Goal: Task Accomplishment & Management: Complete application form

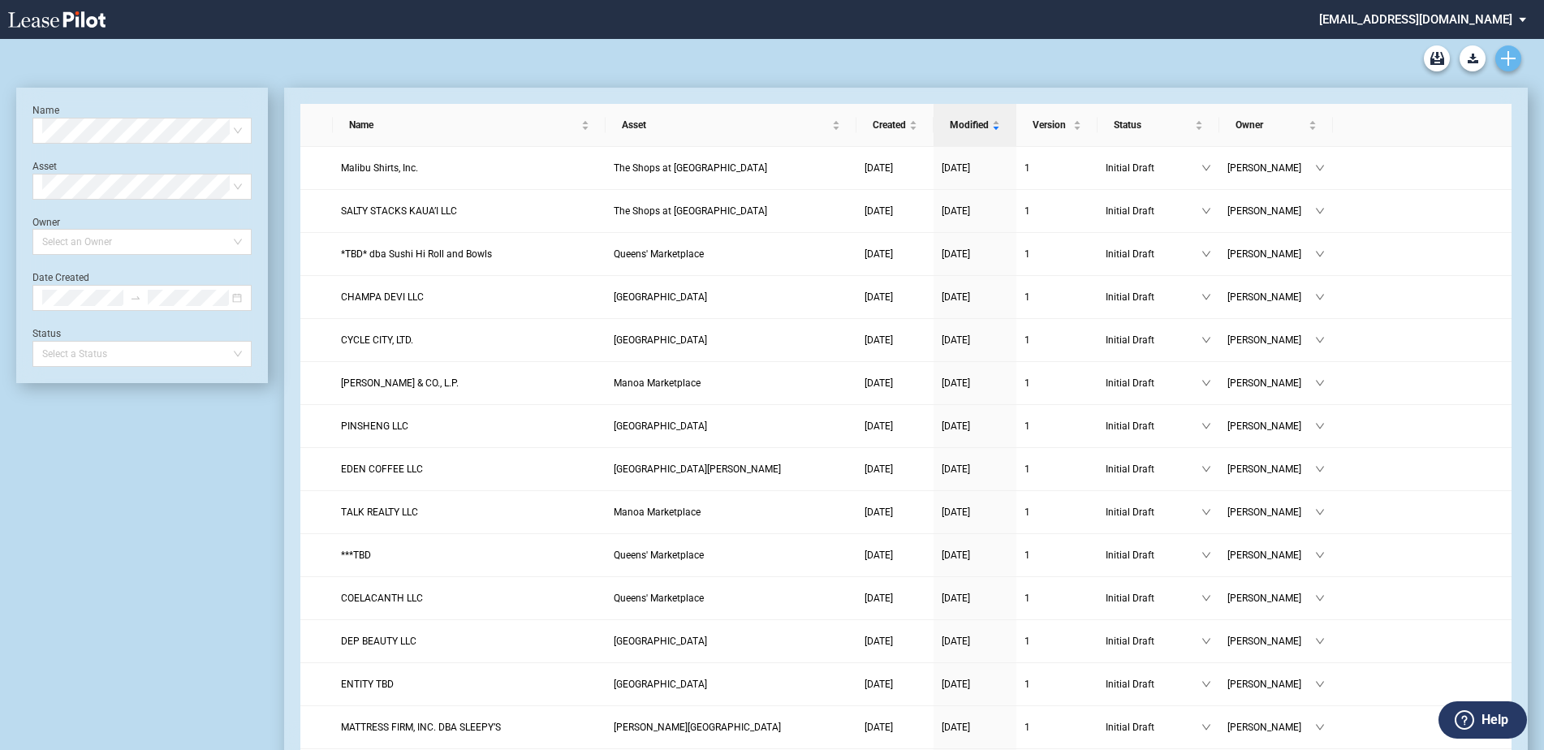
click at [1511, 58] on use "Create new document" at bounding box center [1508, 58] width 15 height 15
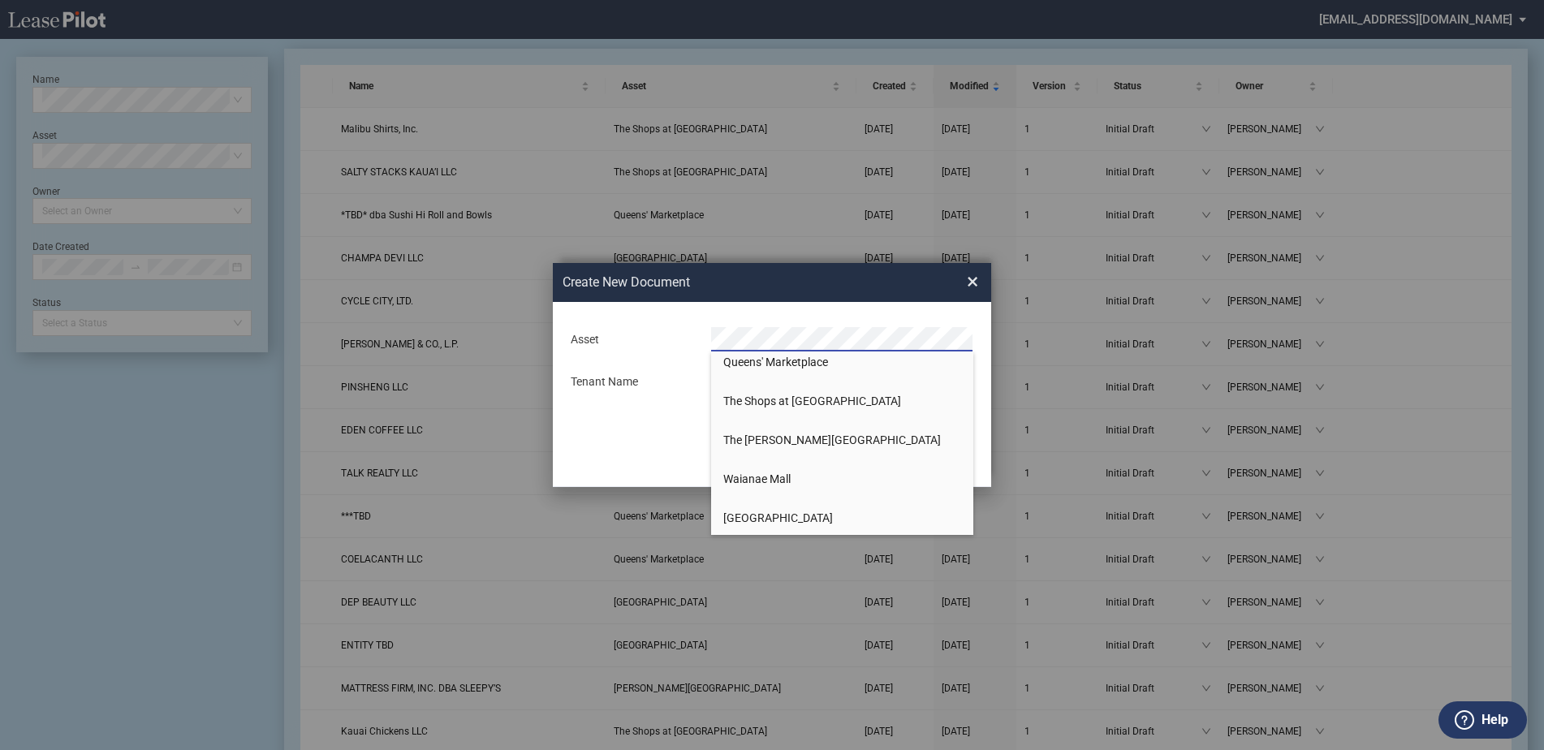
scroll to position [1102, 0]
click at [776, 514] on span "[GEOGRAPHIC_DATA]" at bounding box center [778, 515] width 110 height 13
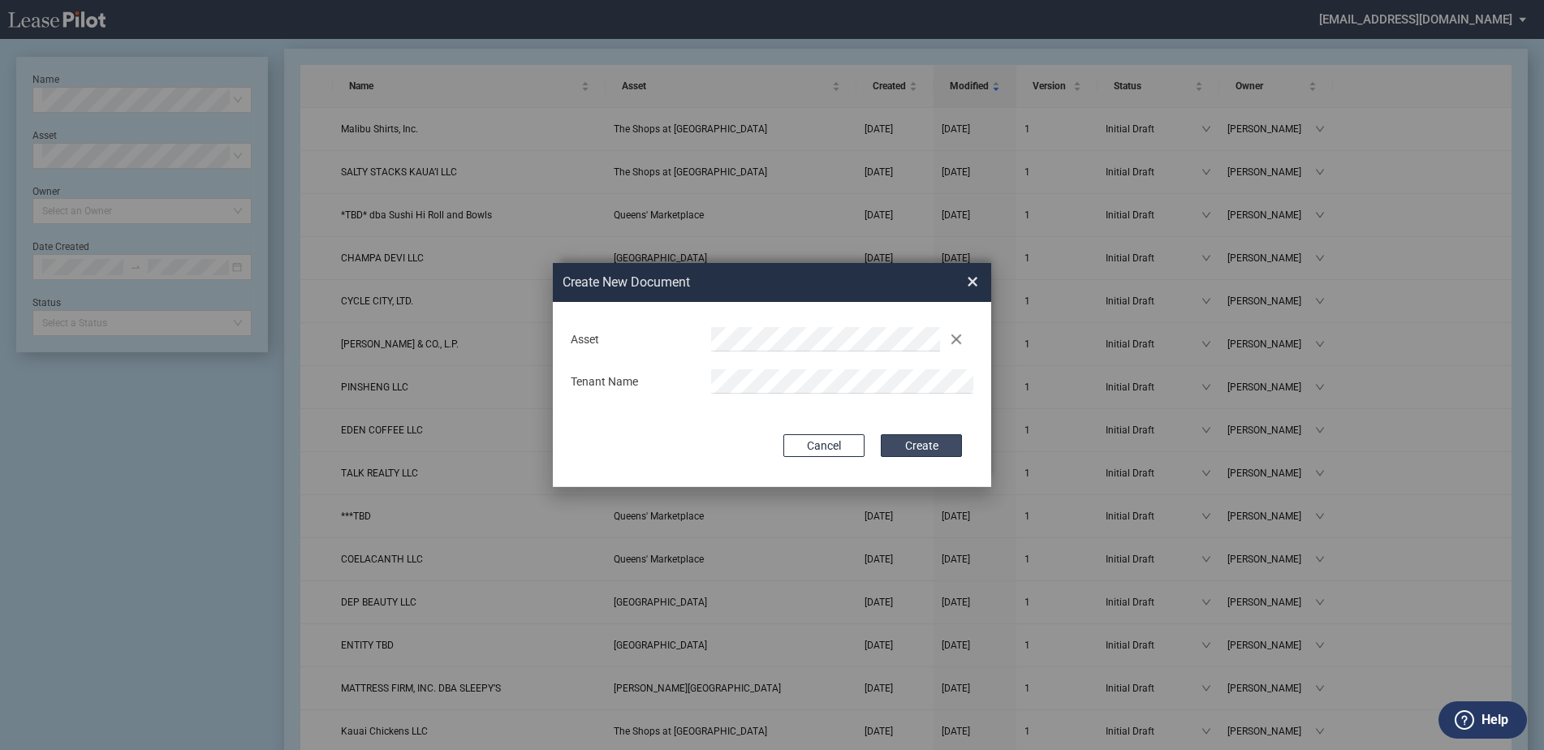
click at [935, 447] on button "Create" at bounding box center [921, 445] width 81 height 23
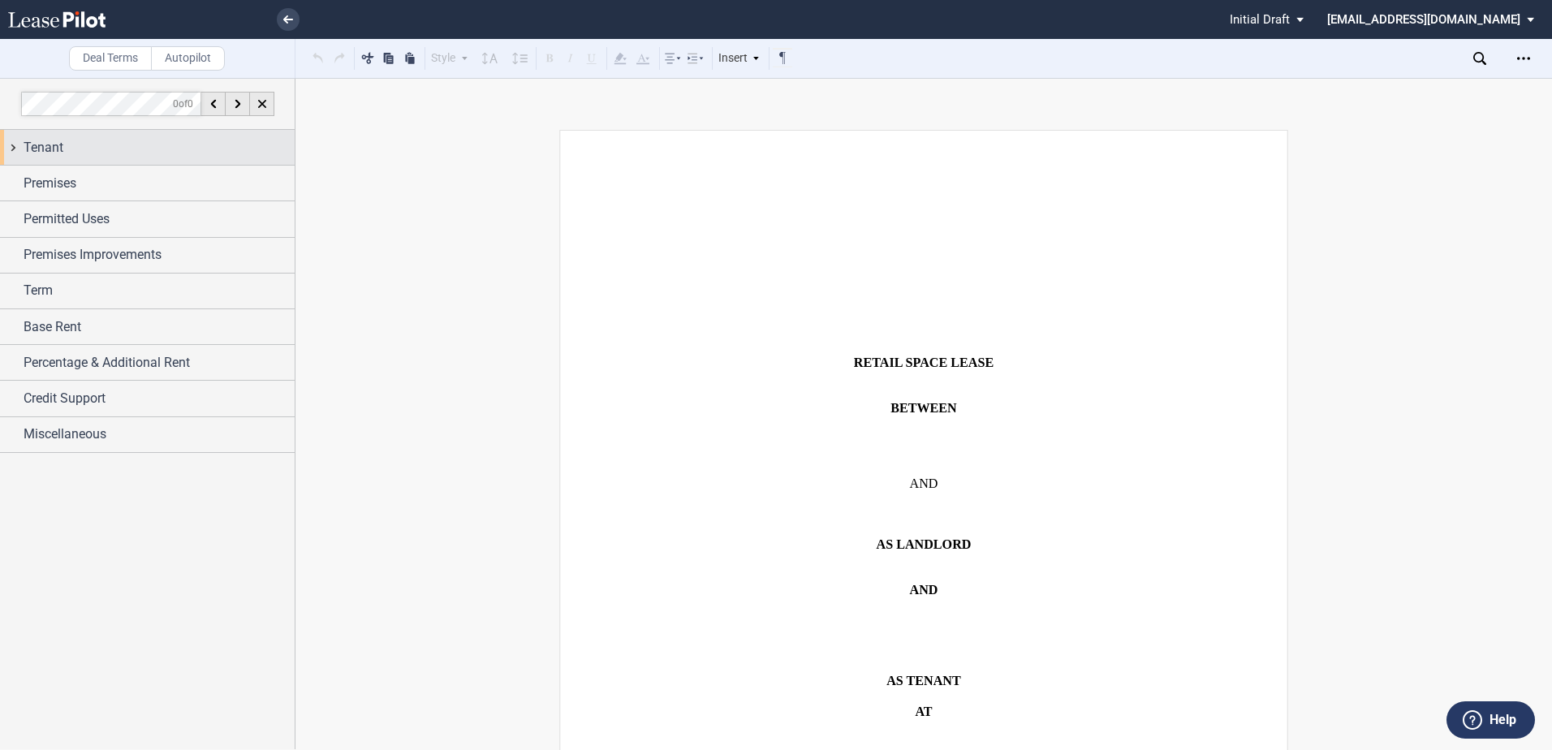
click at [53, 151] on span "Tenant" at bounding box center [44, 147] width 40 height 19
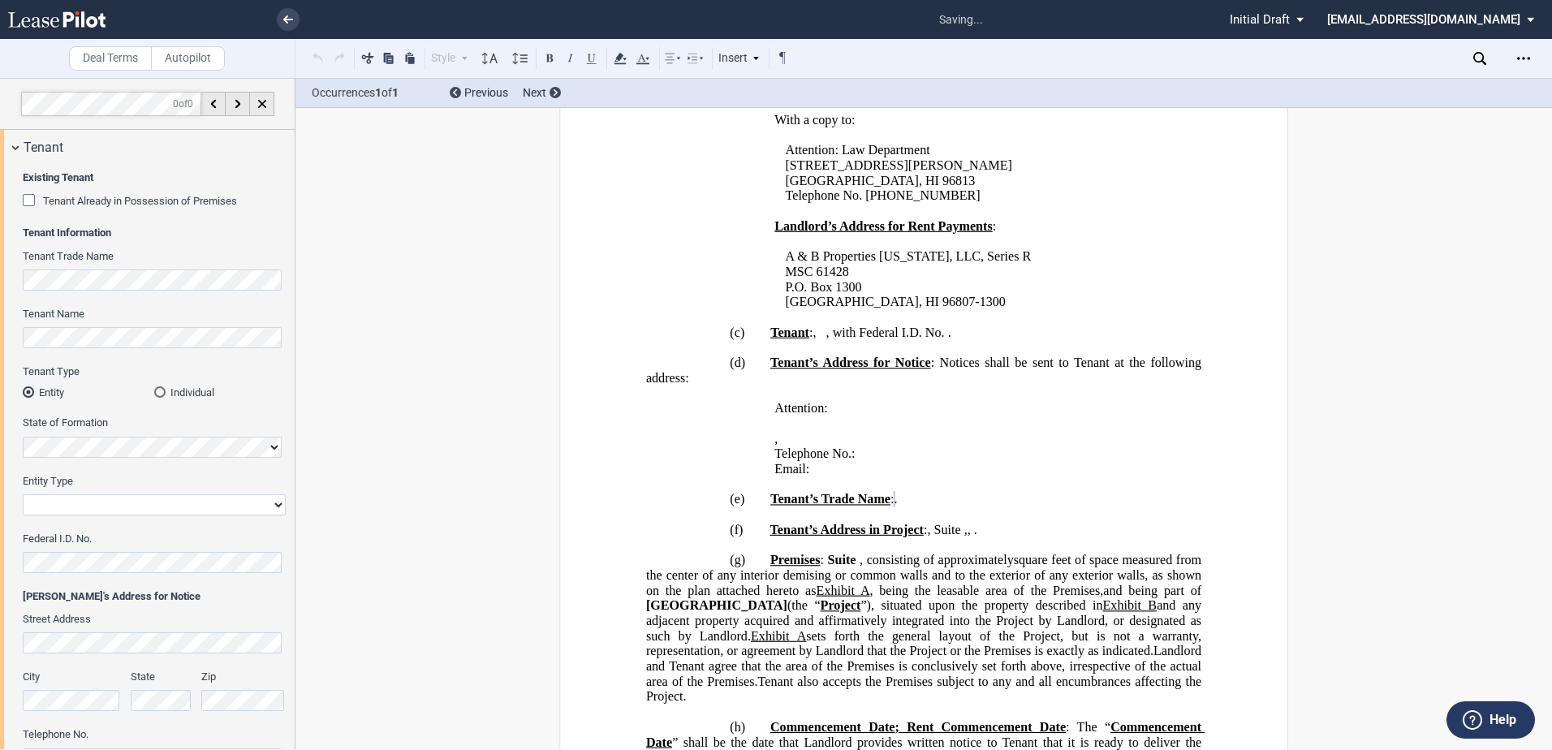
scroll to position [1263, 0]
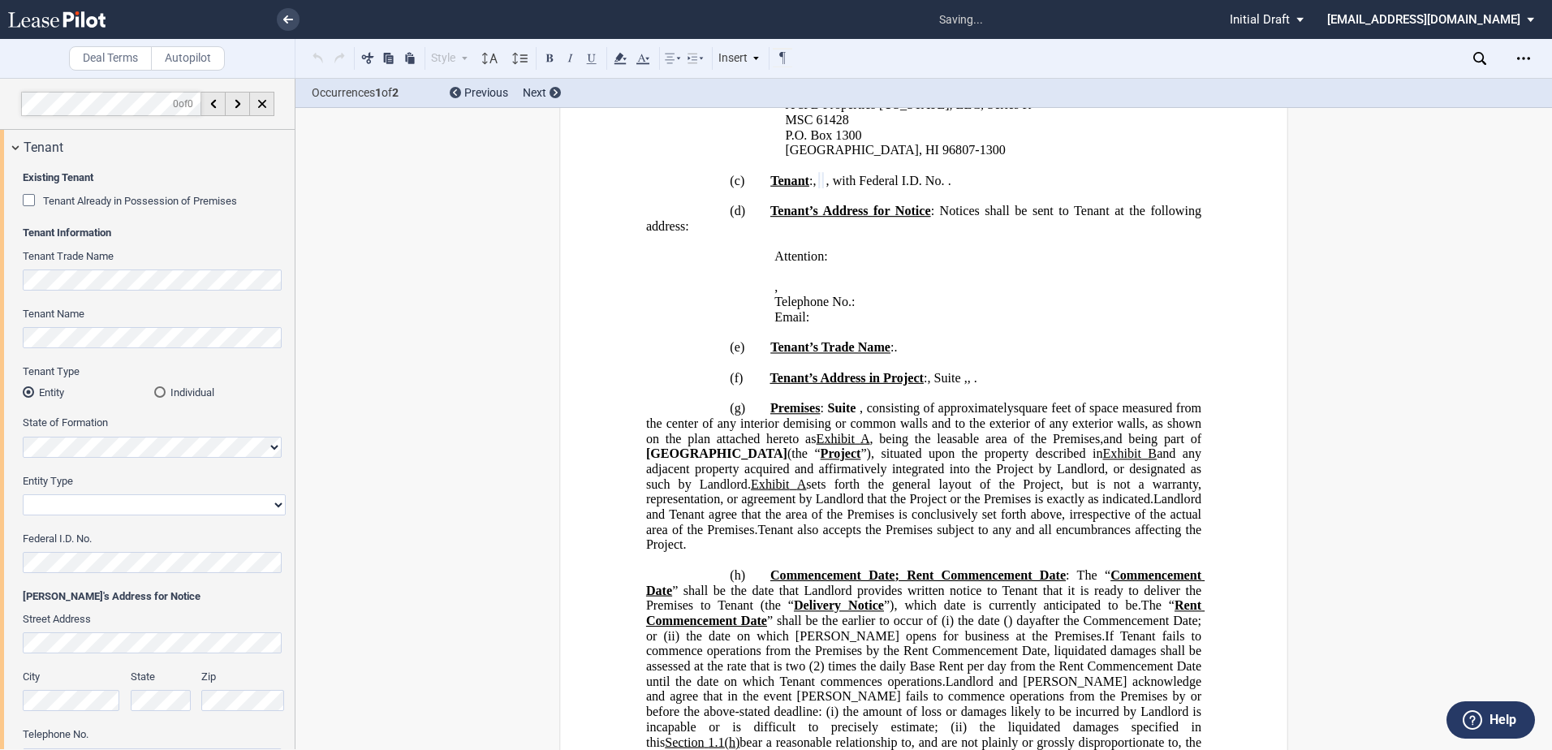
click at [277, 508] on select "Corporation Limited Liability Company General Partnership Limited Partnership O…" at bounding box center [154, 504] width 263 height 21
select select "limited liability company"
click at [23, 494] on select "Corporation Limited Liability Company General Partnership Limited Partnership O…" at bounding box center [154, 504] width 263 height 21
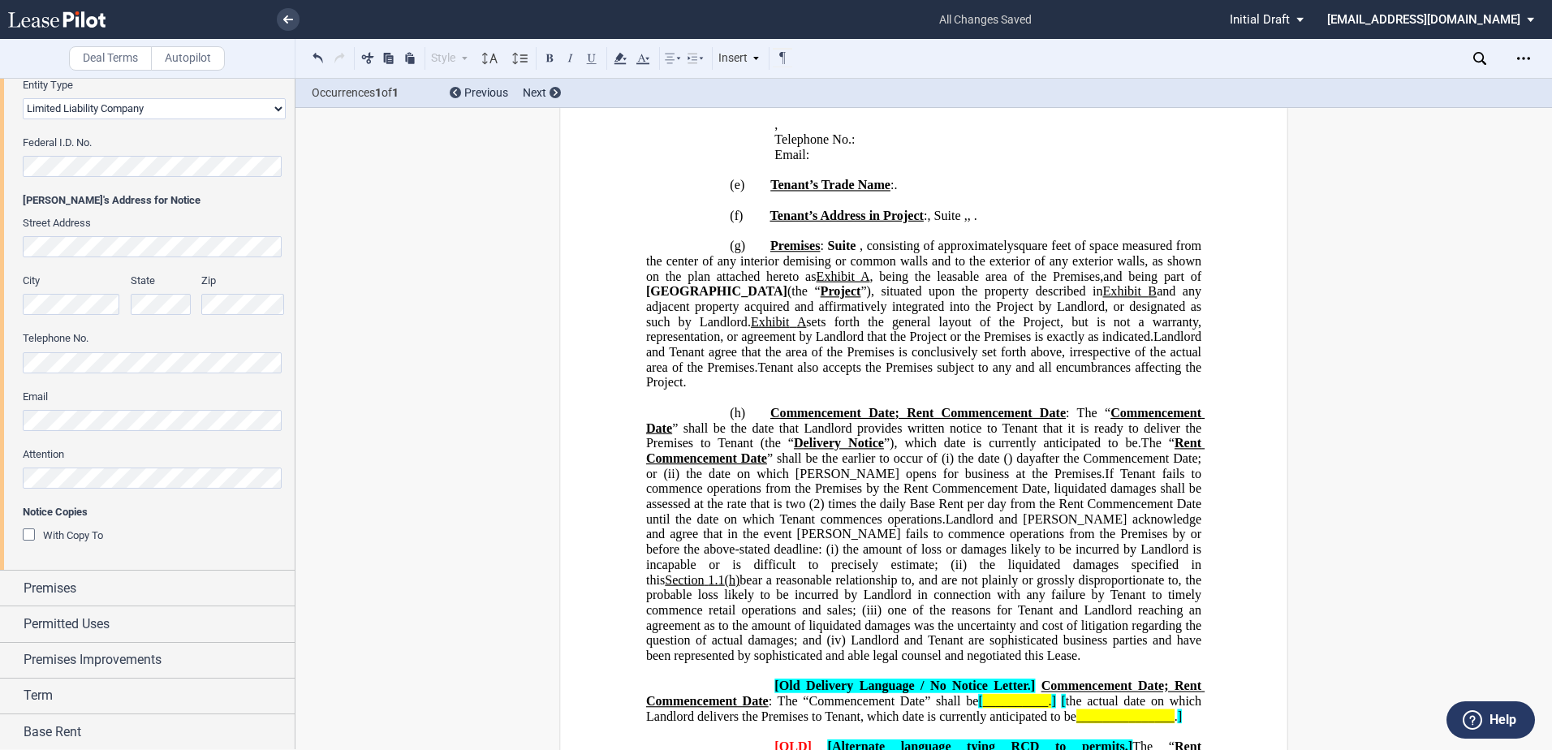
scroll to position [406, 0]
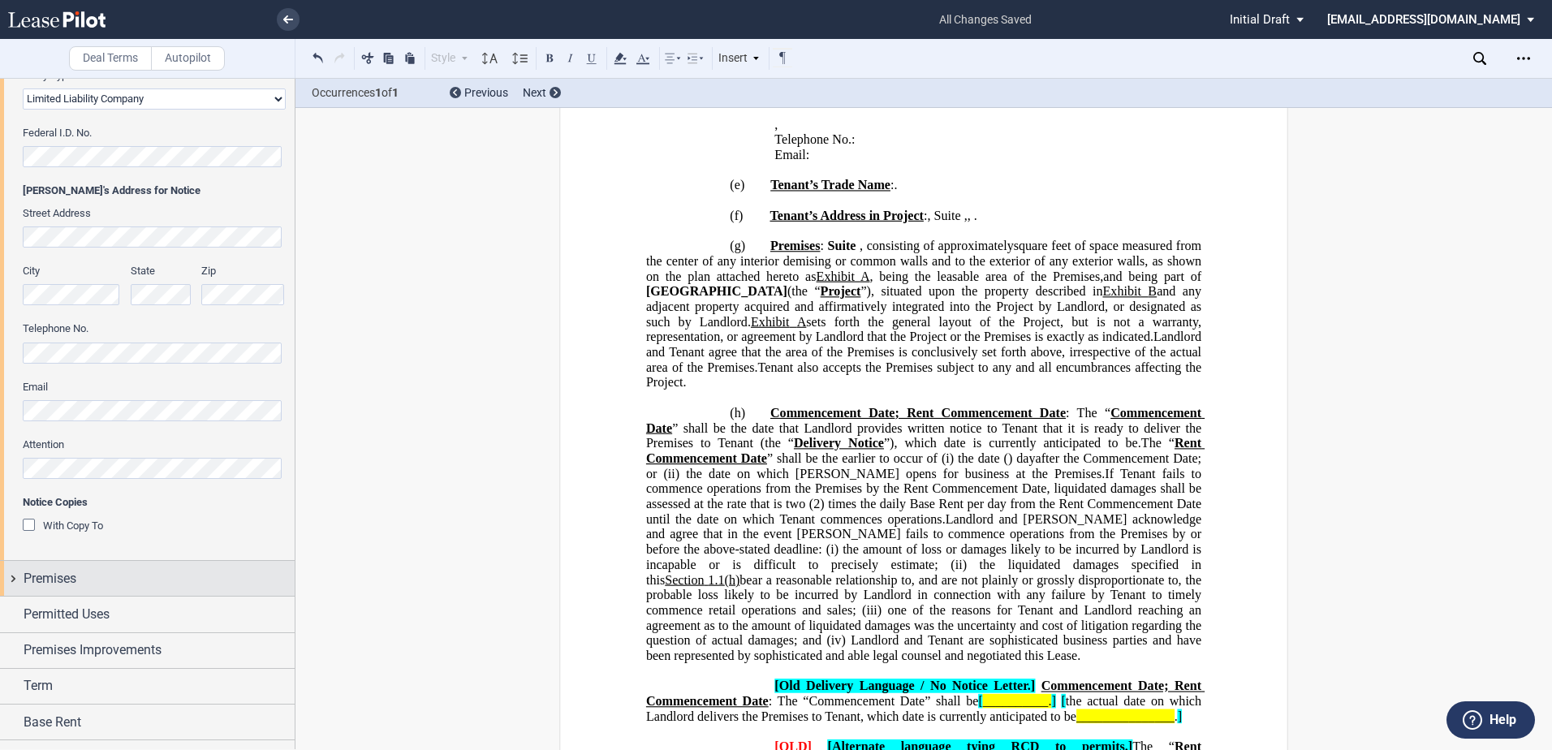
click at [15, 582] on div "Premises" at bounding box center [147, 578] width 295 height 35
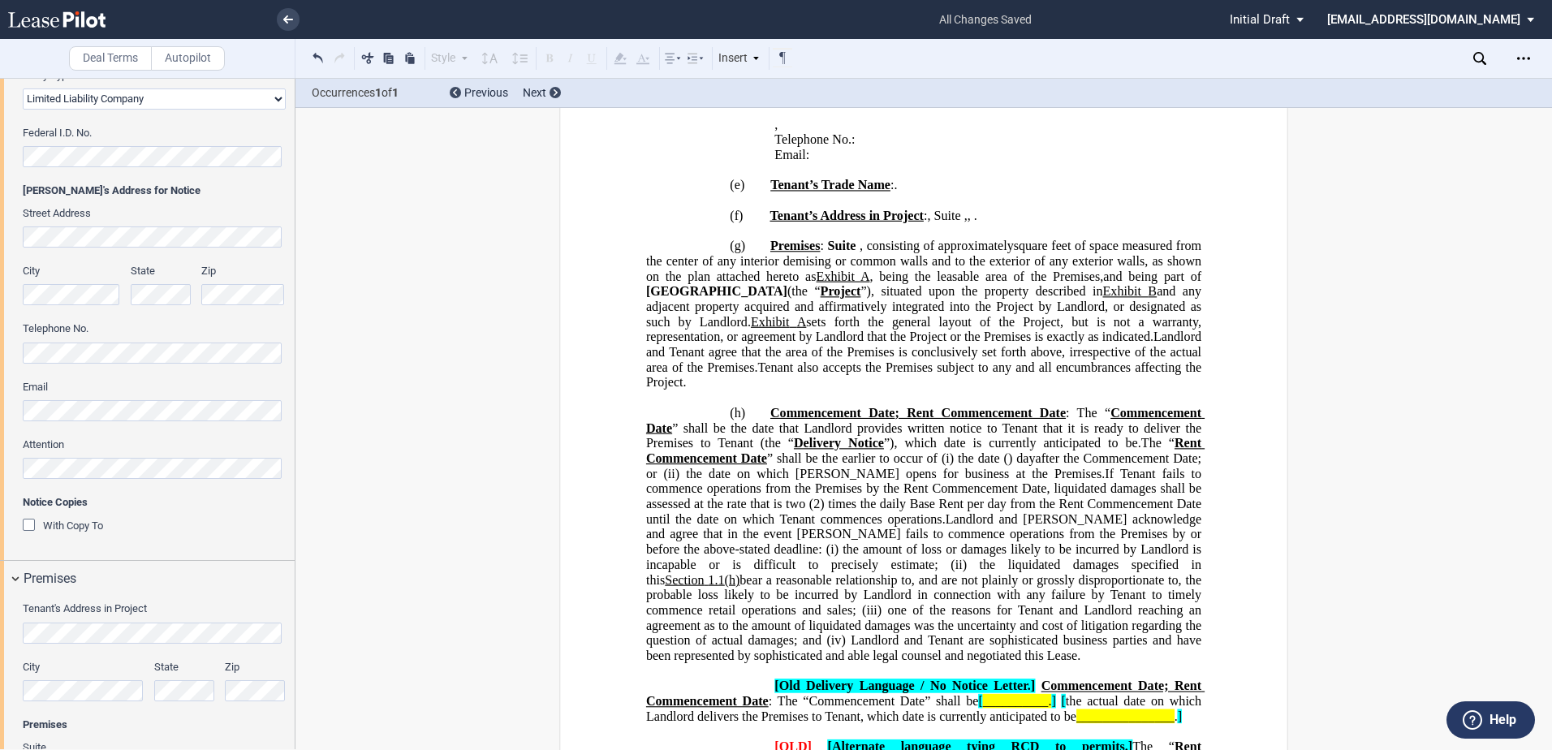
click at [4, 469] on div "Existing Tenant Tenant Already in Possession of Premises Tenant Information Ten…" at bounding box center [147, 159] width 295 height 801
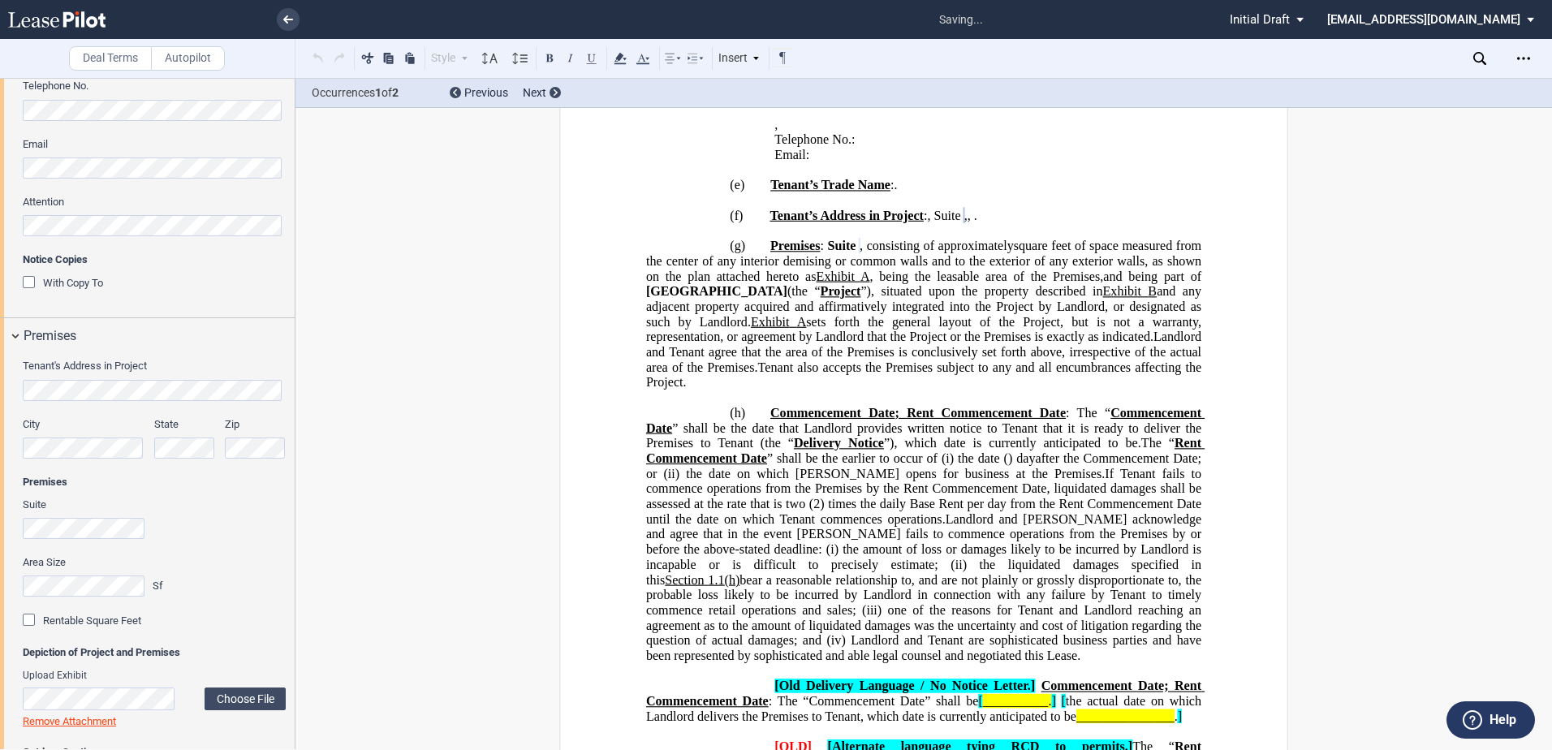
scroll to position [649, 0]
click at [18, 584] on div "Area Size Sf" at bounding box center [95, 583] width 165 height 58
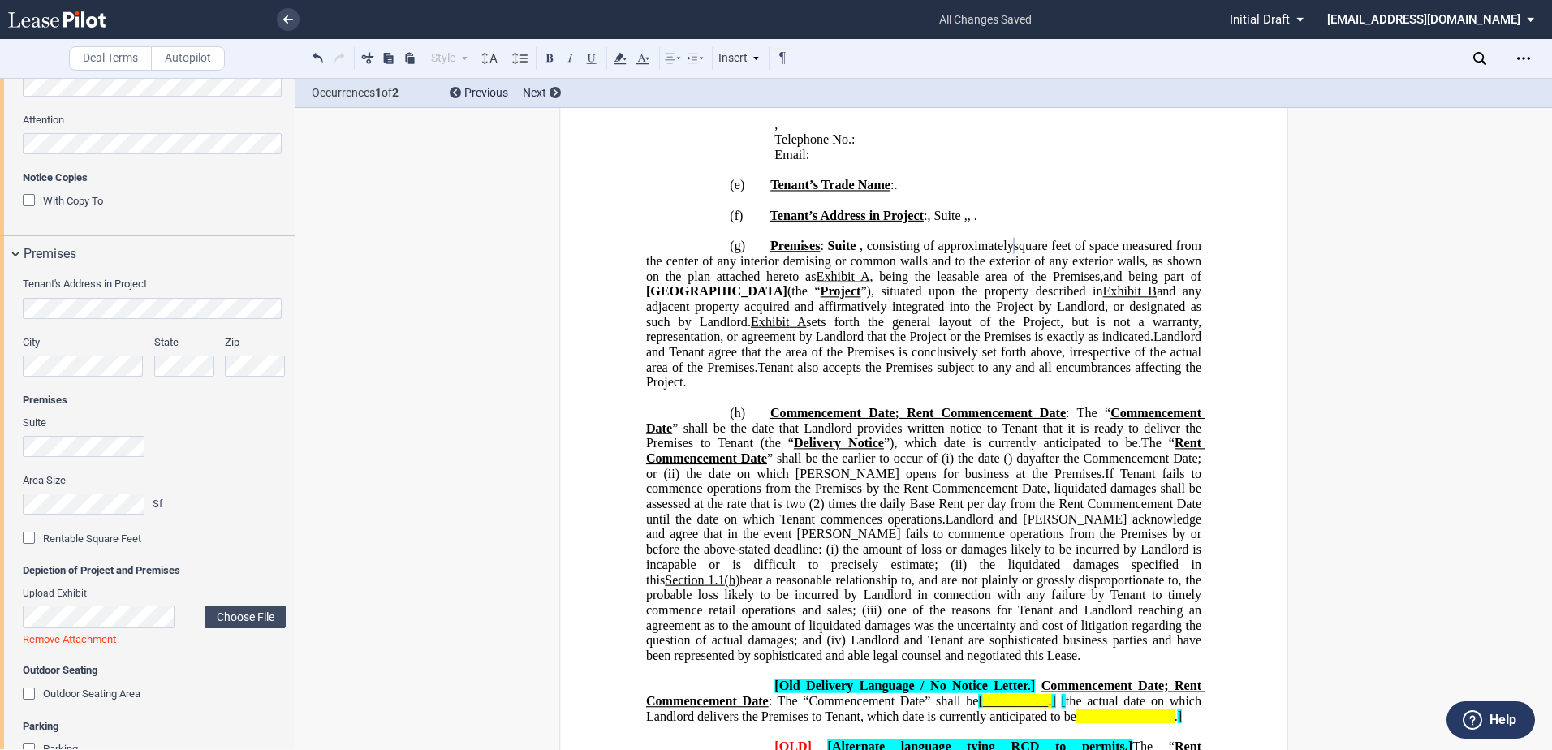
scroll to position [812, 0]
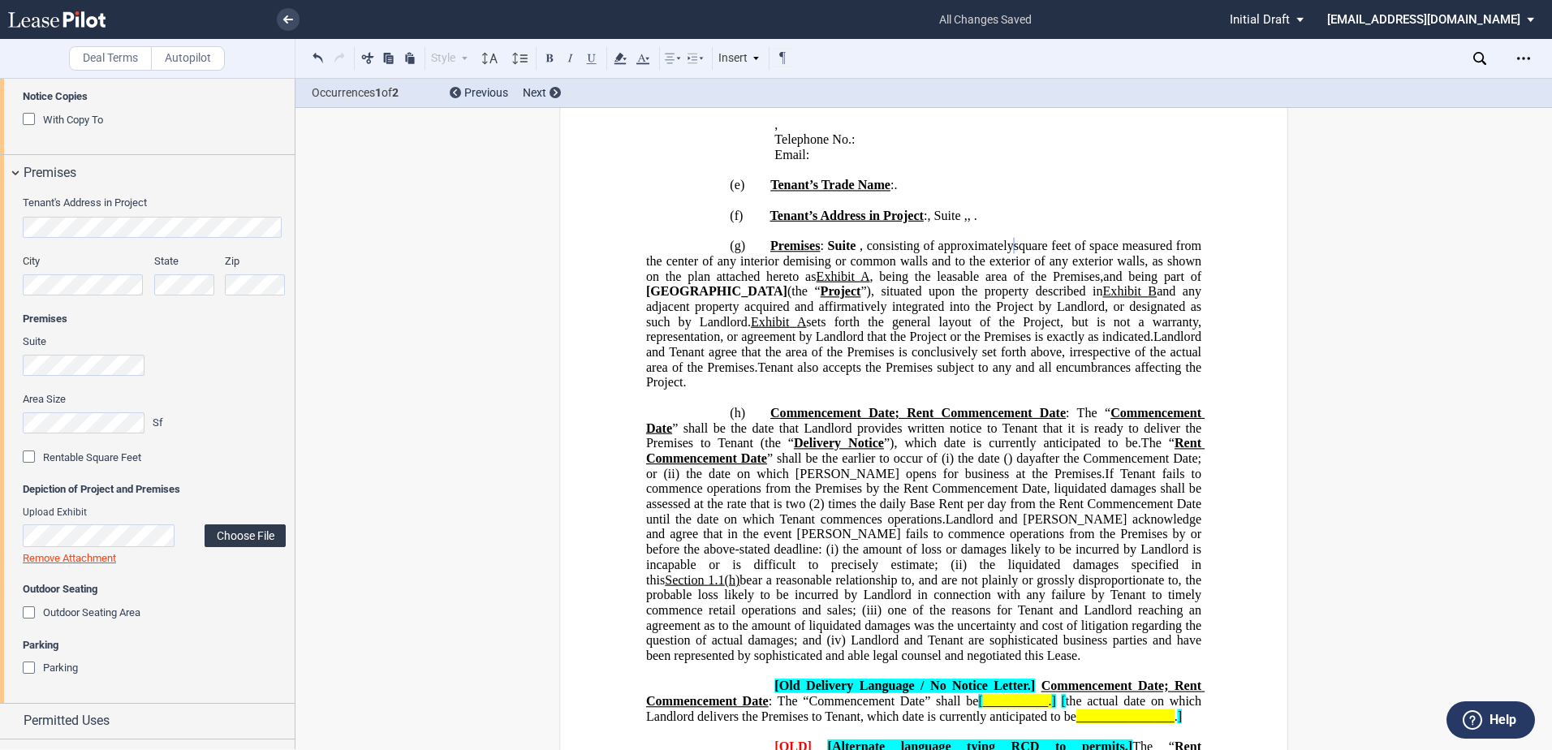
click at [248, 537] on label "Choose File" at bounding box center [245, 535] width 81 height 23
click at [246, 534] on label "Choose File" at bounding box center [245, 533] width 81 height 23
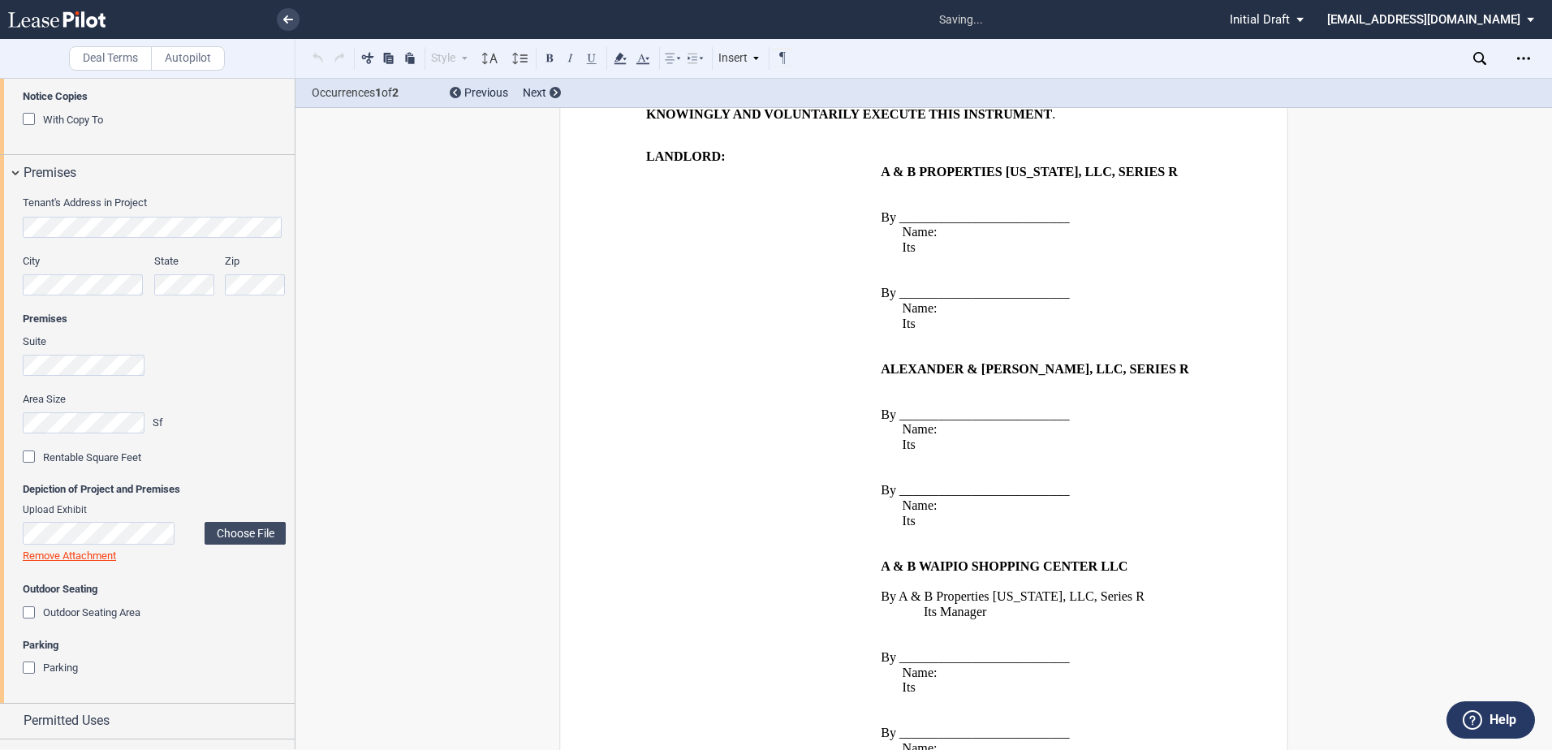
scroll to position [38073, 0]
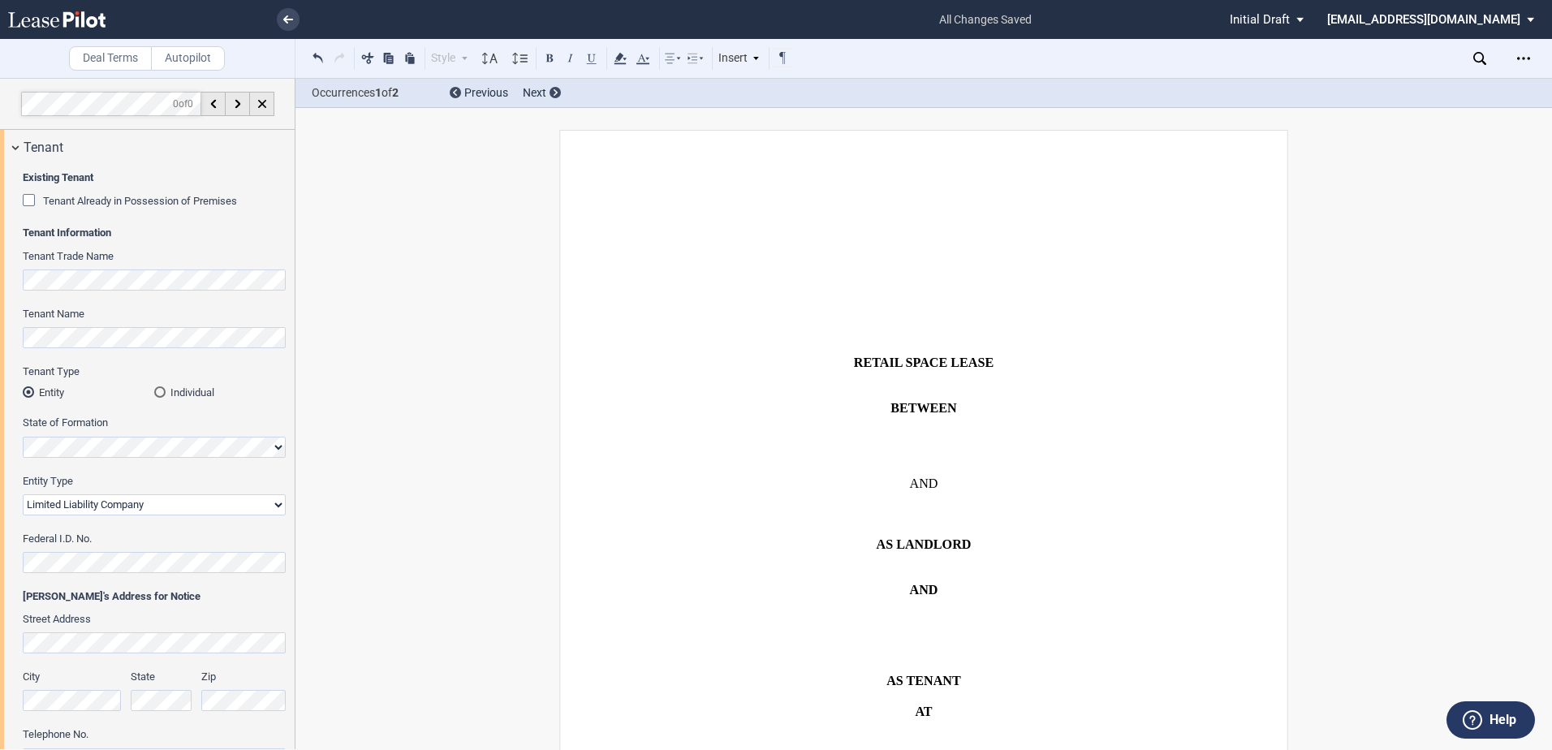
select select "limited liability company"
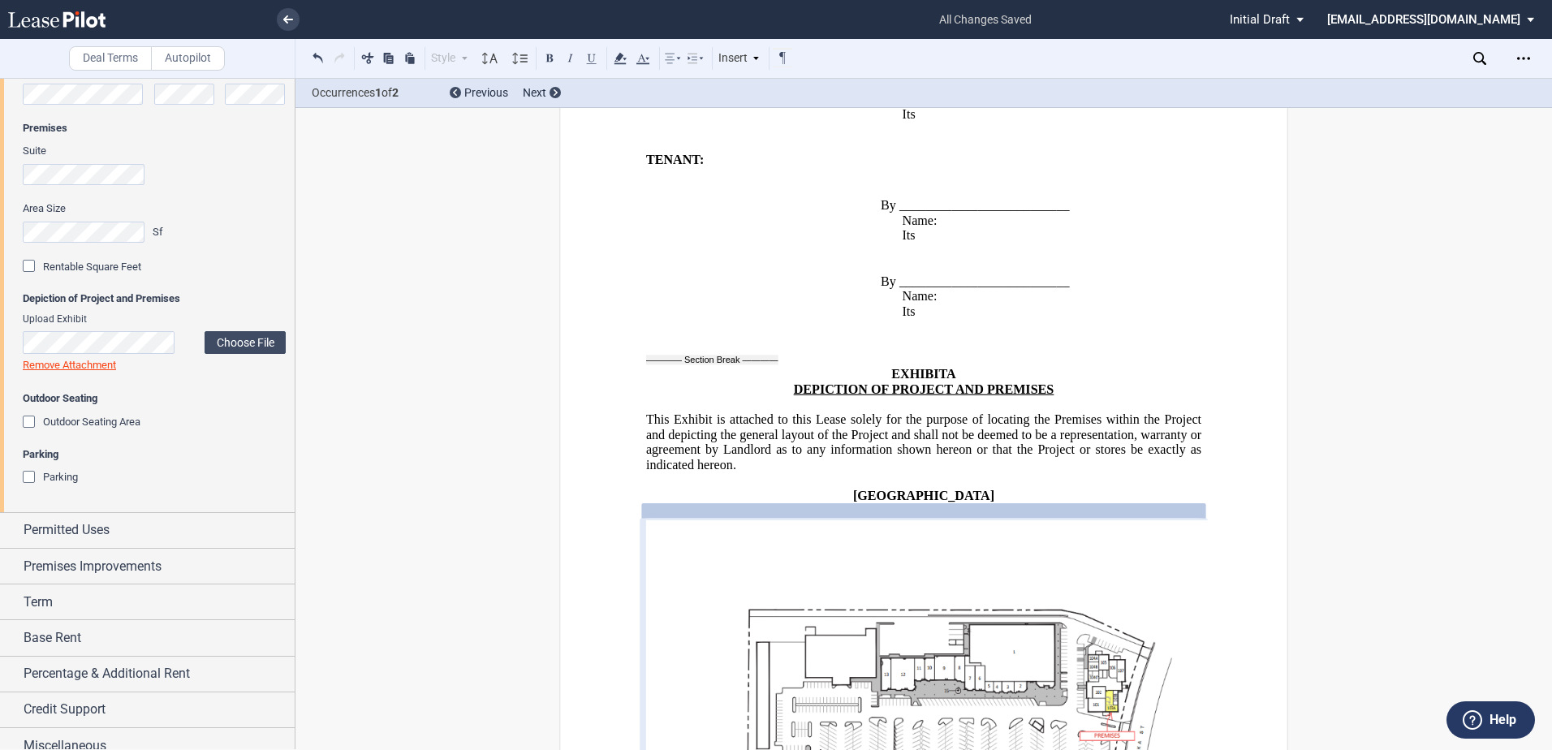
scroll to position [1017, 0]
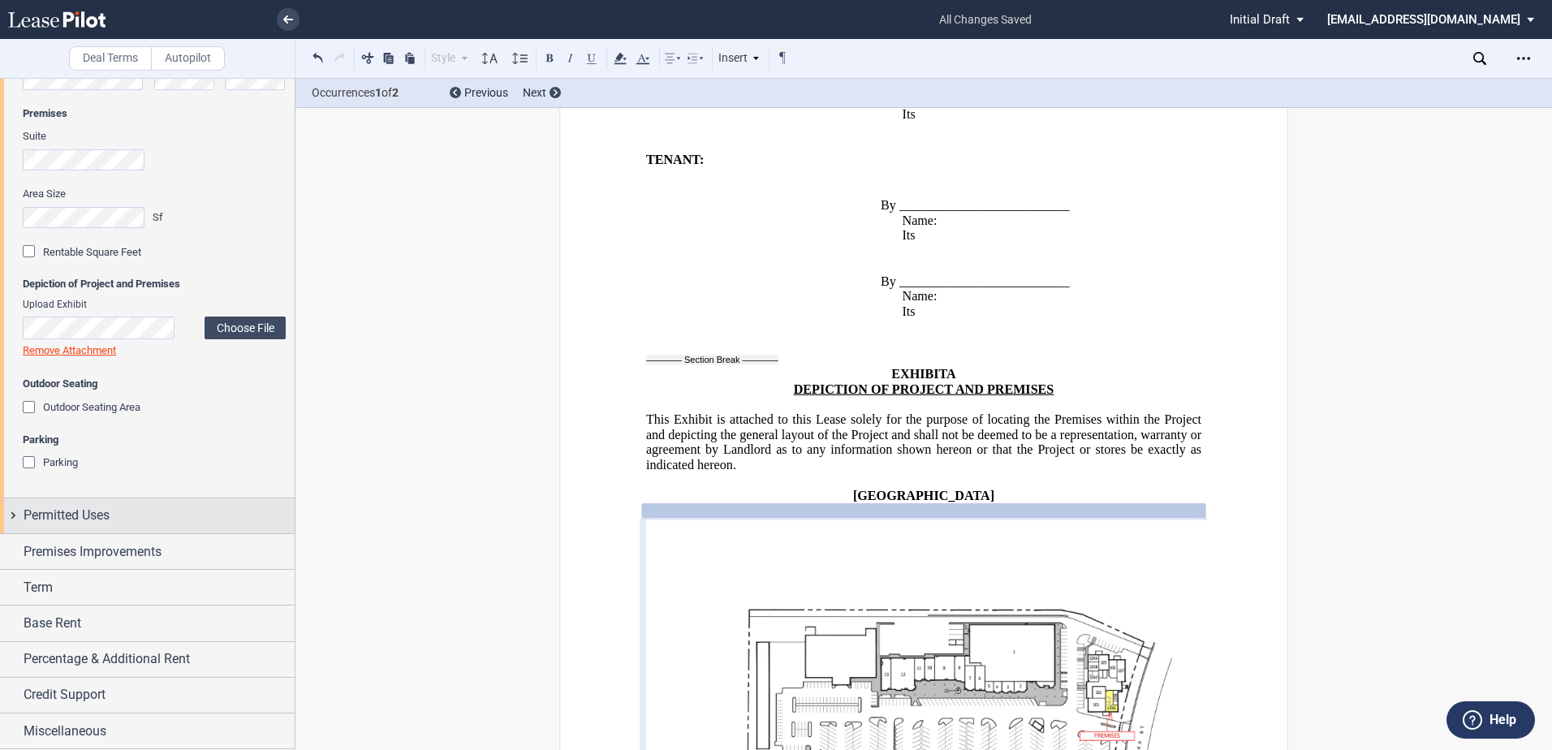
click at [16, 514] on div "Permitted Uses" at bounding box center [147, 515] width 295 height 35
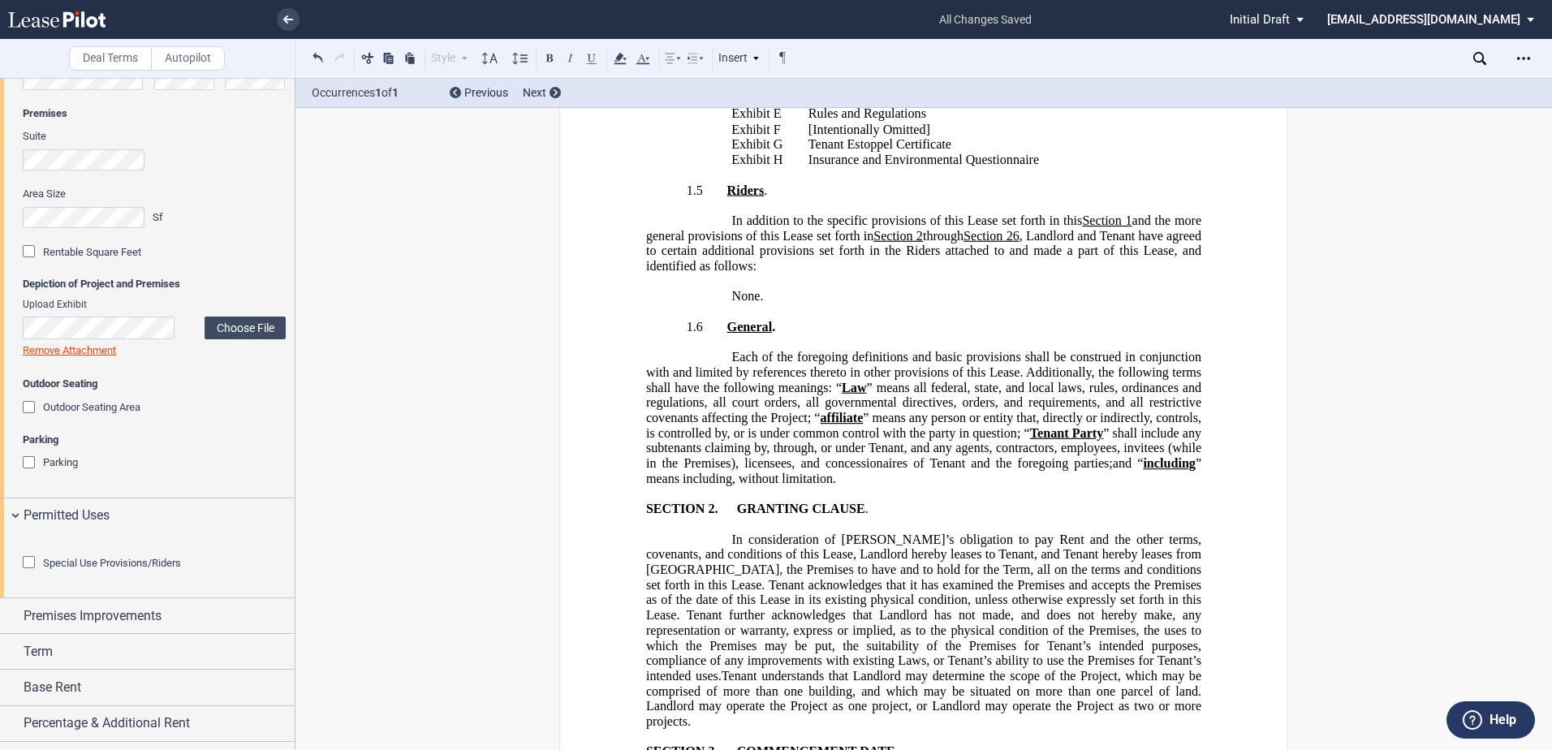
scroll to position [2567, 0]
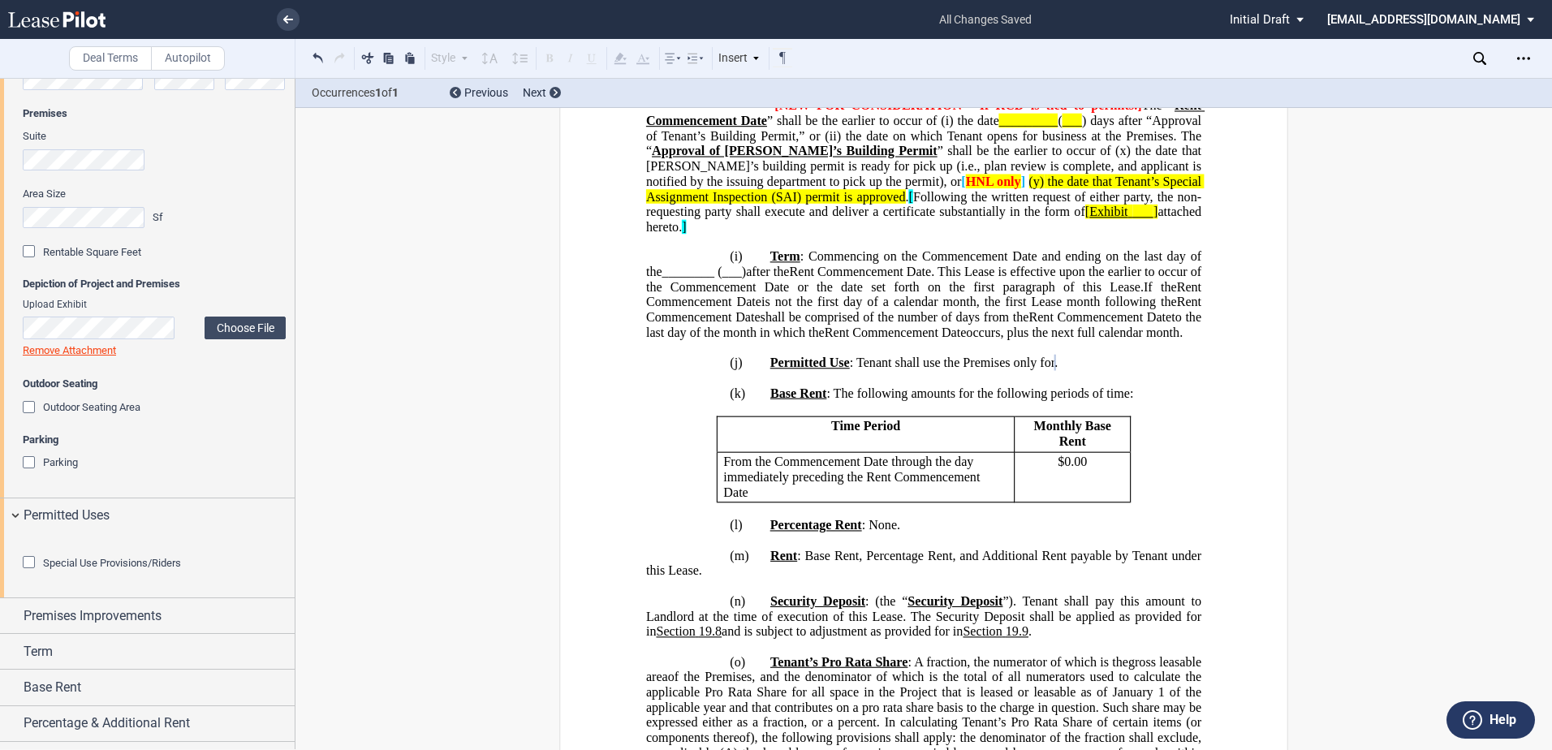
click at [4, 558] on div "Special Use Provisions/Riders Food and Beverage Food and Beverage Food Court Ri…" at bounding box center [147, 565] width 295 height 64
click at [28, 572] on div "Special Use Provisions/Riders" at bounding box center [31, 564] width 16 height 16
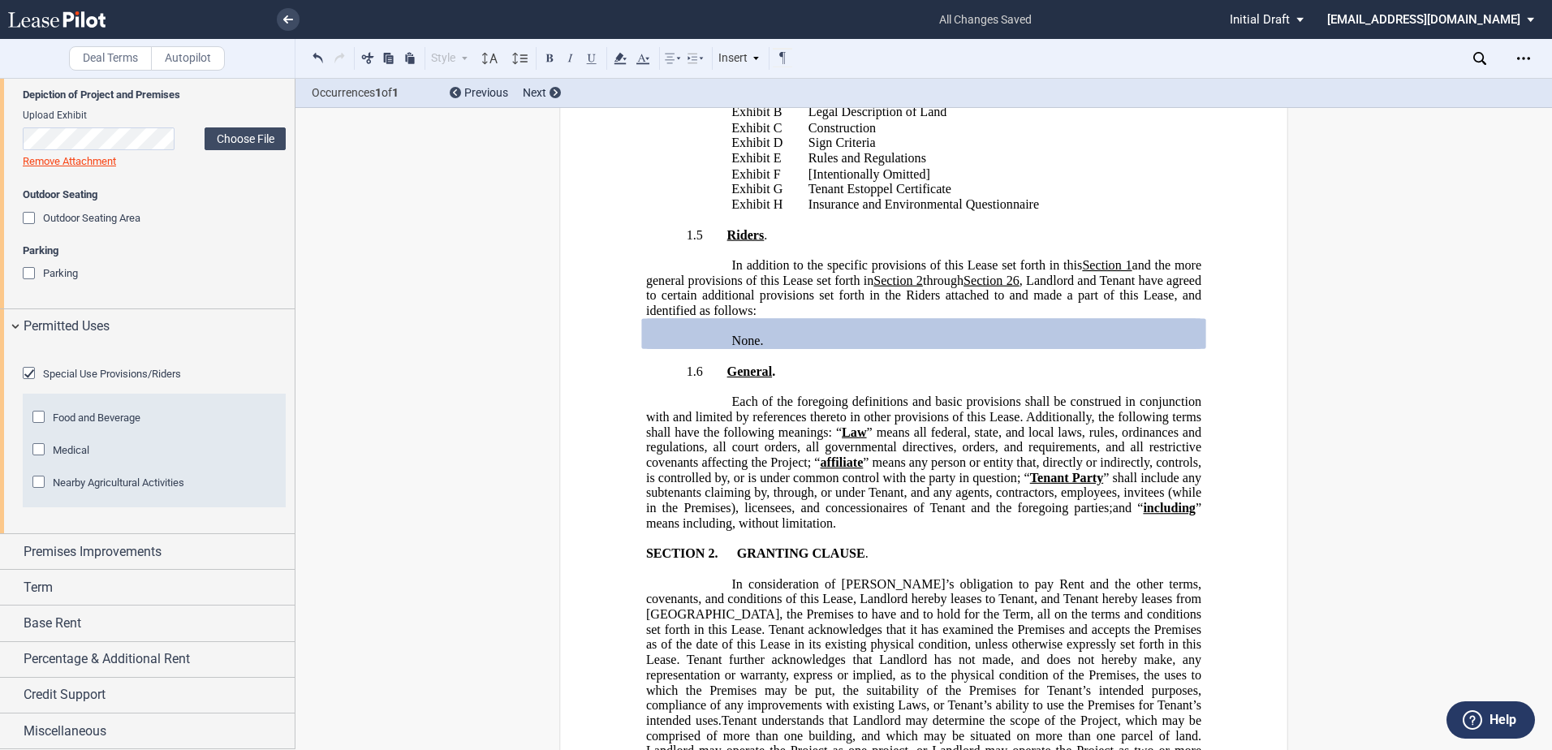
scroll to position [1261, 0]
click at [11, 569] on div "Premises Improvements" at bounding box center [147, 551] width 295 height 35
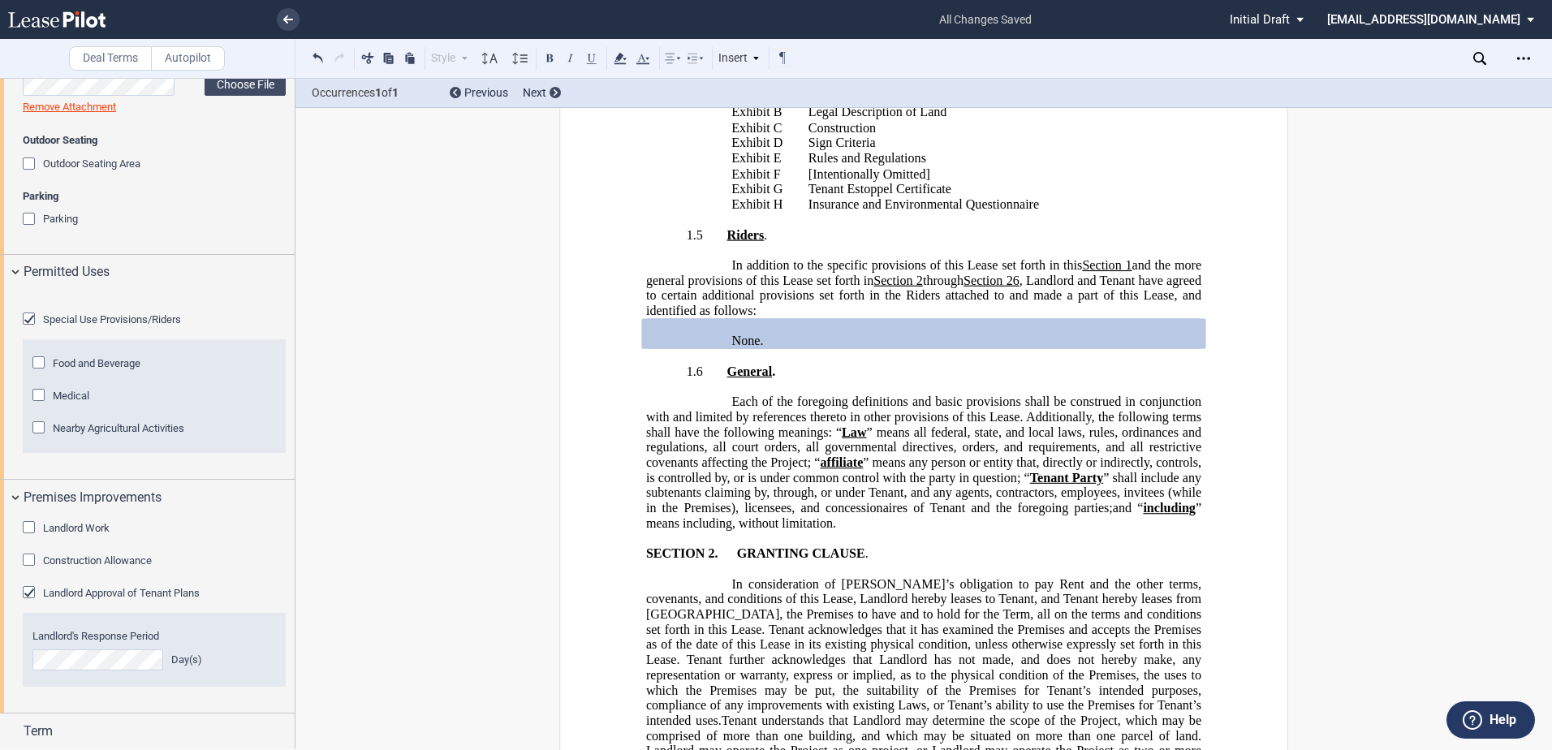
click at [24, 537] on div "Landlord Work" at bounding box center [31, 529] width 16 height 16
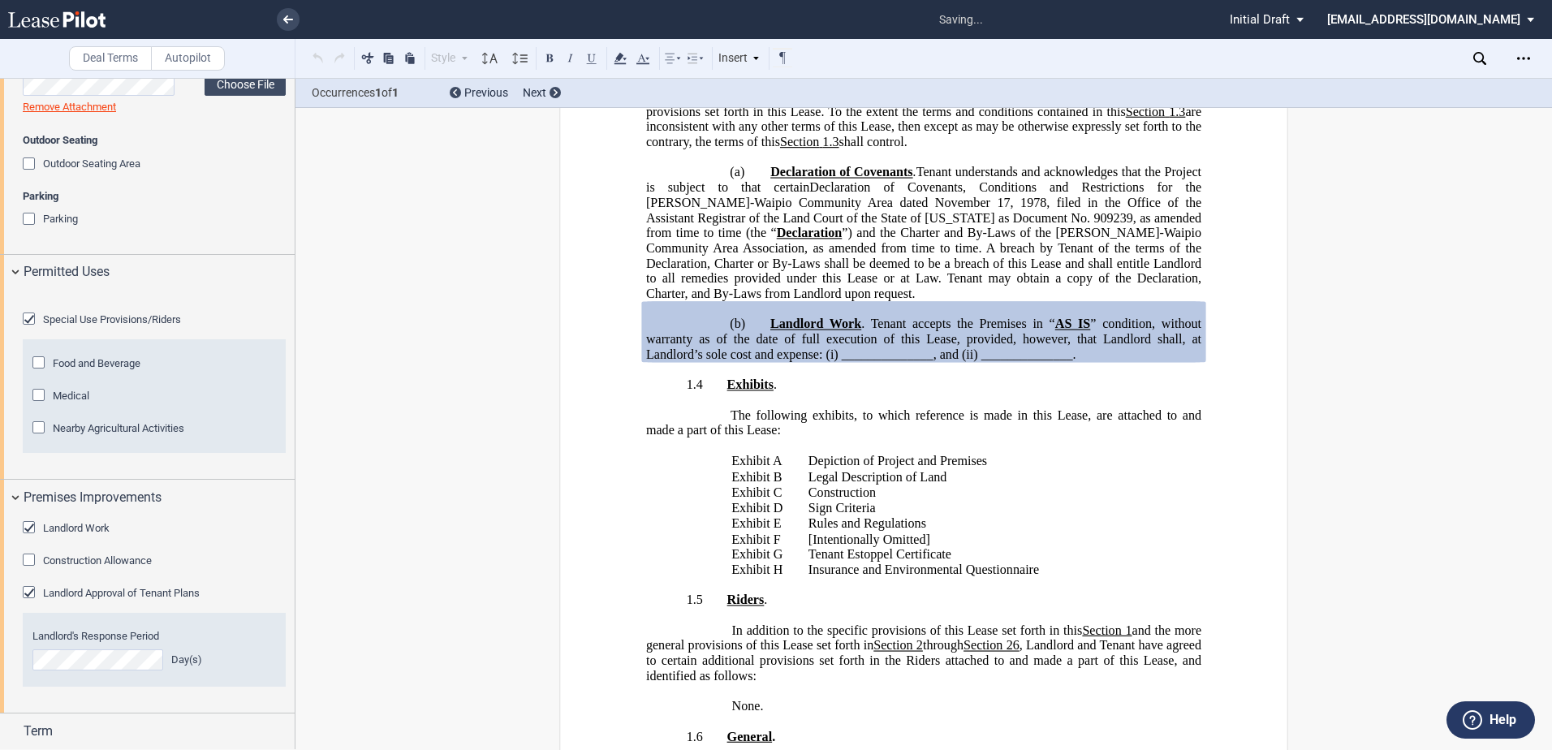
scroll to position [4026, 0]
click at [30, 602] on div "Landlord Approval of Tenant Plans" at bounding box center [31, 594] width 16 height 16
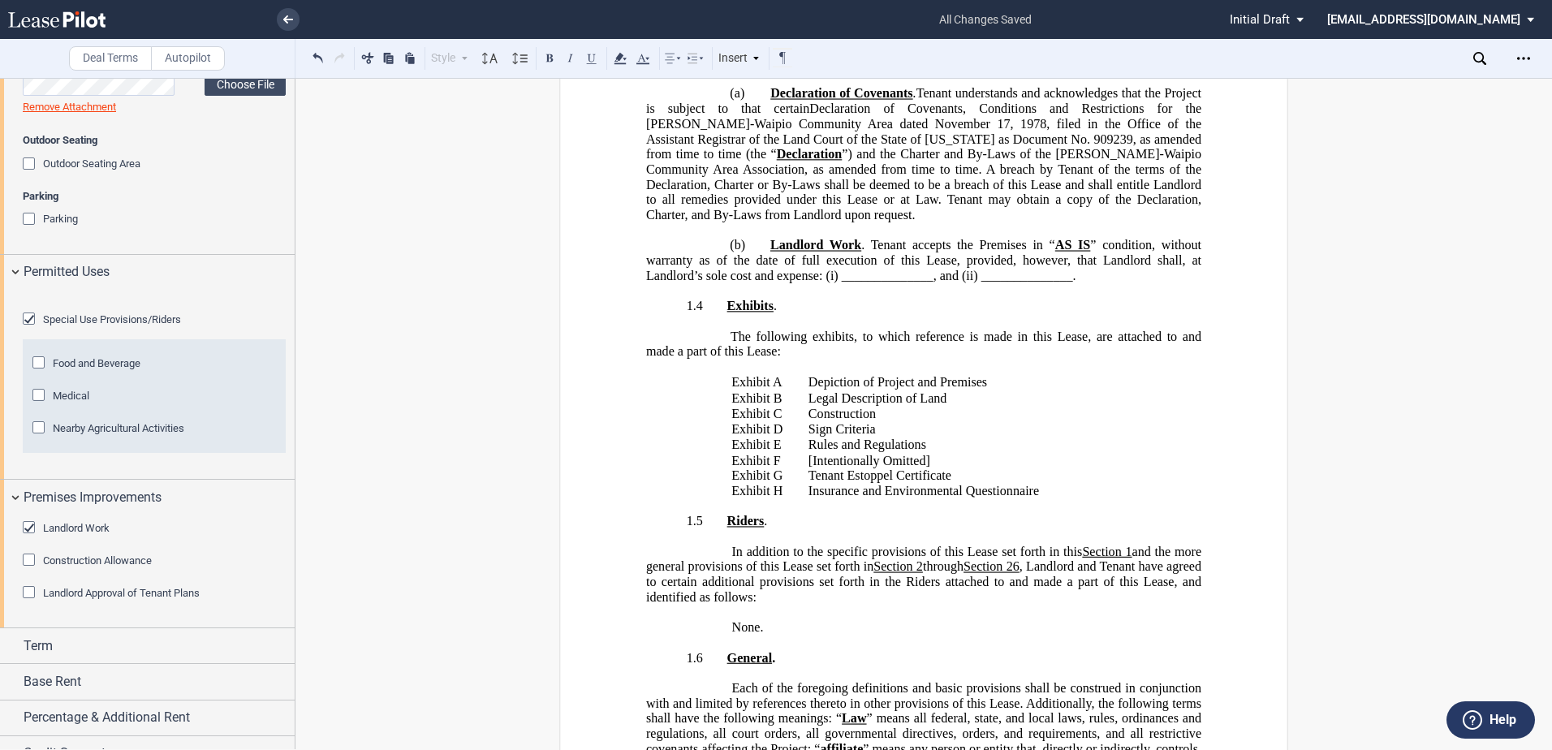
scroll to position [1408, 0]
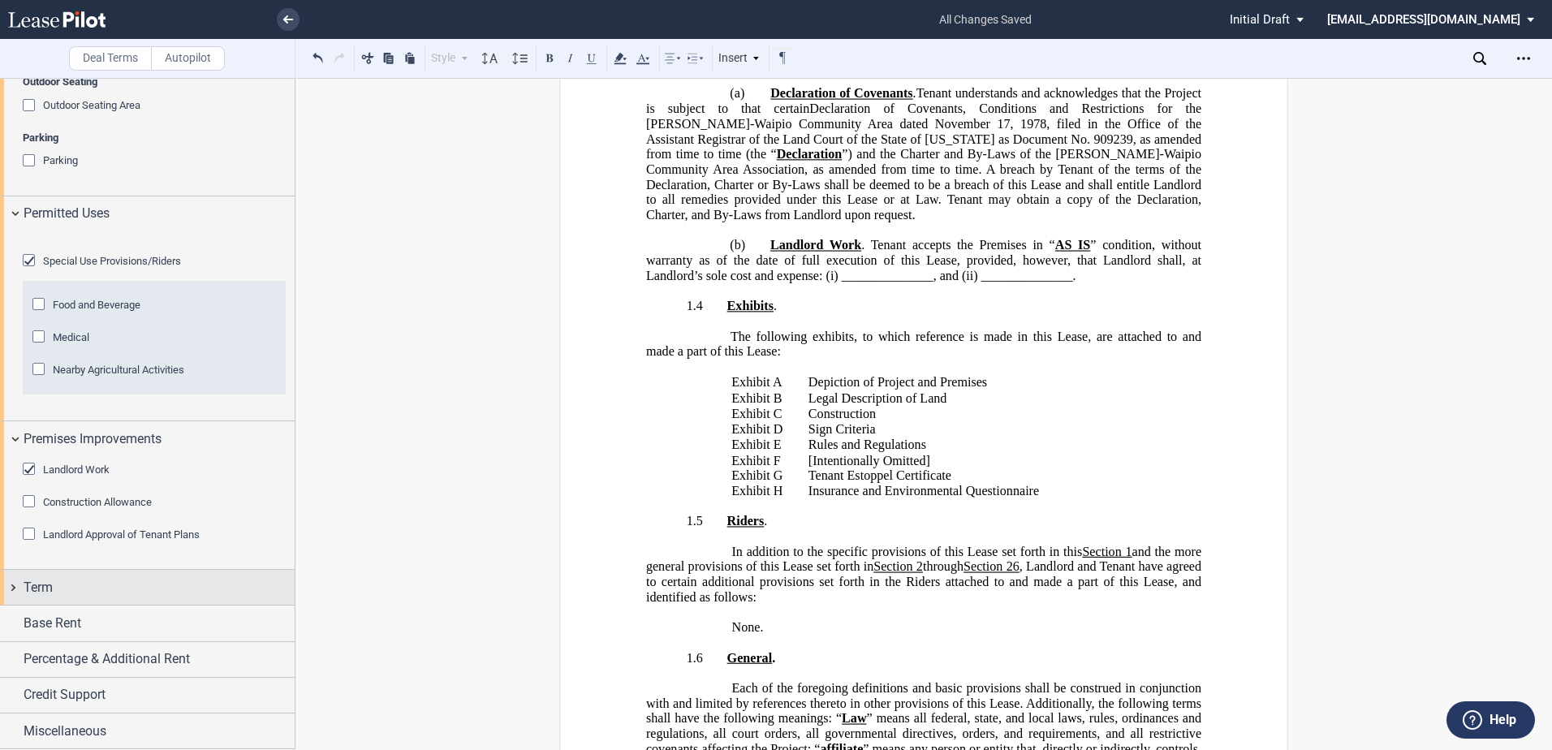
click at [15, 593] on div "Term" at bounding box center [147, 587] width 295 height 35
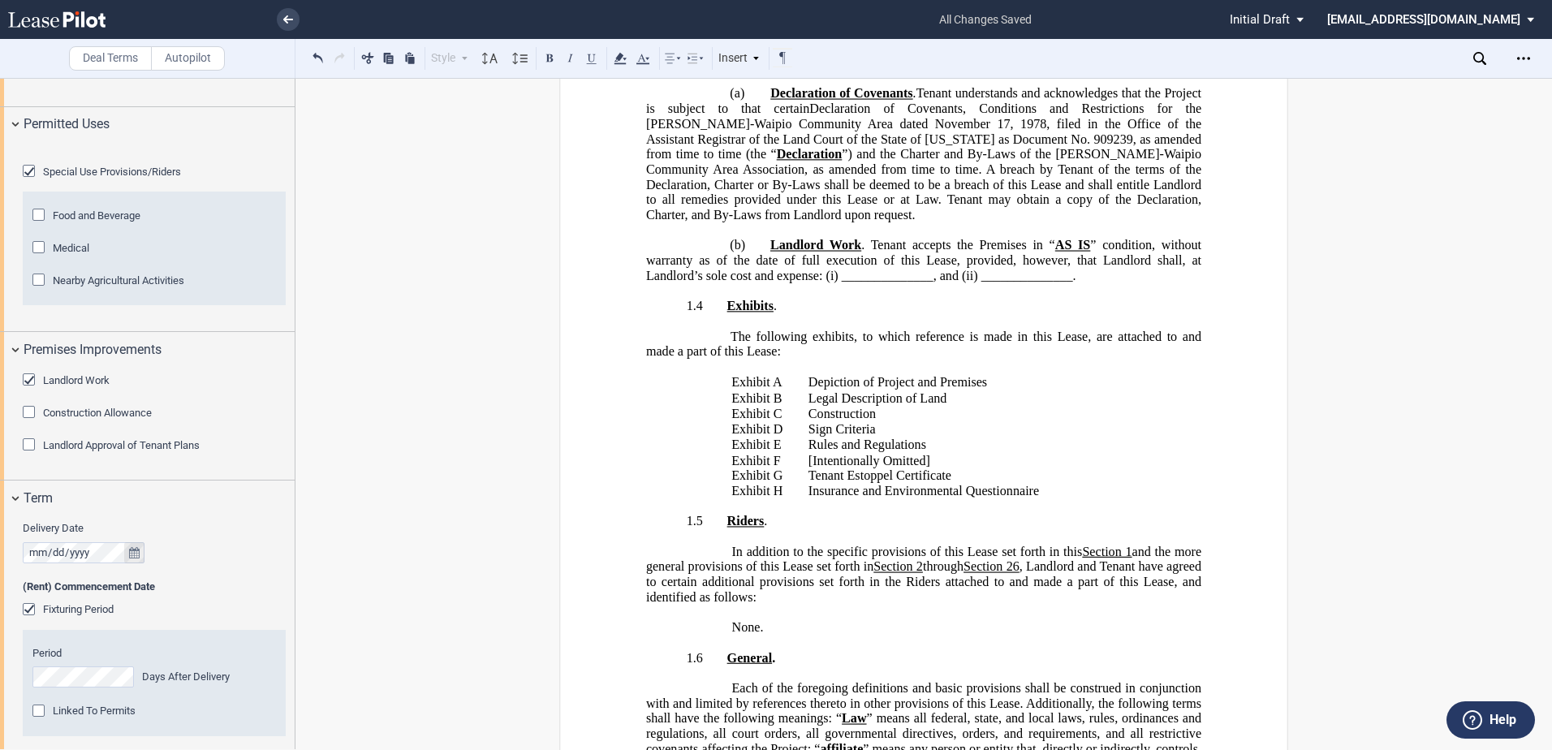
click at [131, 558] on icon "true" at bounding box center [134, 552] width 11 height 11
click at [274, 425] on icon "button" at bounding box center [278, 419] width 8 height 13
click at [277, 468] on span "01" at bounding box center [277, 465] width 13 height 13
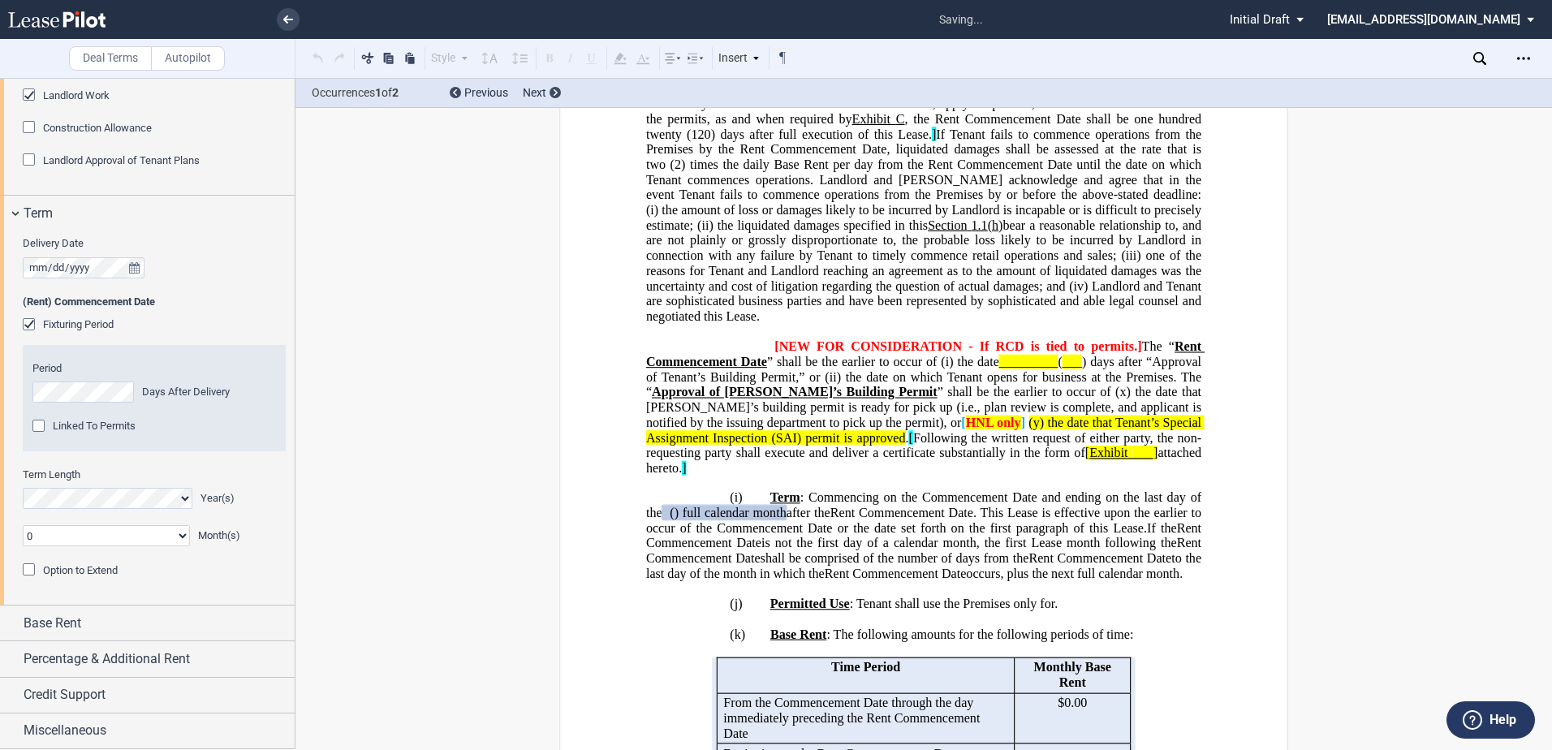
scroll to position [2461, 0]
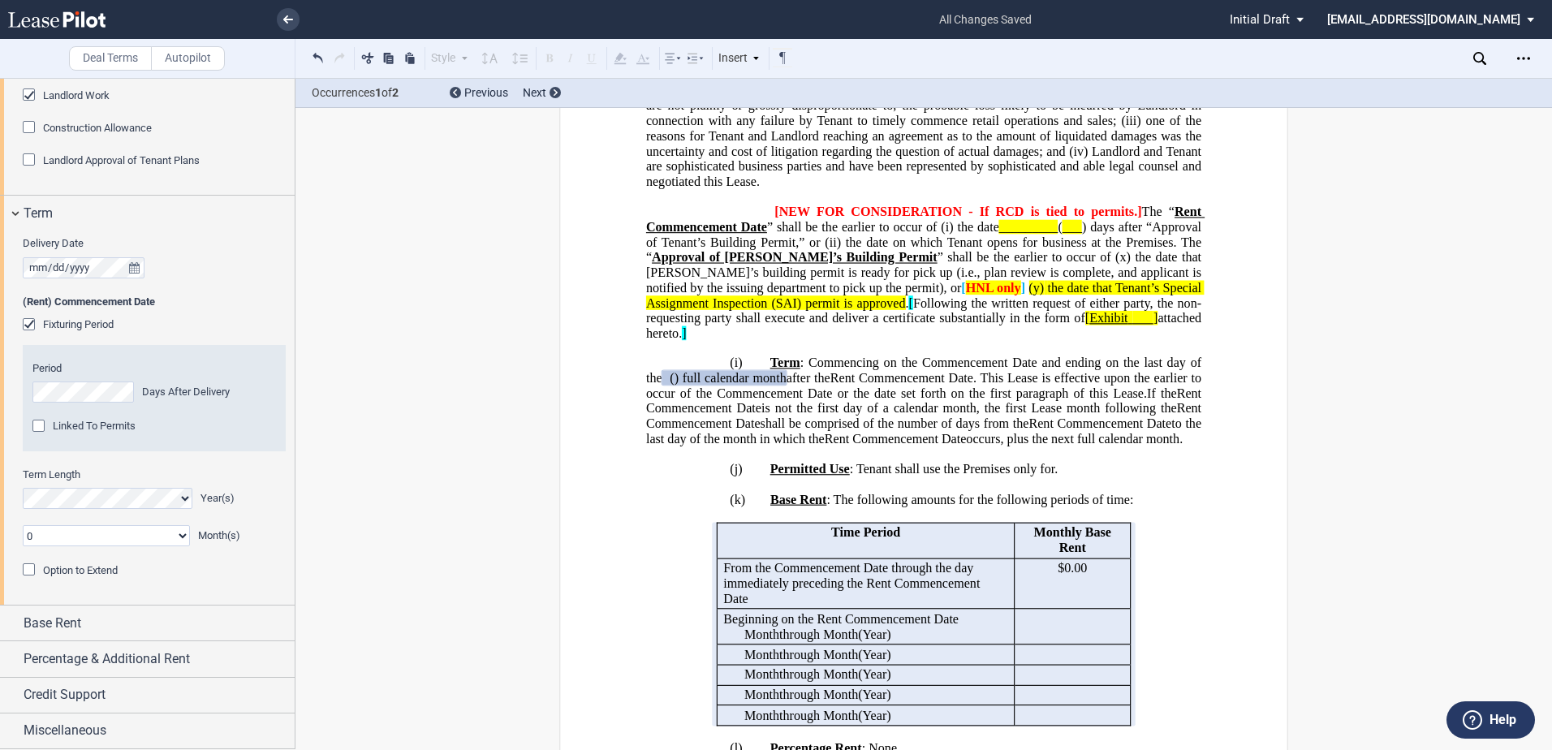
click at [26, 580] on div "Option to Extend" at bounding box center [31, 571] width 16 height 16
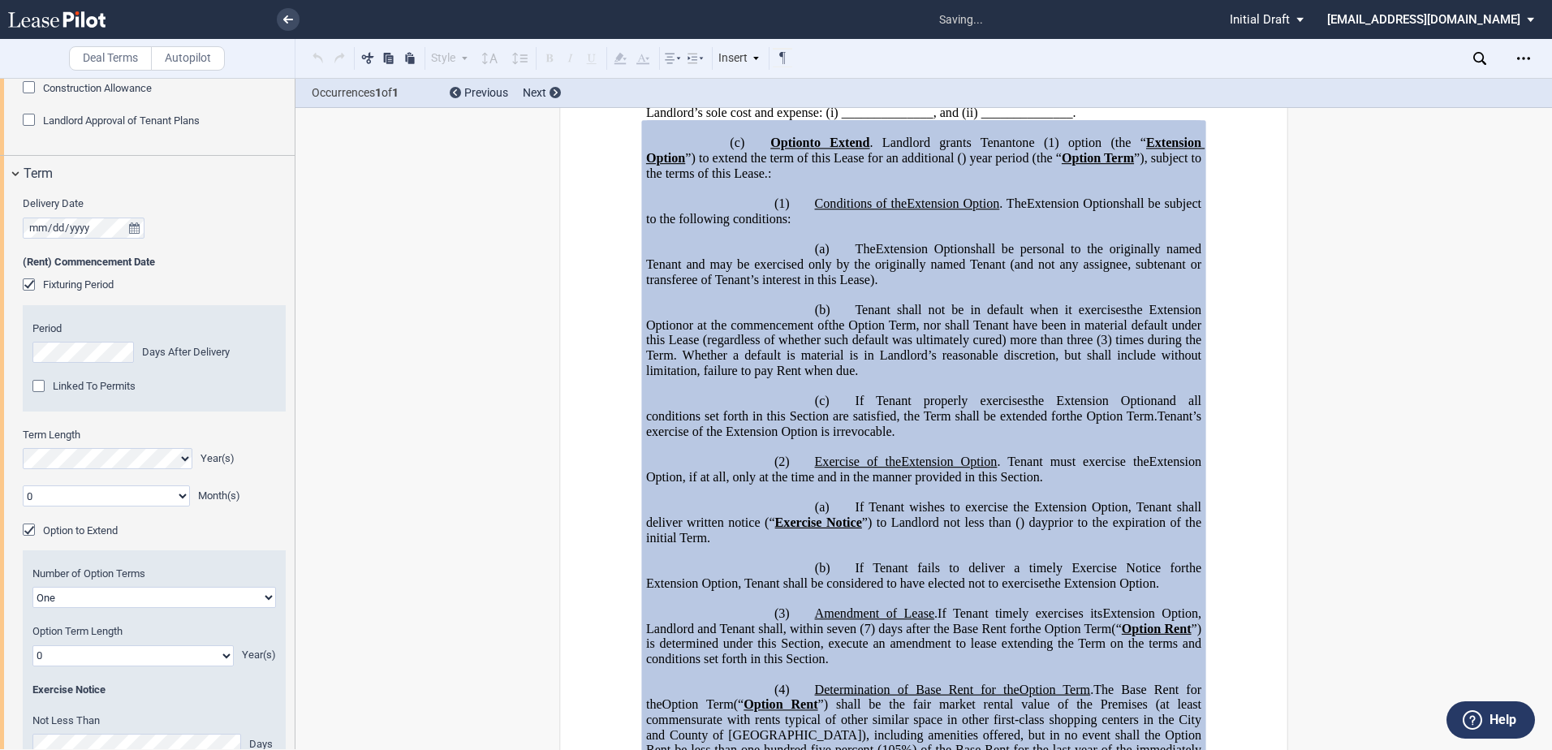
scroll to position [4460, 0]
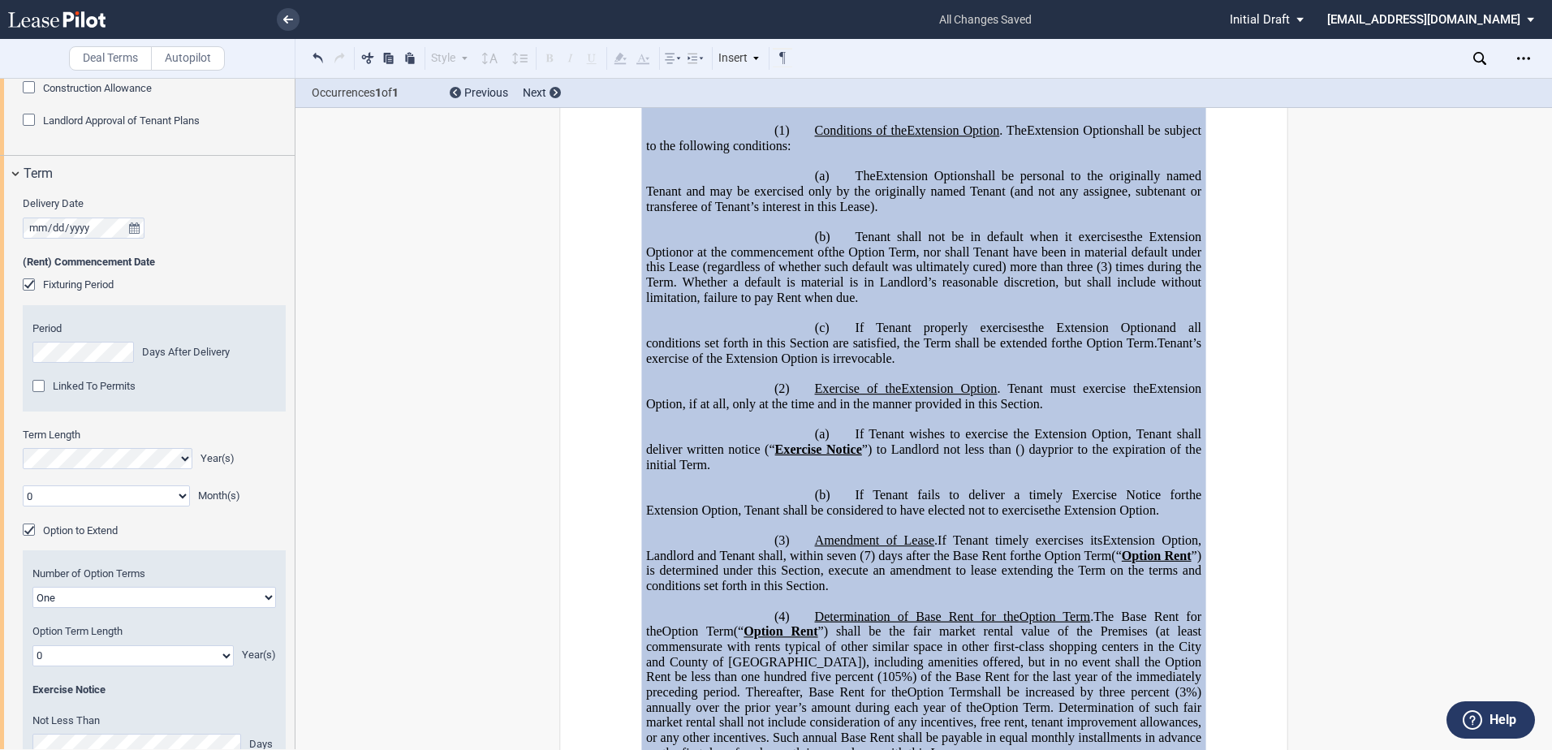
click at [262, 608] on select "One Two" at bounding box center [154, 597] width 244 height 21
select select "2"
click at [32, 608] on select "One Two" at bounding box center [154, 597] width 244 height 21
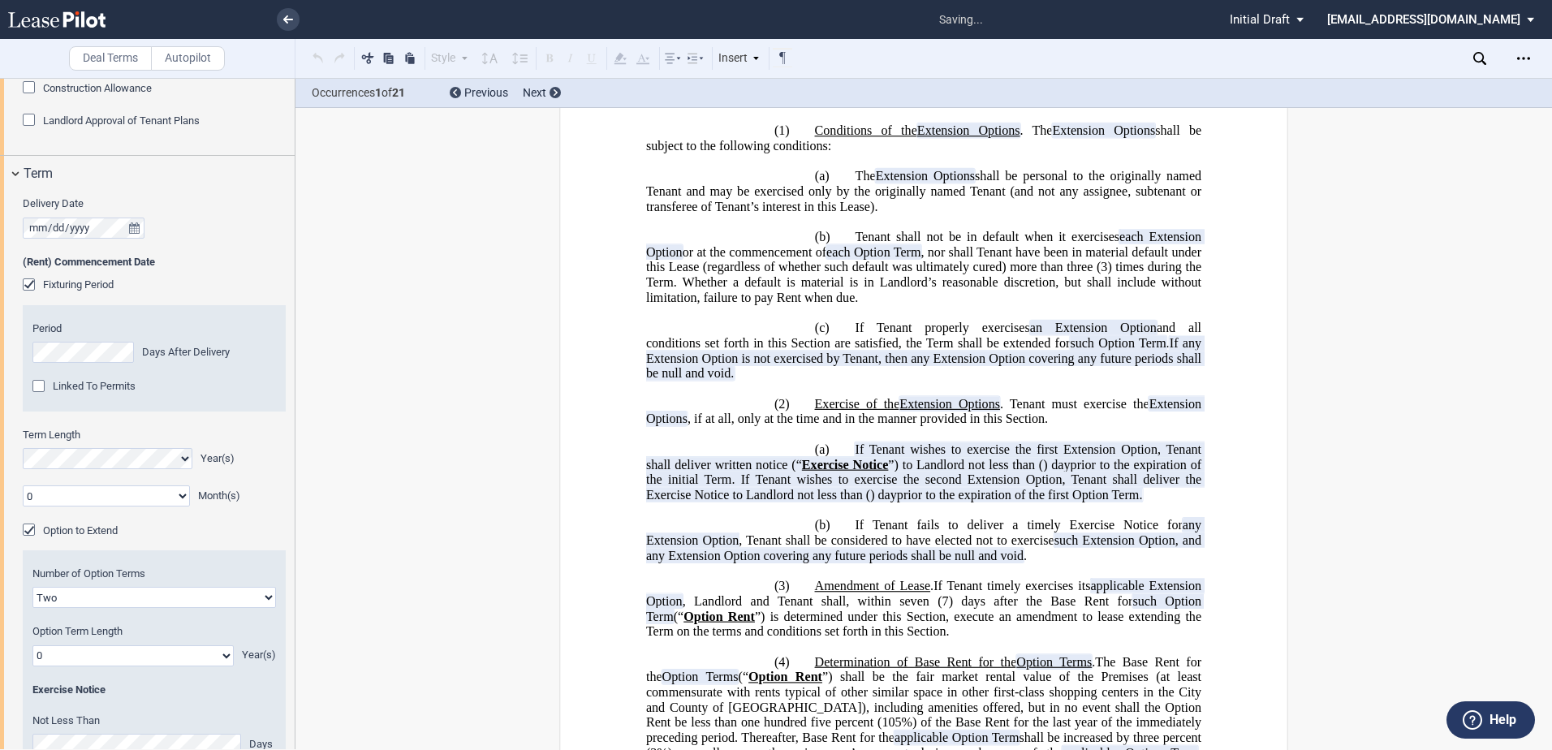
scroll to position [1814, 0]
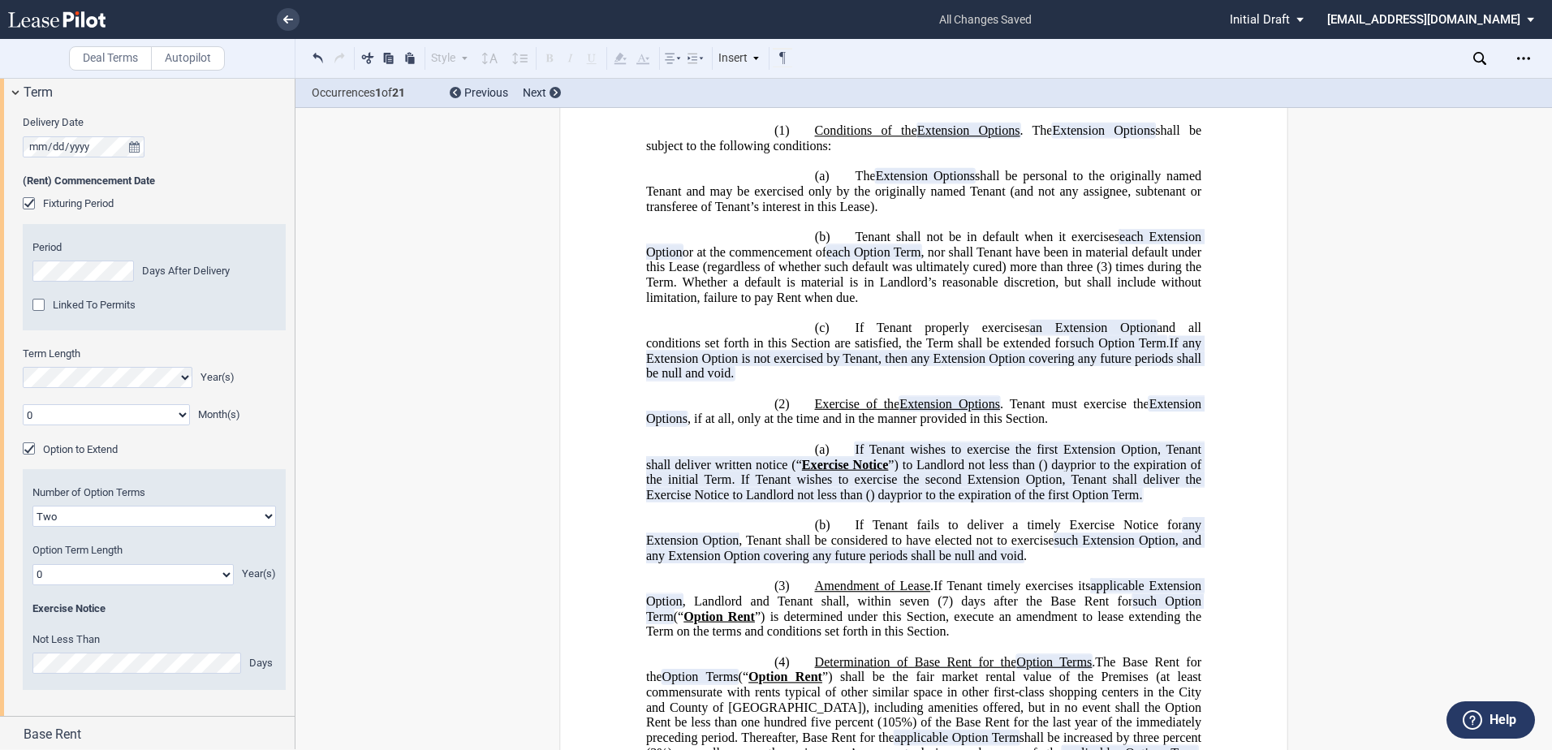
click at [223, 585] on select "0 1 2 3 4 5 6 7 8 9 10 11 12 13 14 15 16 17 18 19 20" at bounding box center [132, 574] width 201 height 21
select select "number:3"
click at [32, 585] on select "0 1 2 3 4 5 6 7 8 9 10 11 12 13 14 15 16 17 18 19 20" at bounding box center [132, 574] width 201 height 21
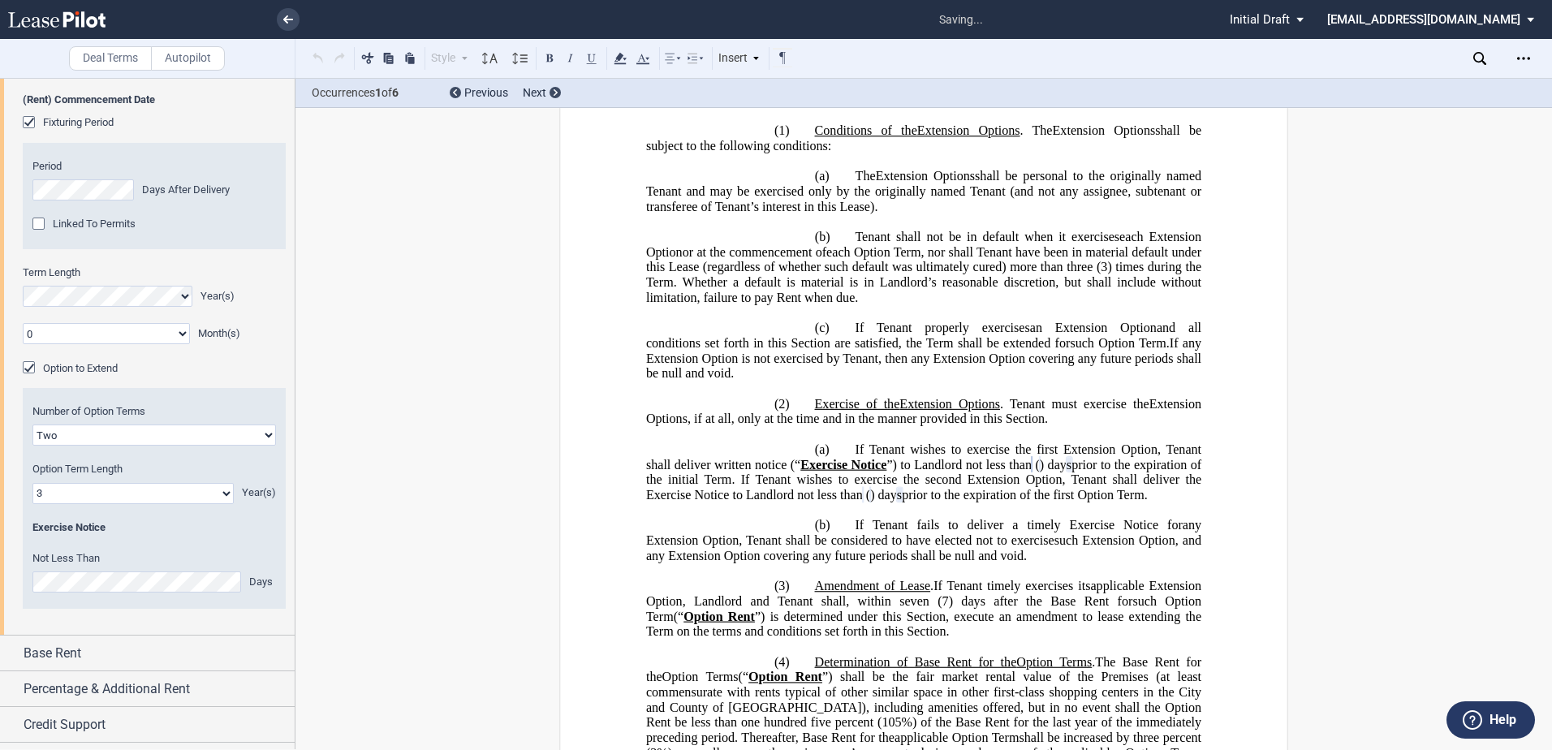
scroll to position [2015, 0]
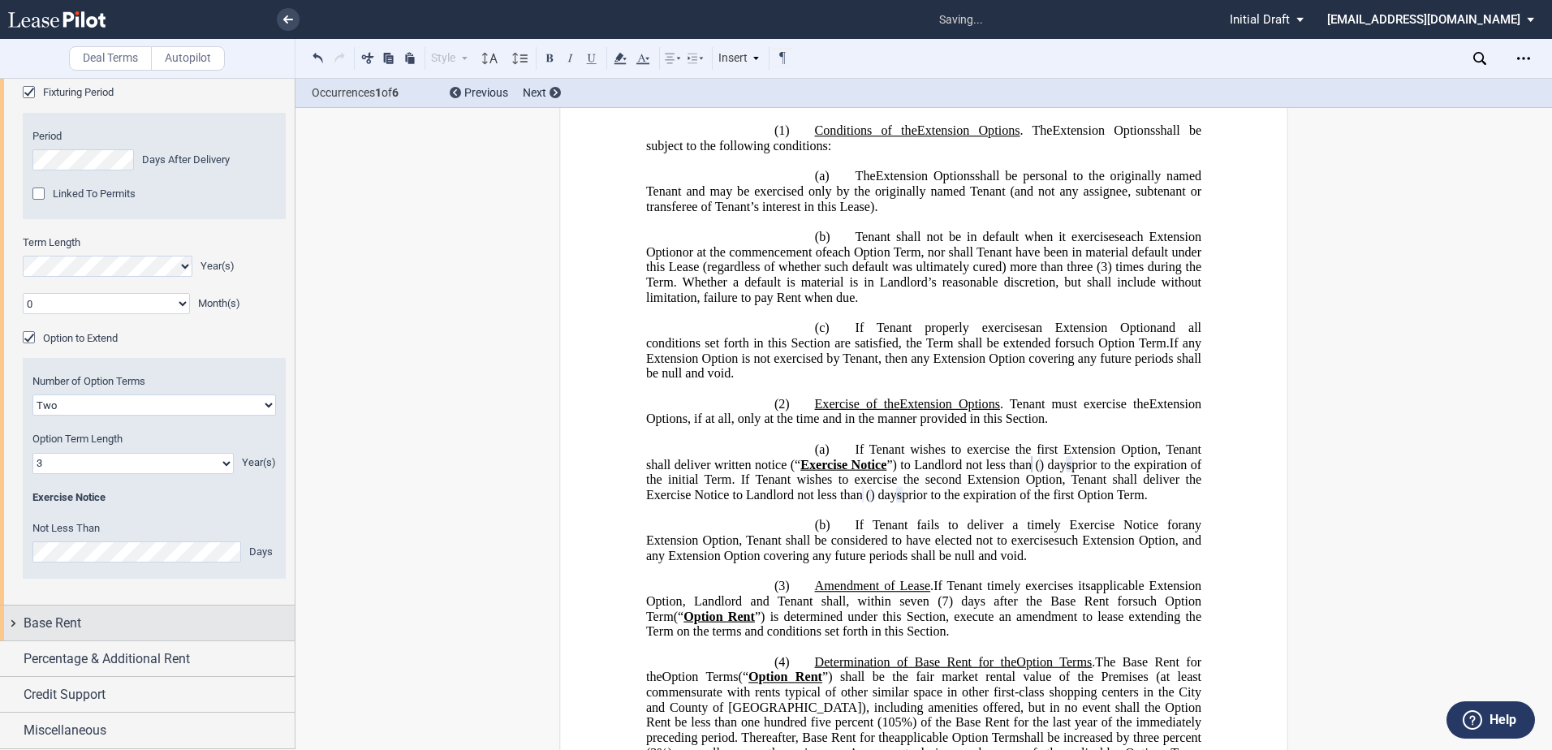
click at [20, 626] on div "Base Rent" at bounding box center [147, 623] width 295 height 35
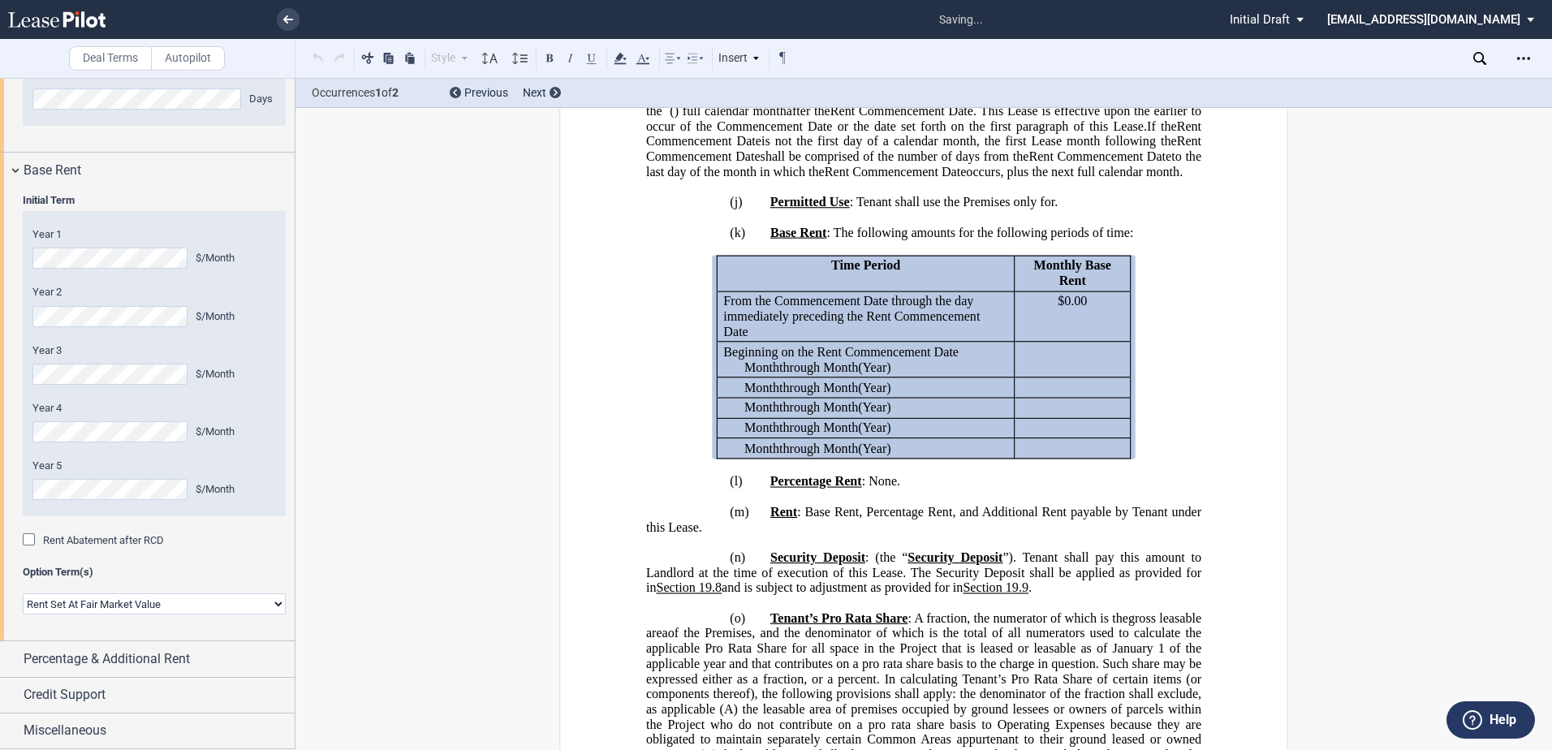
scroll to position [2468, 0]
click at [39, 571] on span "Option Term(s)" at bounding box center [154, 572] width 263 height 15
click at [273, 606] on select "Rent Set At Fair Market Value Rent Specified in Lease" at bounding box center [154, 603] width 263 height 21
click at [275, 599] on select "Rent Set At Fair Market Value Rent Specified in Lease" at bounding box center [154, 603] width 263 height 21
select select "fixed"
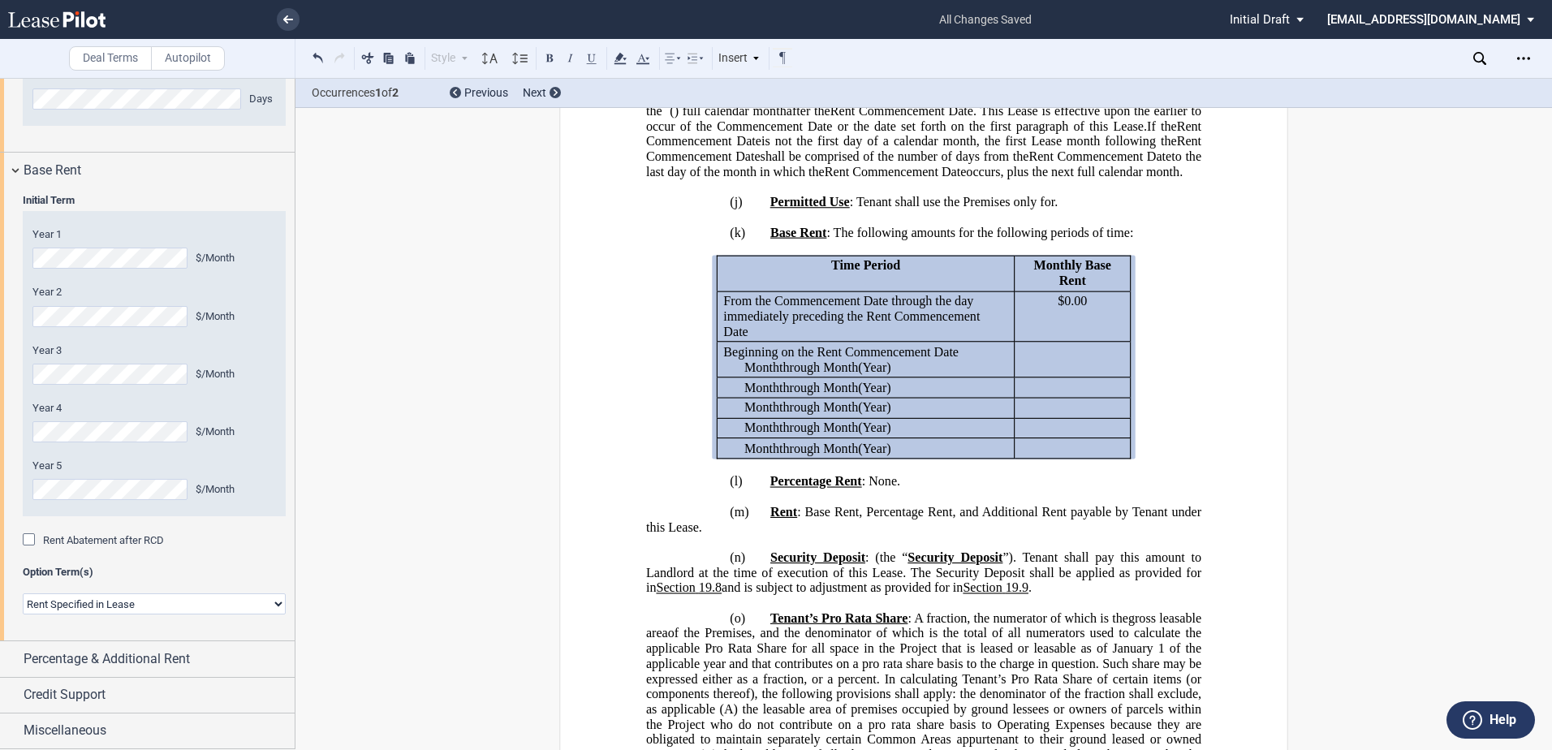
click at [23, 593] on select "Rent Set At Fair Market Value Rent Specified in Lease" at bounding box center [154, 603] width 263 height 21
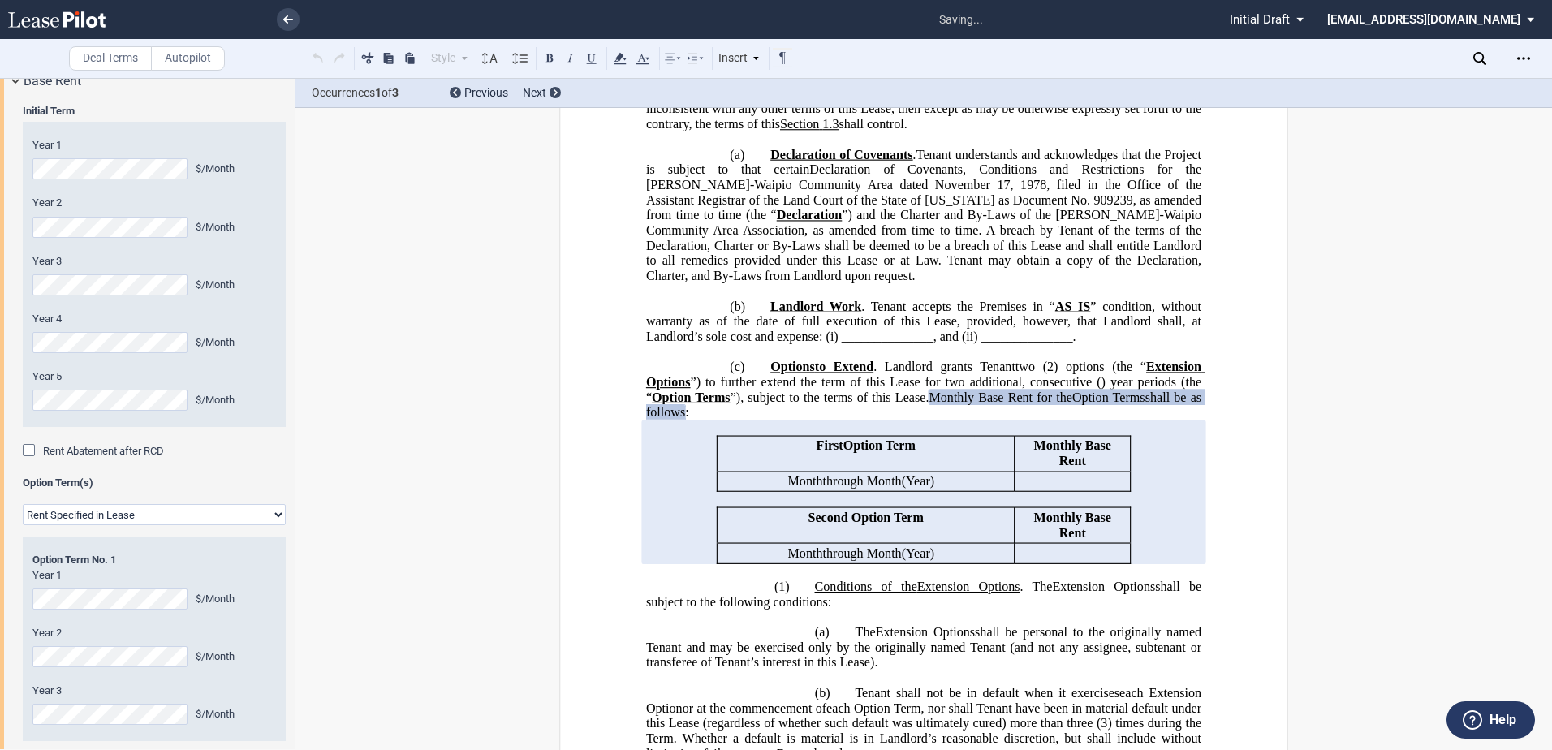
scroll to position [4235, 0]
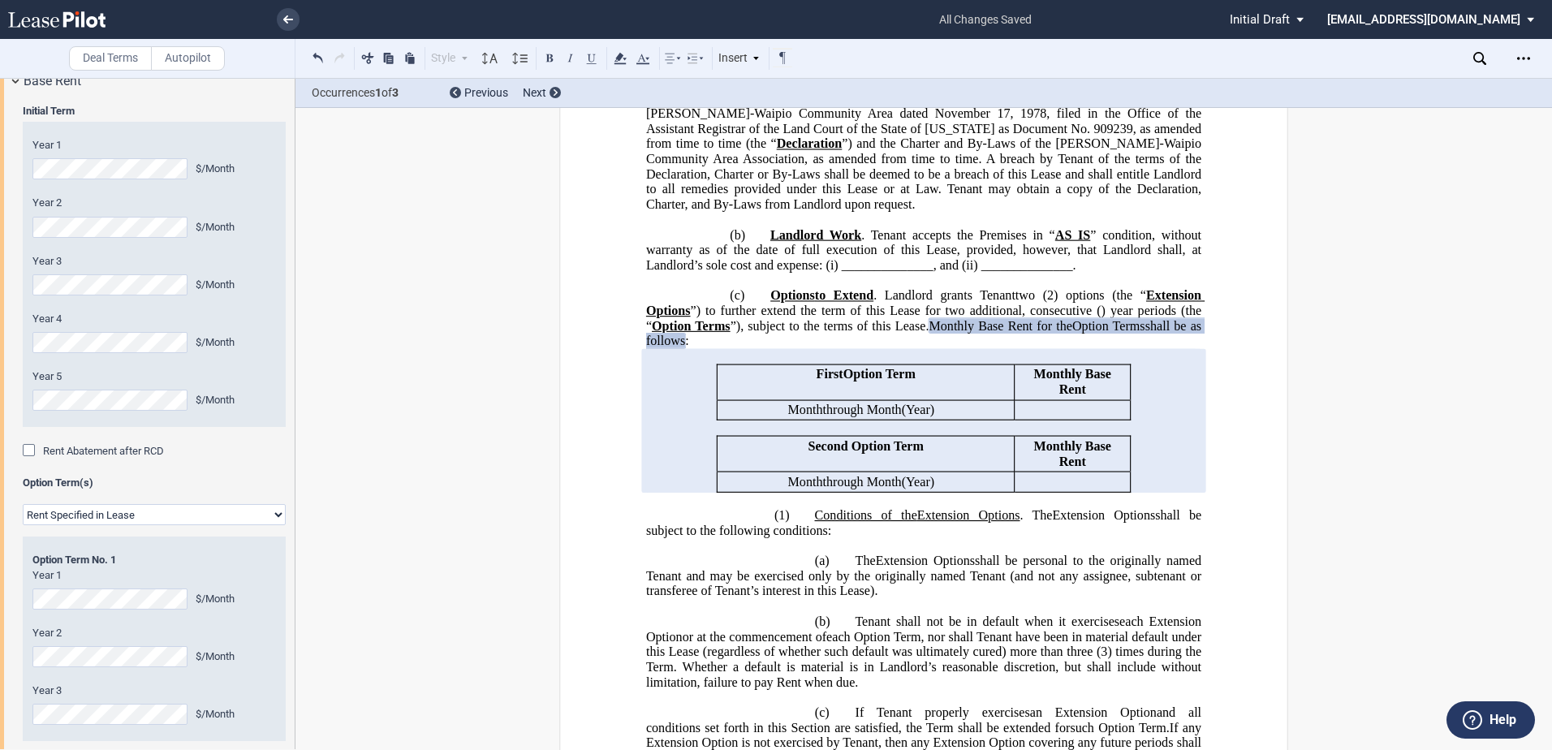
click at [955, 418] on p "Month ﻿ ﻿ through Month ﻿ ﻿ (Year ﻿ ﻿ )" at bounding box center [860, 410] width 275 height 15
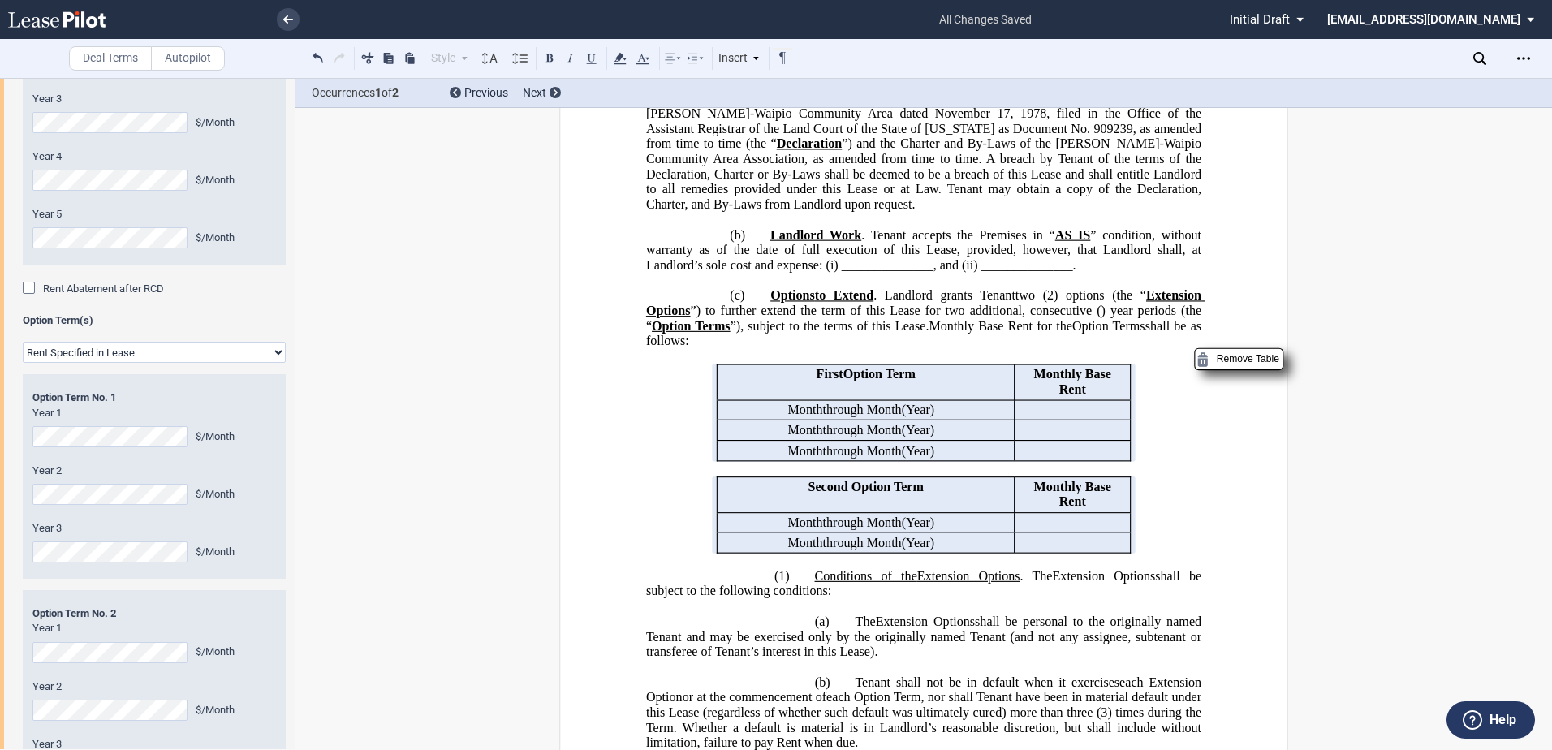
scroll to position [2899, 0]
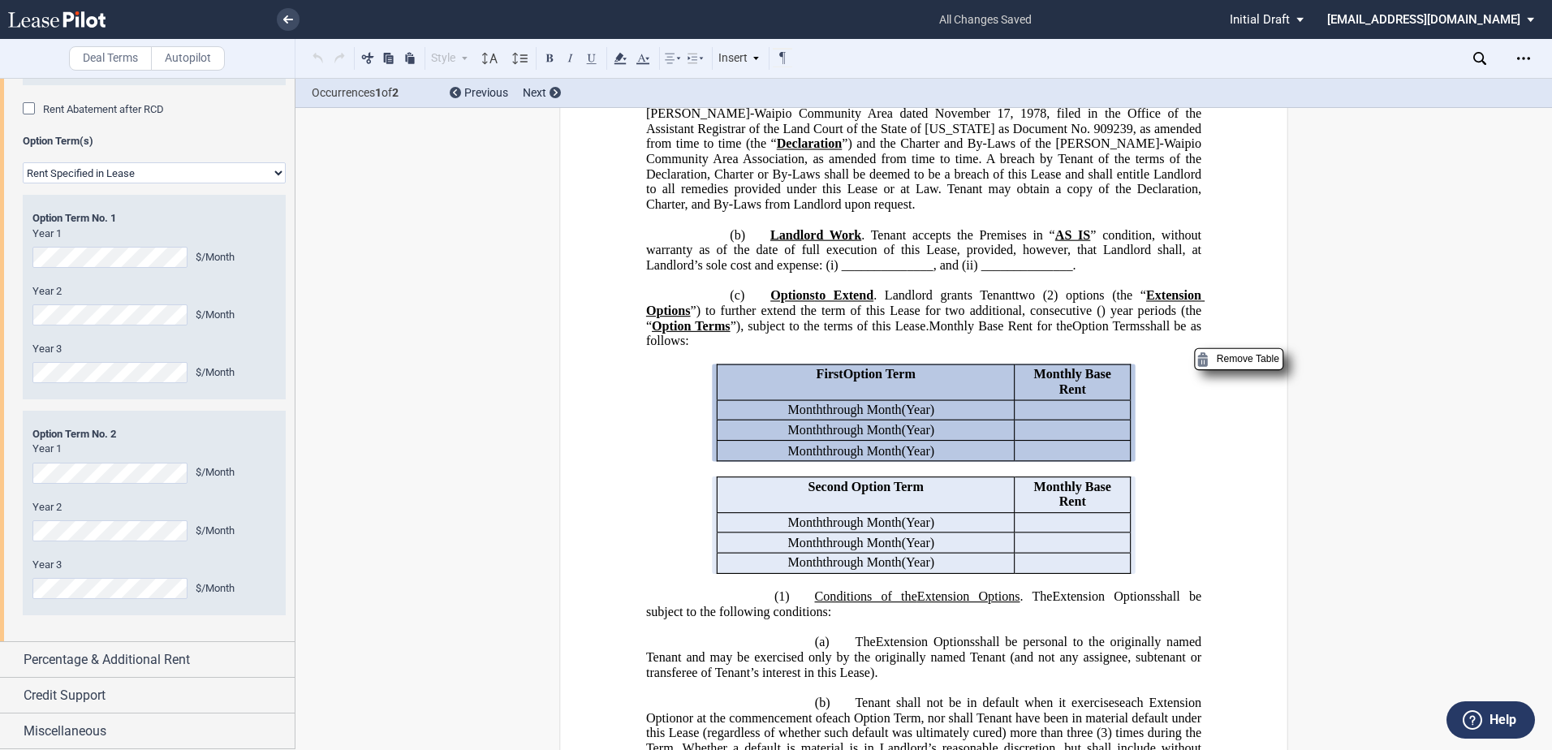
click at [160, 618] on div "Option Term Option Term No. 2 Year 1 $/Month Year 2 $/Month Year 3 $/Month" at bounding box center [154, 524] width 263 height 216
click at [99, 628] on div "Option Term Option Term No. 2 Year 1 $/Month Year 2 $/Month Year 3 $/Month" at bounding box center [154, 524] width 263 height 216
click at [214, 588] on div "$/Month" at bounding box center [236, 588] width 80 height 15
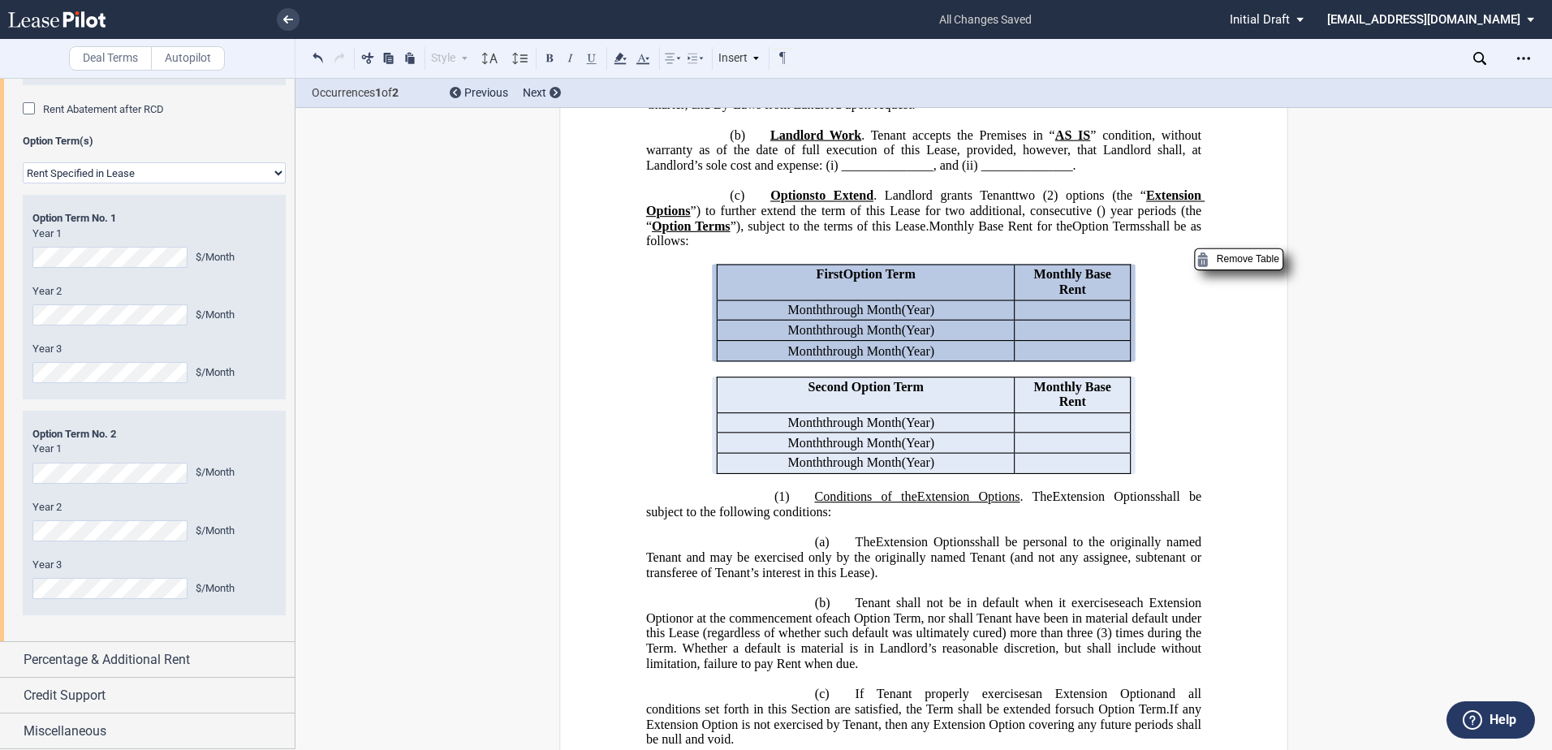
scroll to position [4397, 0]
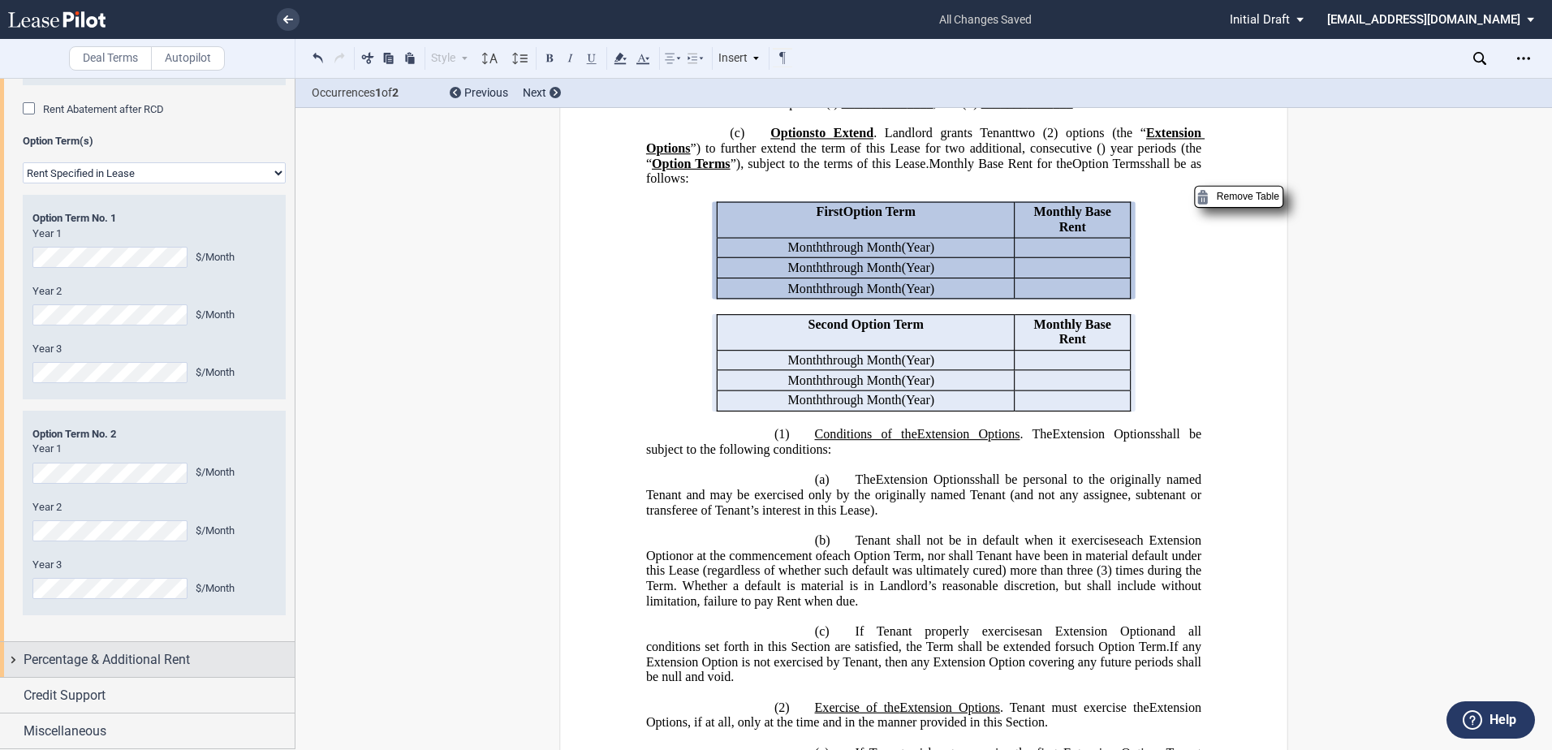
click at [23, 661] on div "Percentage & Additional Rent" at bounding box center [147, 659] width 295 height 35
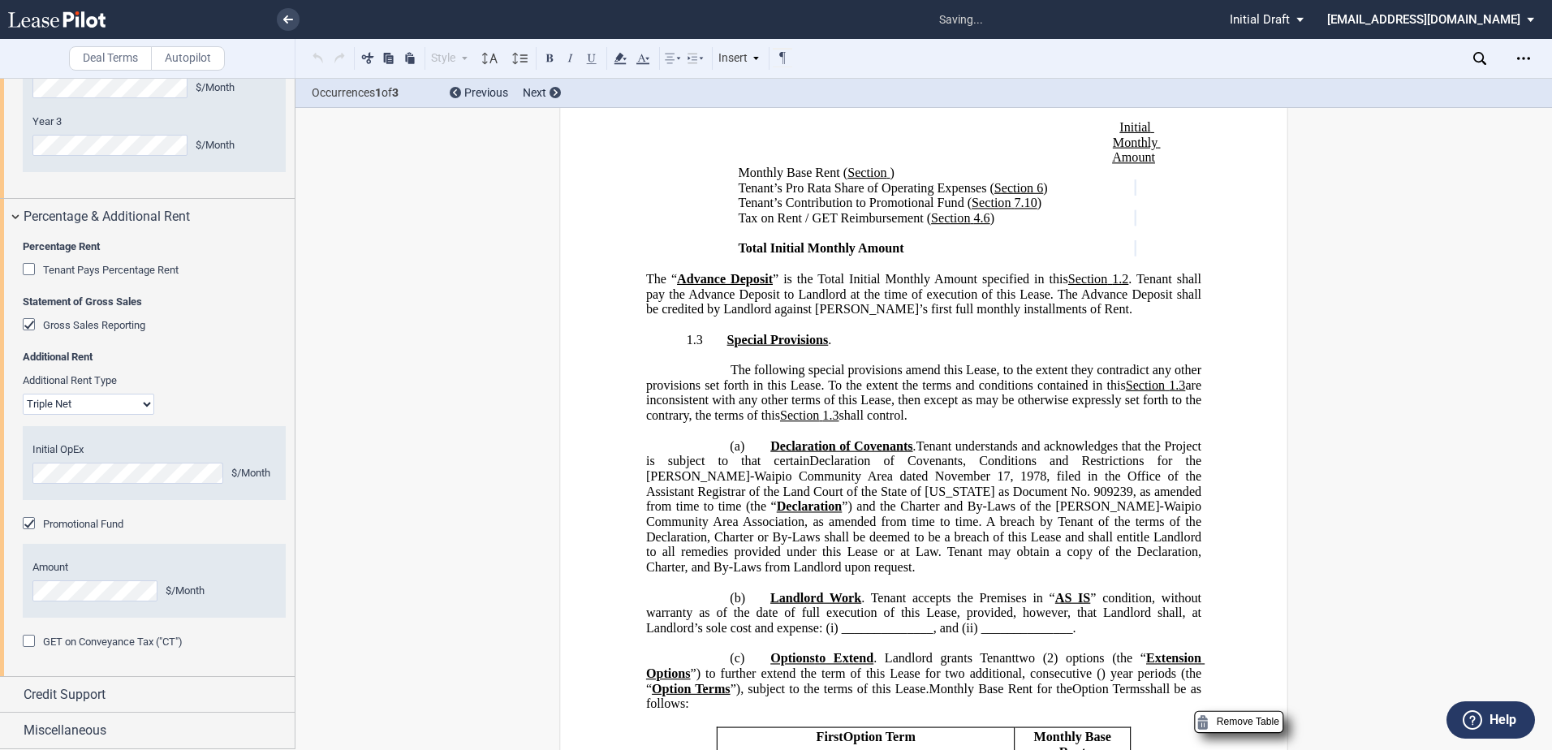
scroll to position [3727, 0]
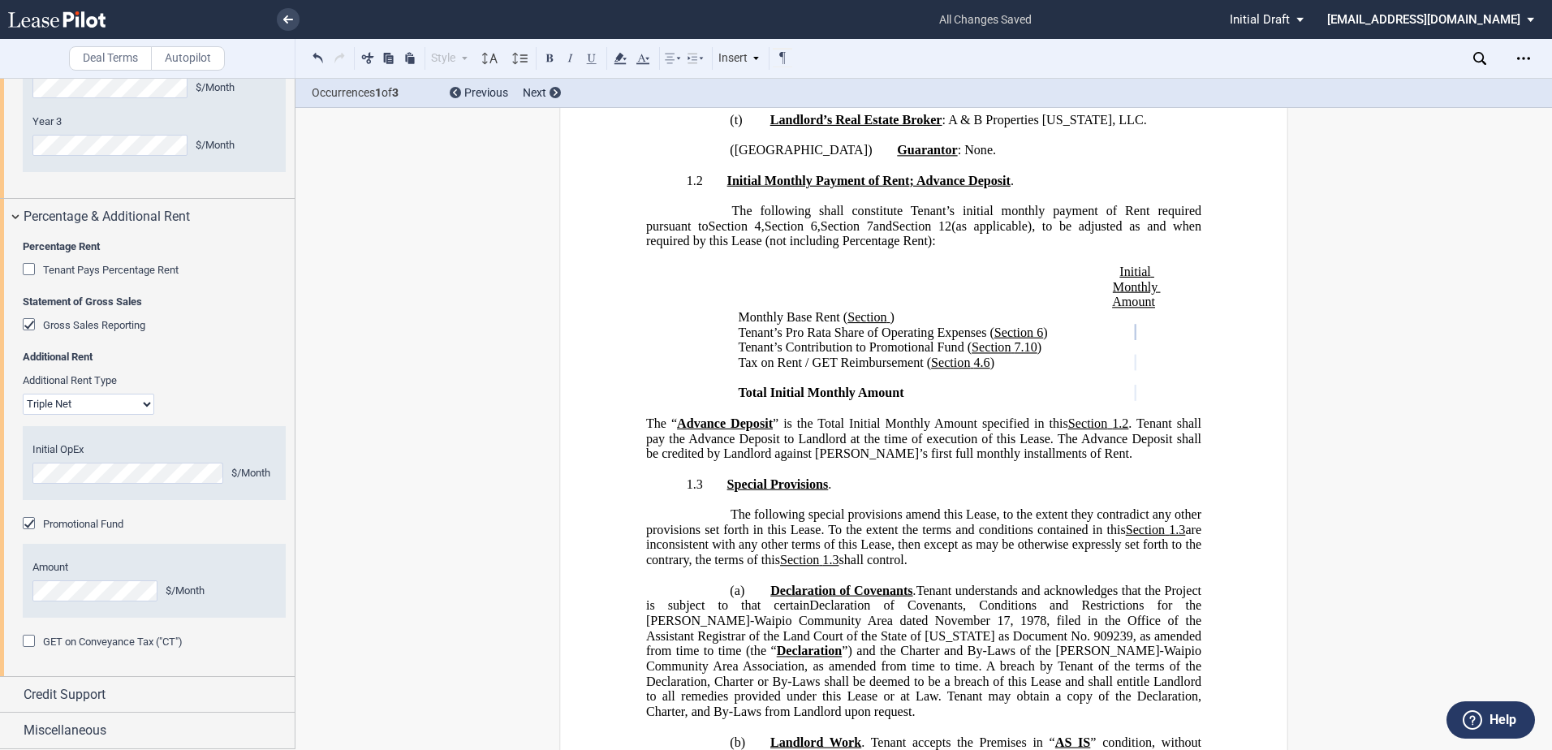
click at [27, 651] on div at bounding box center [31, 643] width 16 height 16
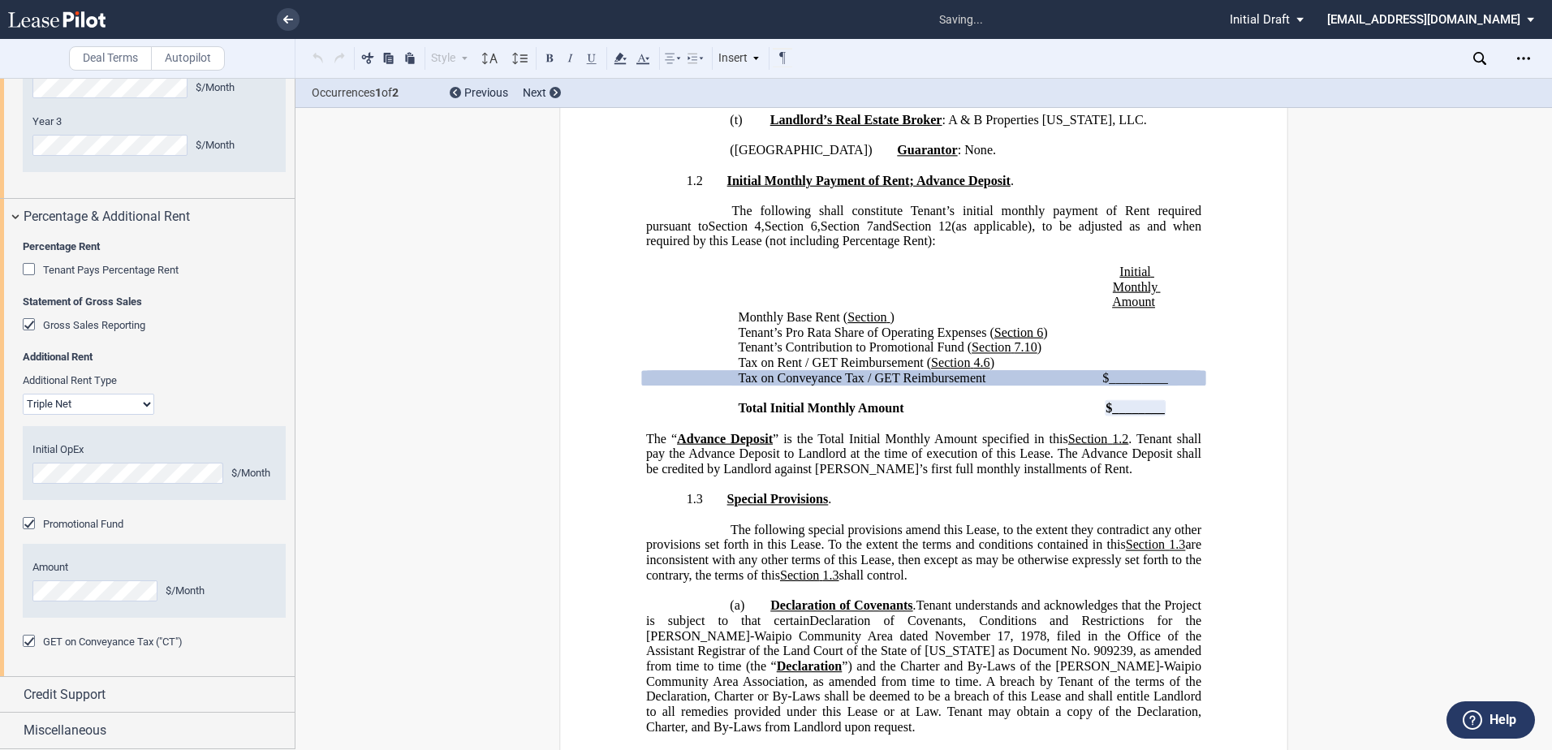
scroll to position [3342, 0]
click at [27, 644] on div at bounding box center [31, 643] width 16 height 16
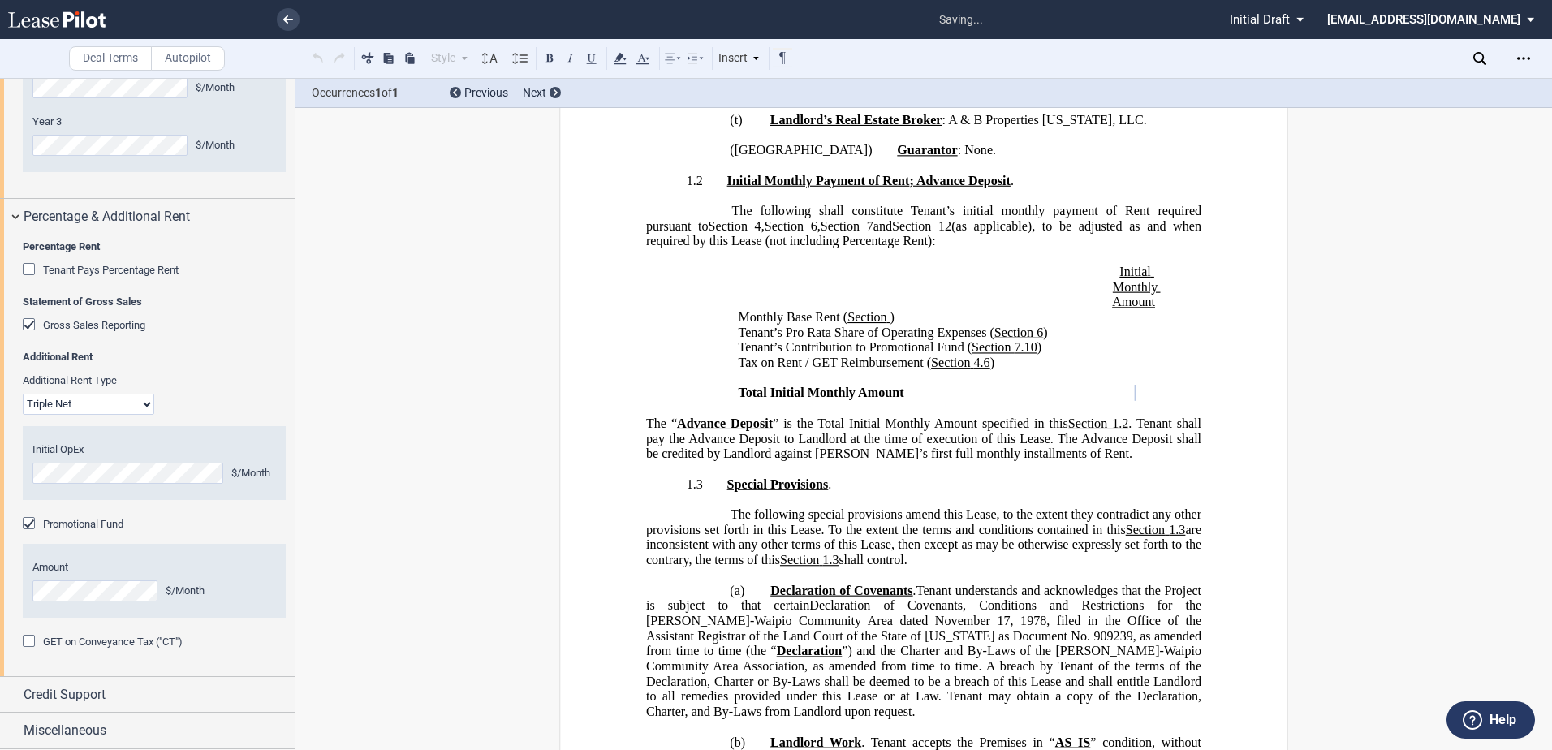
click at [29, 641] on div at bounding box center [31, 643] width 16 height 16
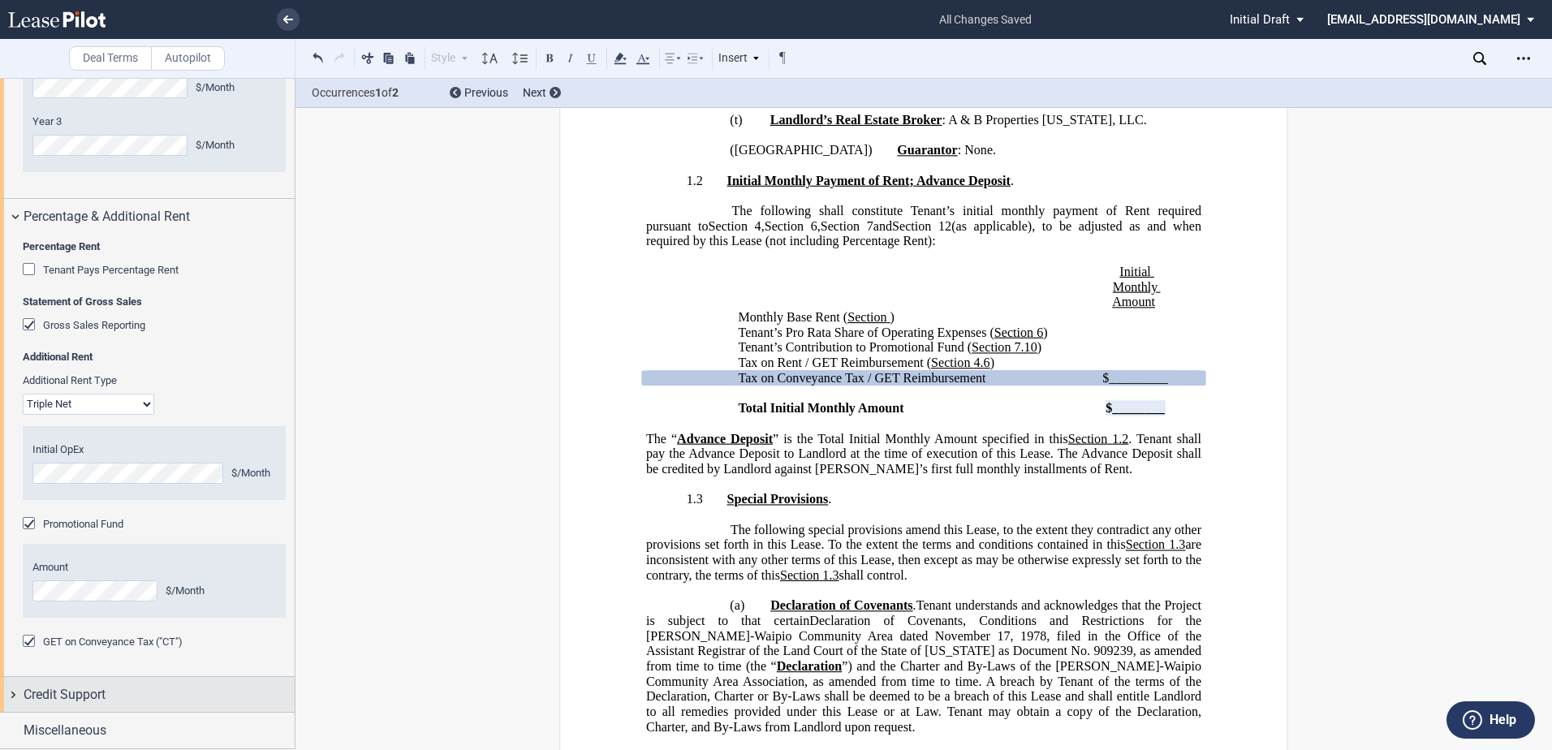
click at [12, 694] on div "Credit Support" at bounding box center [147, 694] width 295 height 35
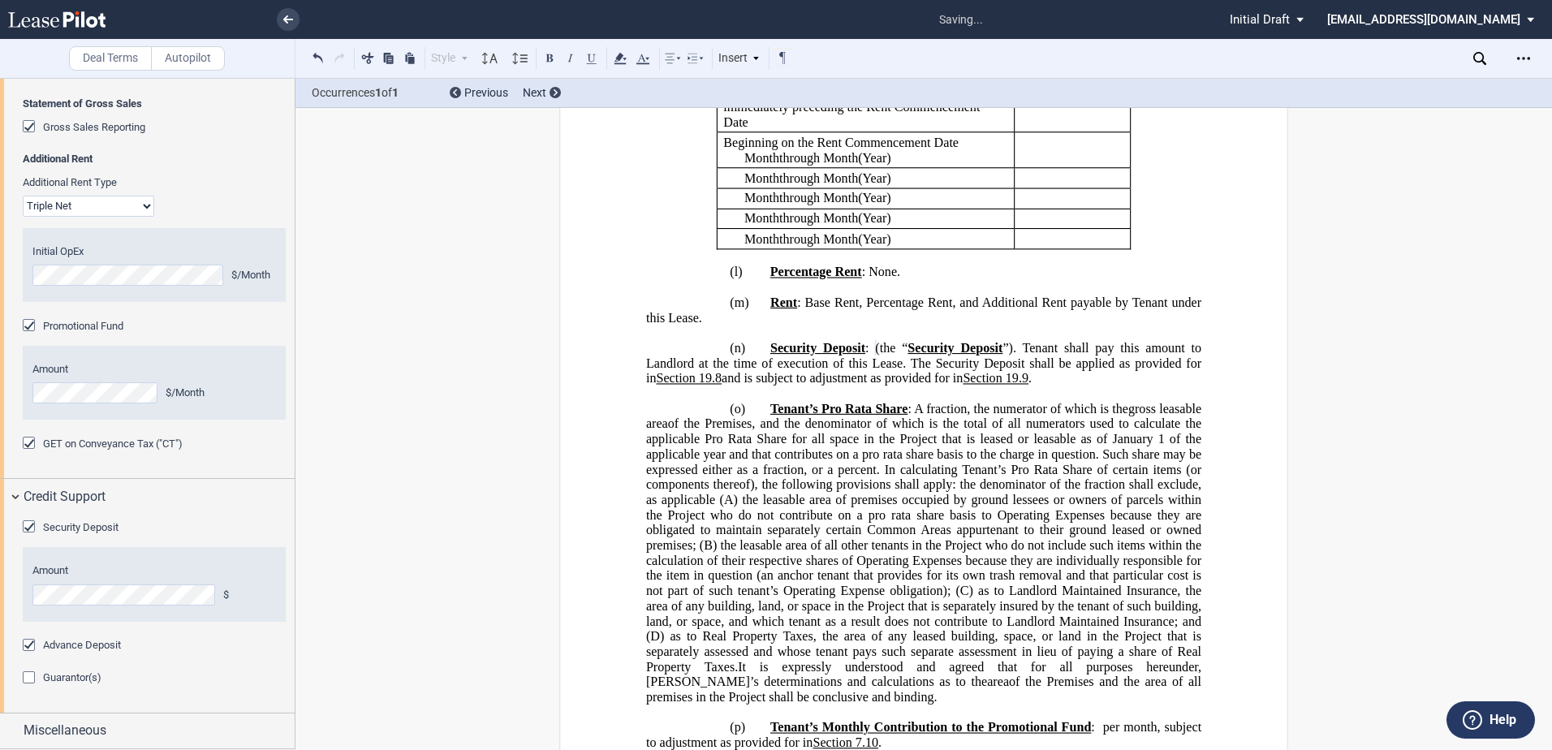
scroll to position [3540, 0]
click at [26, 681] on div "Guarantor(s)" at bounding box center [31, 679] width 16 height 16
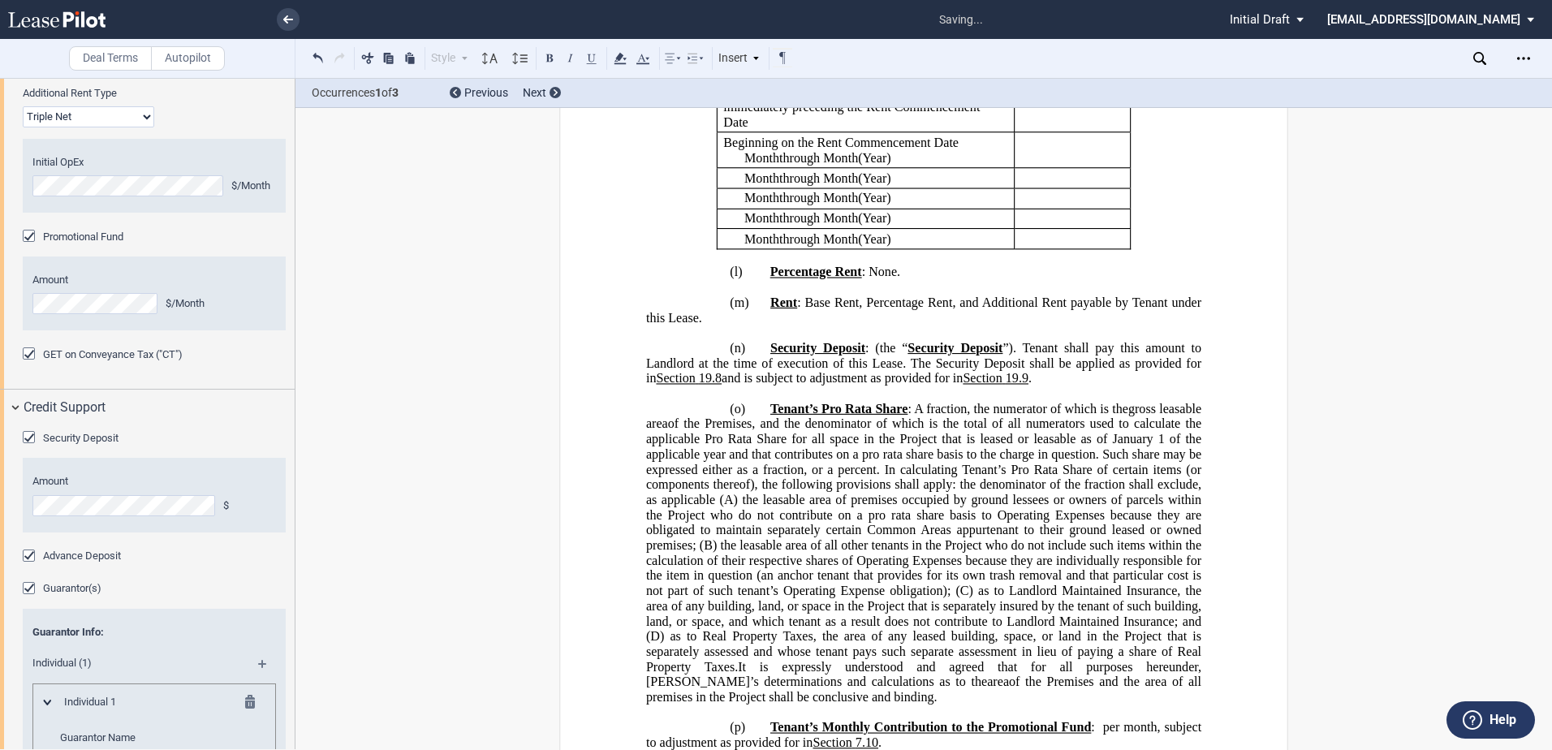
scroll to position [3585, 0]
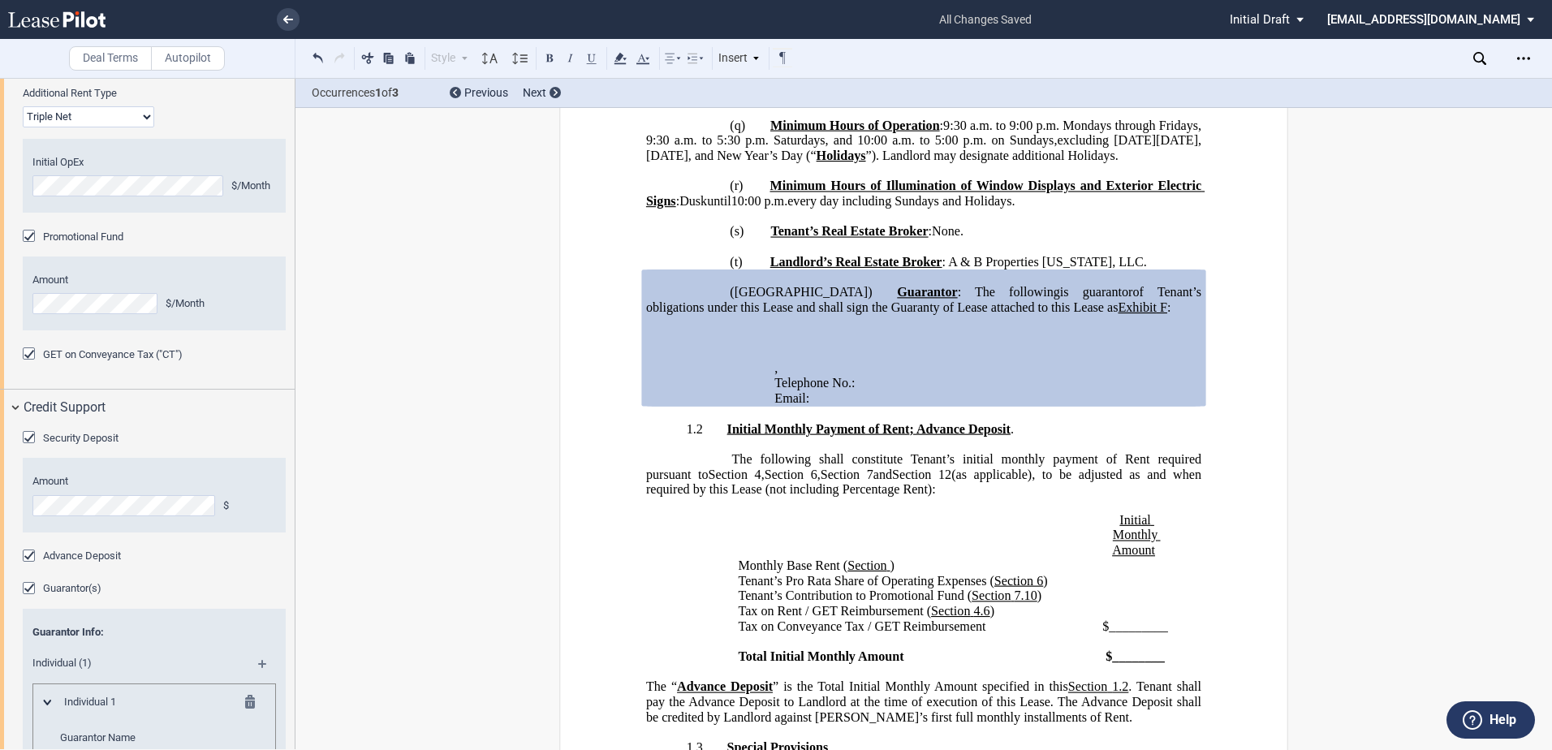
click at [32, 598] on div "Guarantor(s)" at bounding box center [31, 590] width 16 height 16
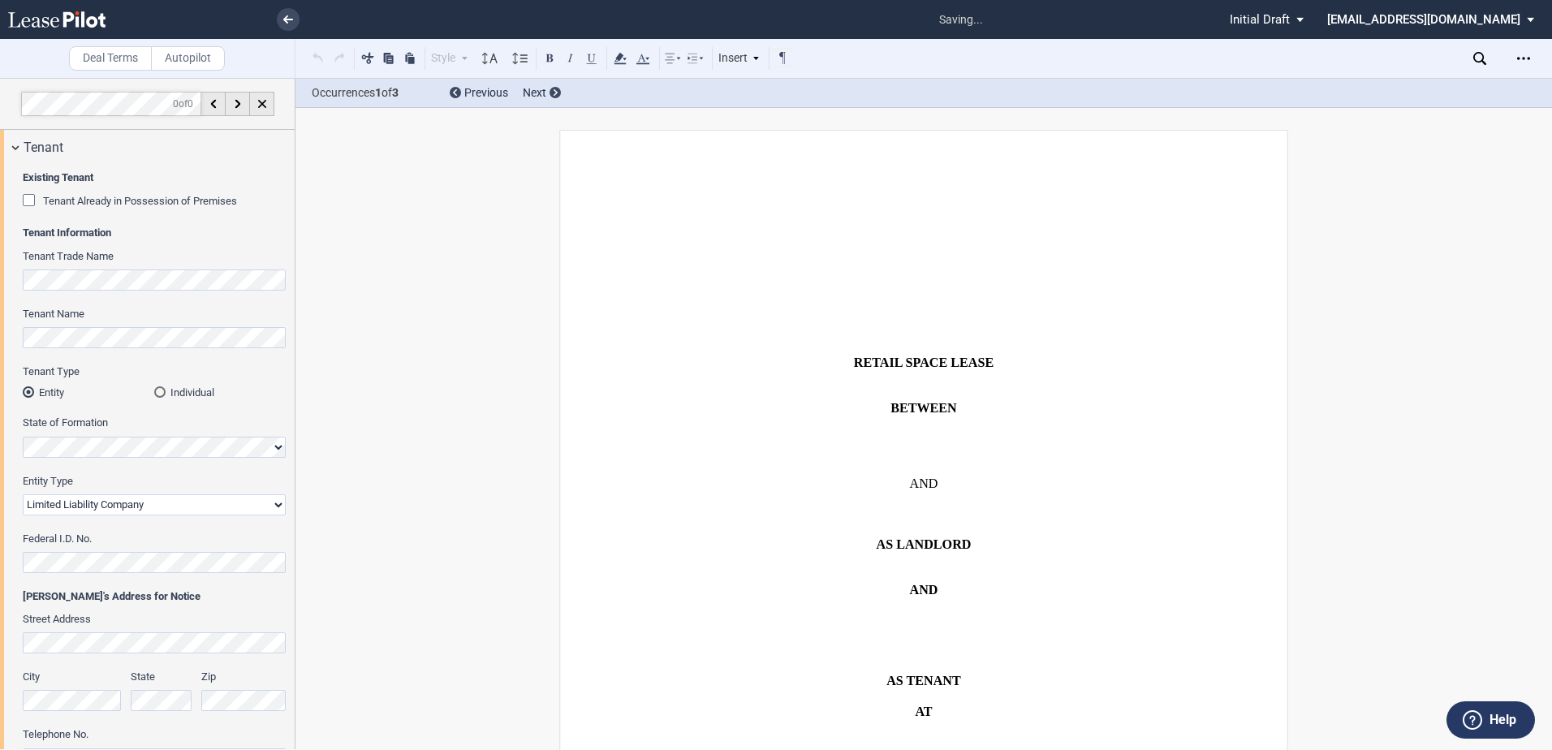
select select "limited liability company"
select select "2"
select select "number:3"
select select "fixed"
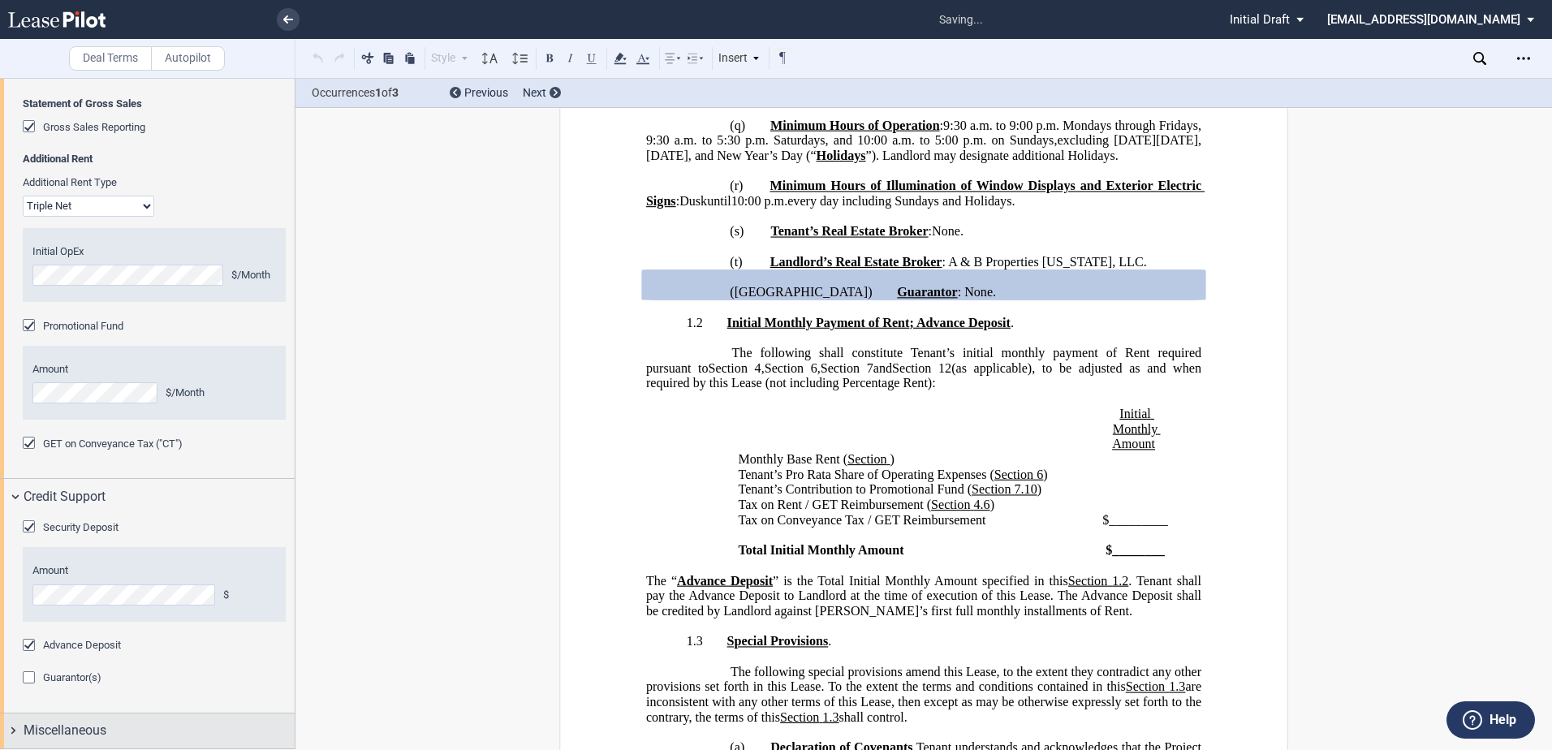
click at [19, 734] on div "Miscellaneous" at bounding box center [147, 730] width 295 height 35
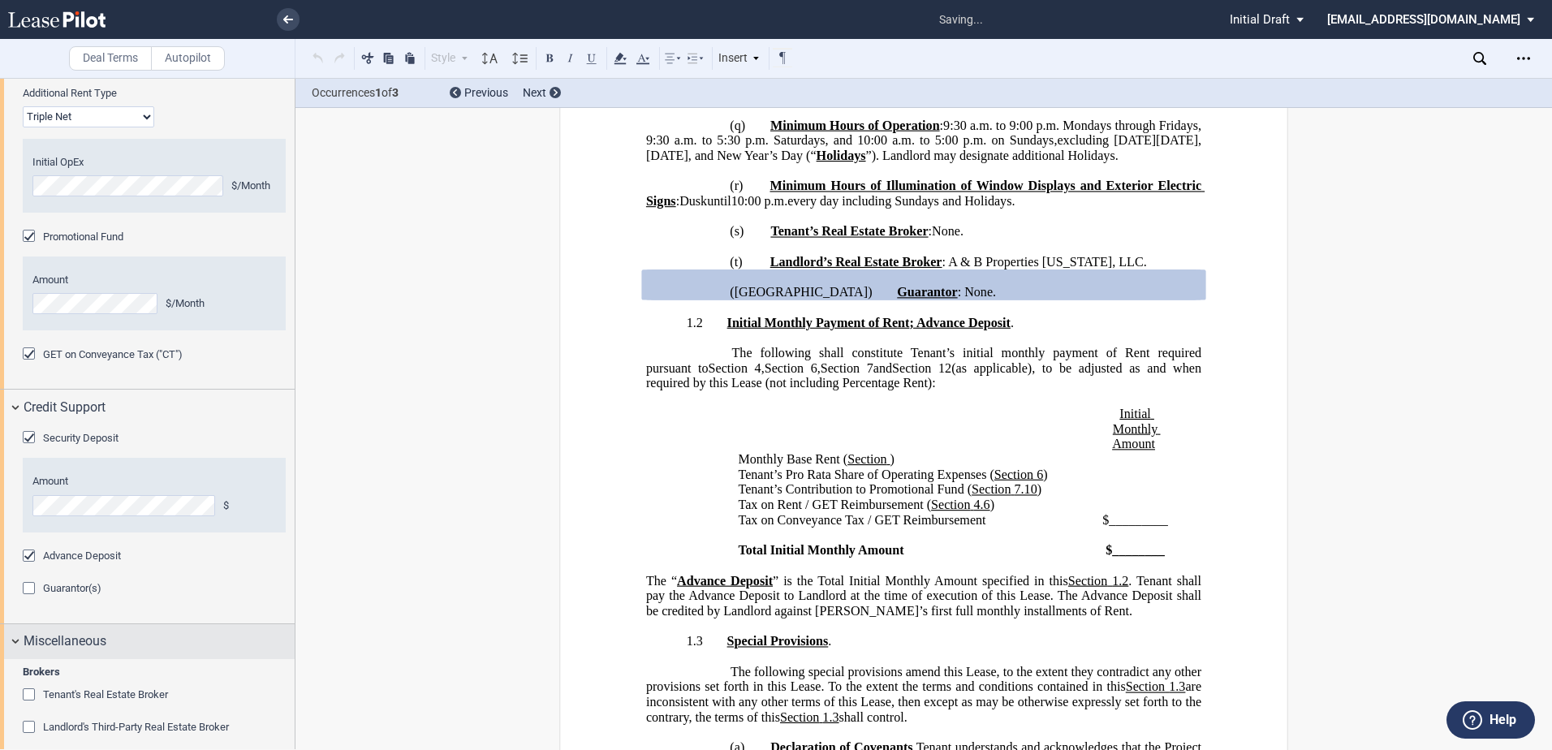
click at [15, 659] on div "Miscellaneous" at bounding box center [147, 641] width 295 height 35
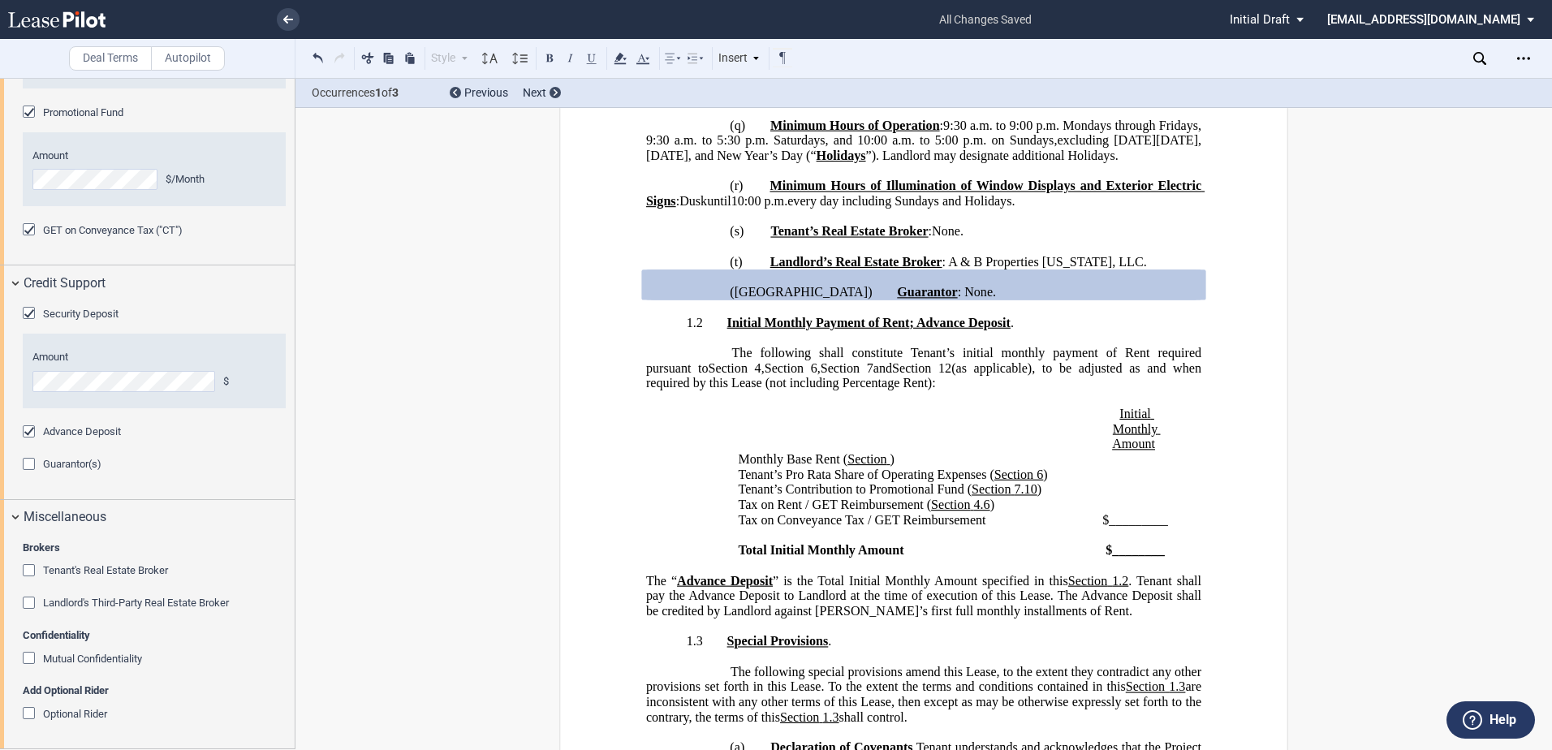
click at [37, 572] on div "Tenant's Real Estate Broker" at bounding box center [31, 572] width 16 height 16
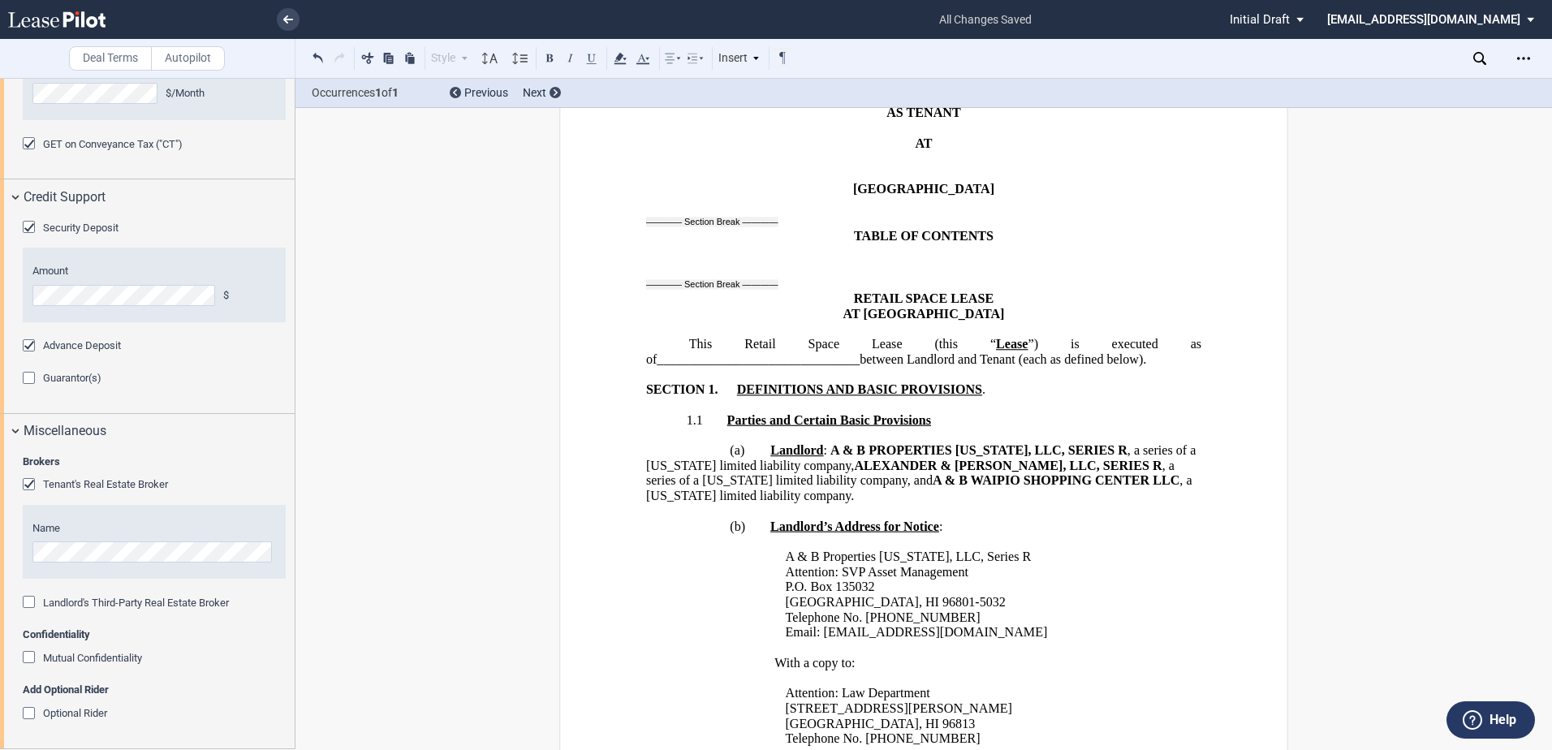
scroll to position [0, 0]
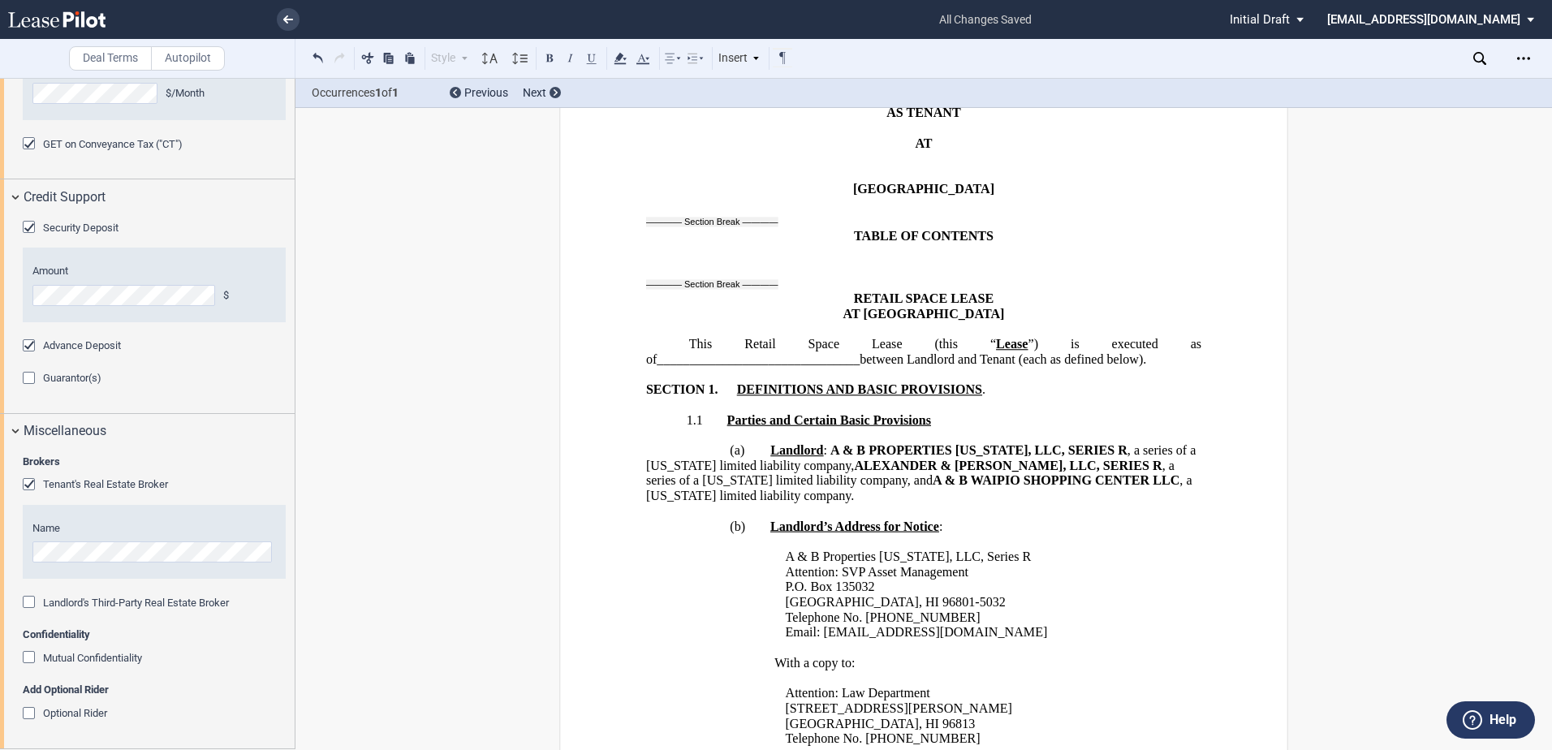
scroll to position [1136, 0]
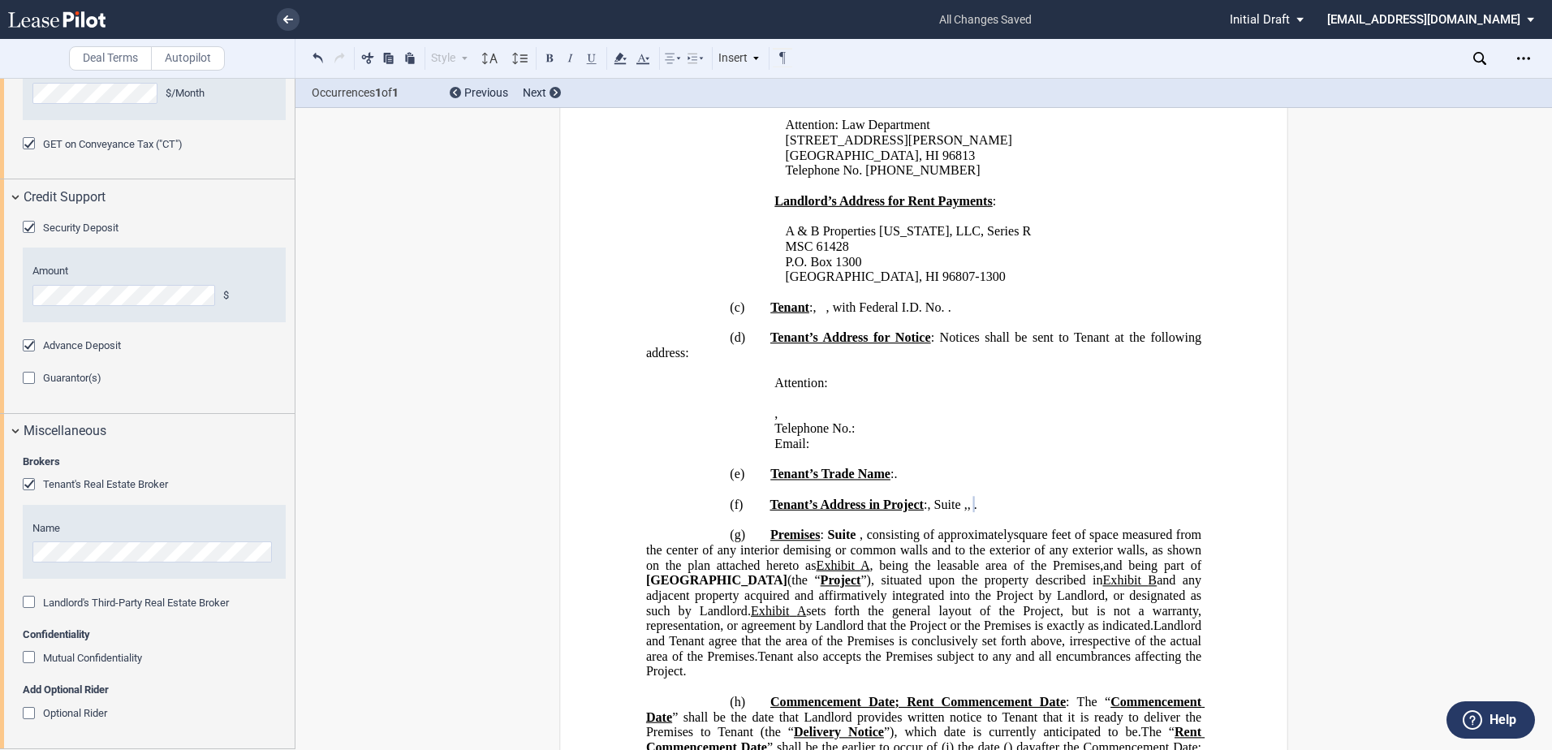
click at [854, 528] on p "﻿" at bounding box center [923, 519] width 555 height 15
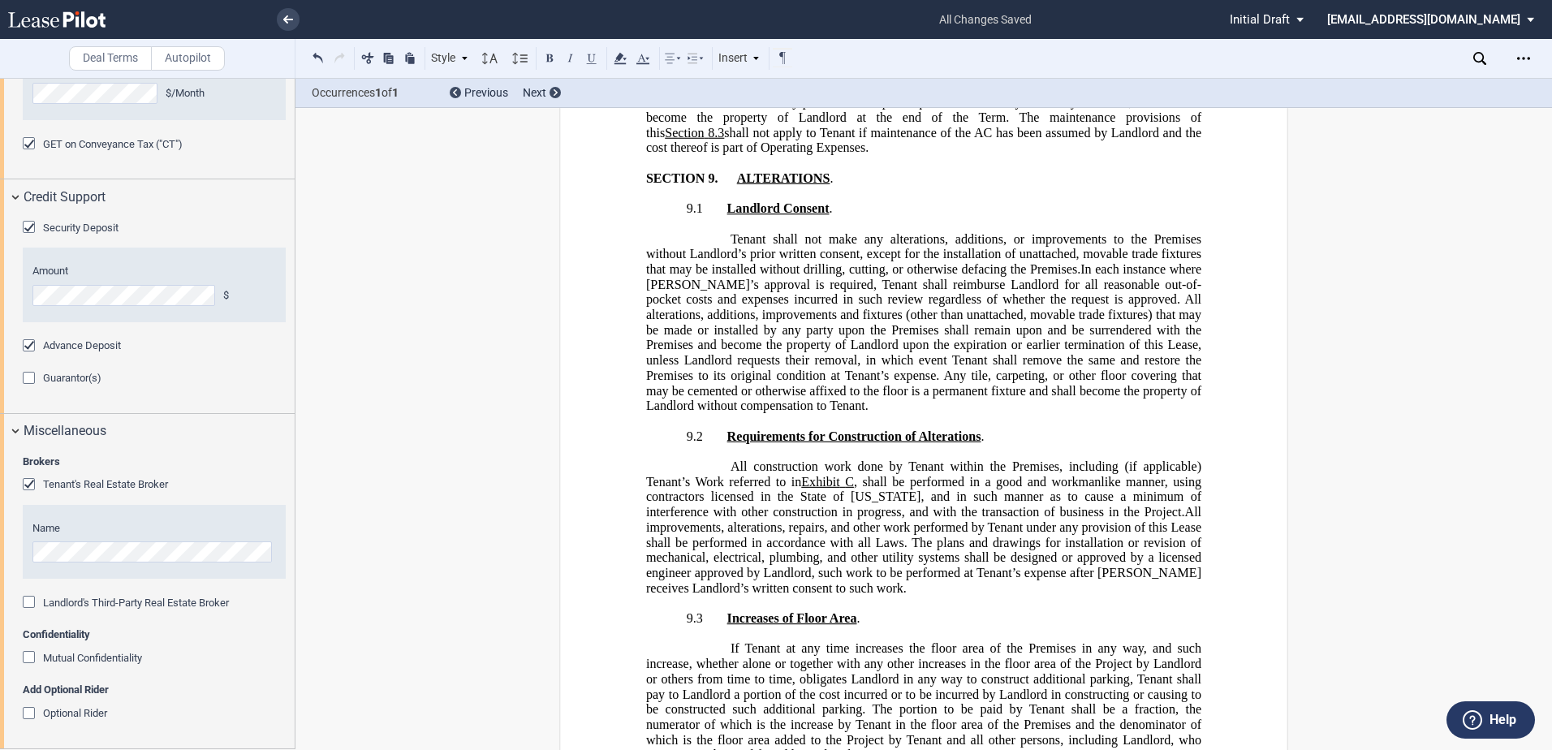
scroll to position [16315, 0]
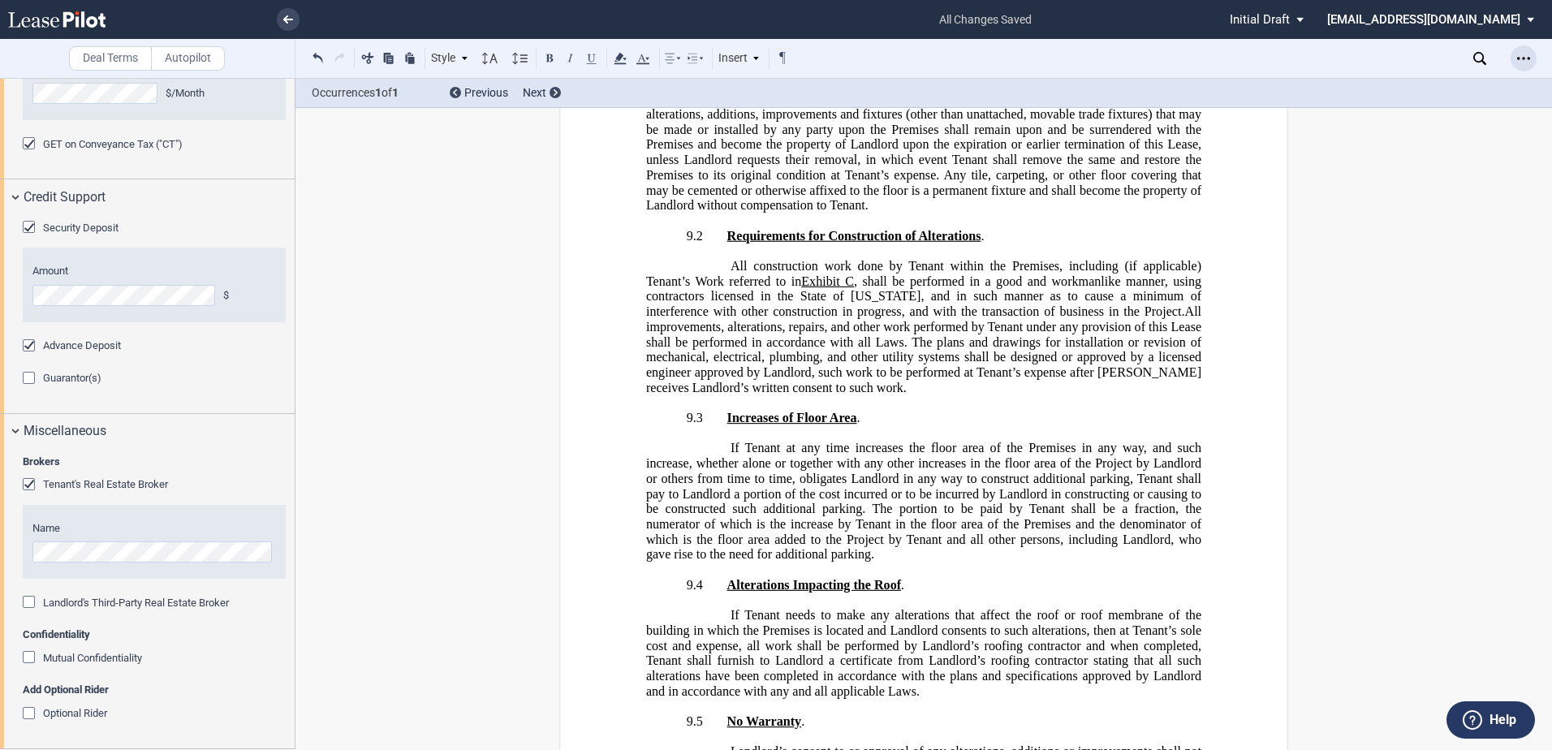
click at [1518, 60] on icon "Open Lease options menu" at bounding box center [1523, 58] width 13 height 13
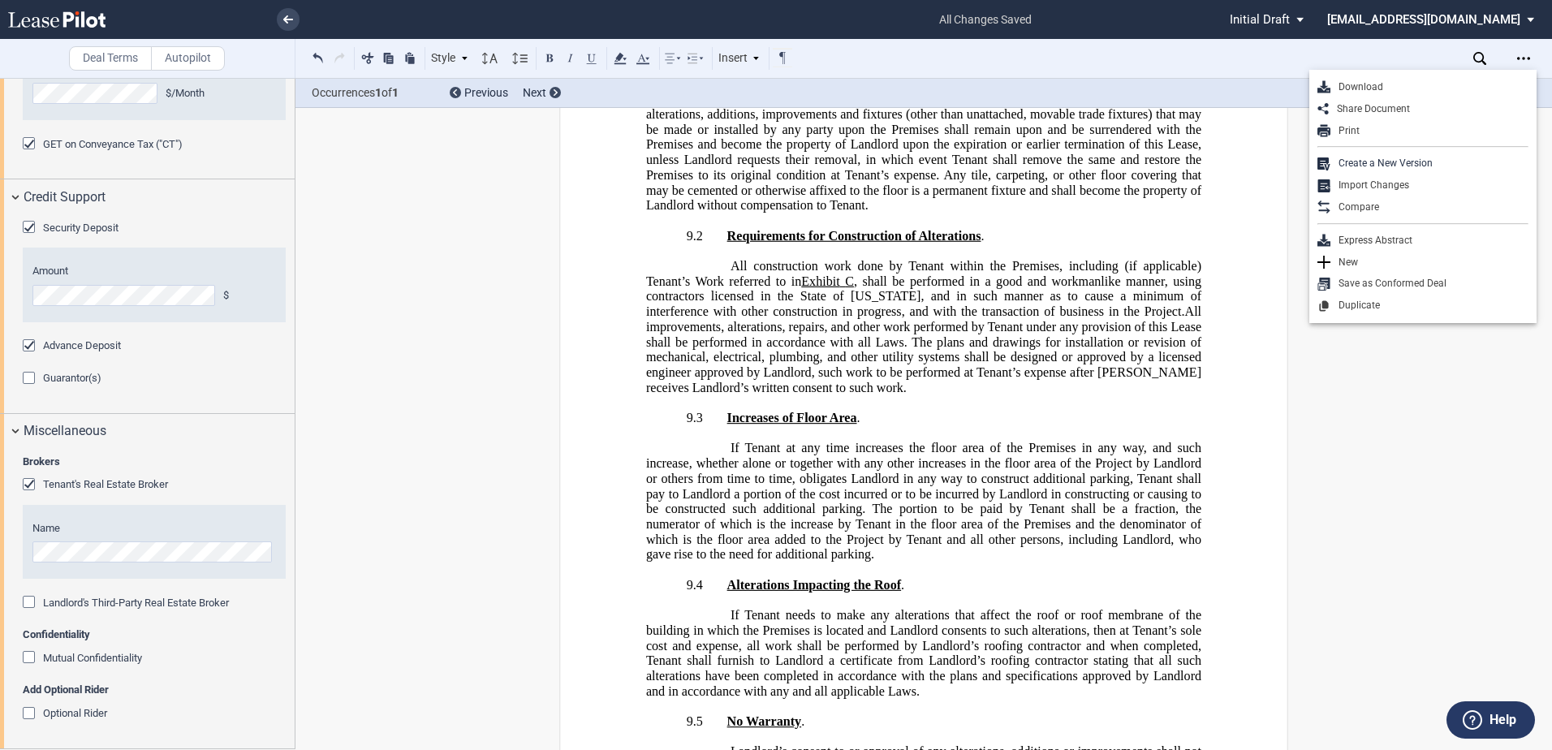
click at [1177, 441] on span "If Tenant at any time increases the floor area of the Premises in any way, and …" at bounding box center [925, 501] width 558 height 121
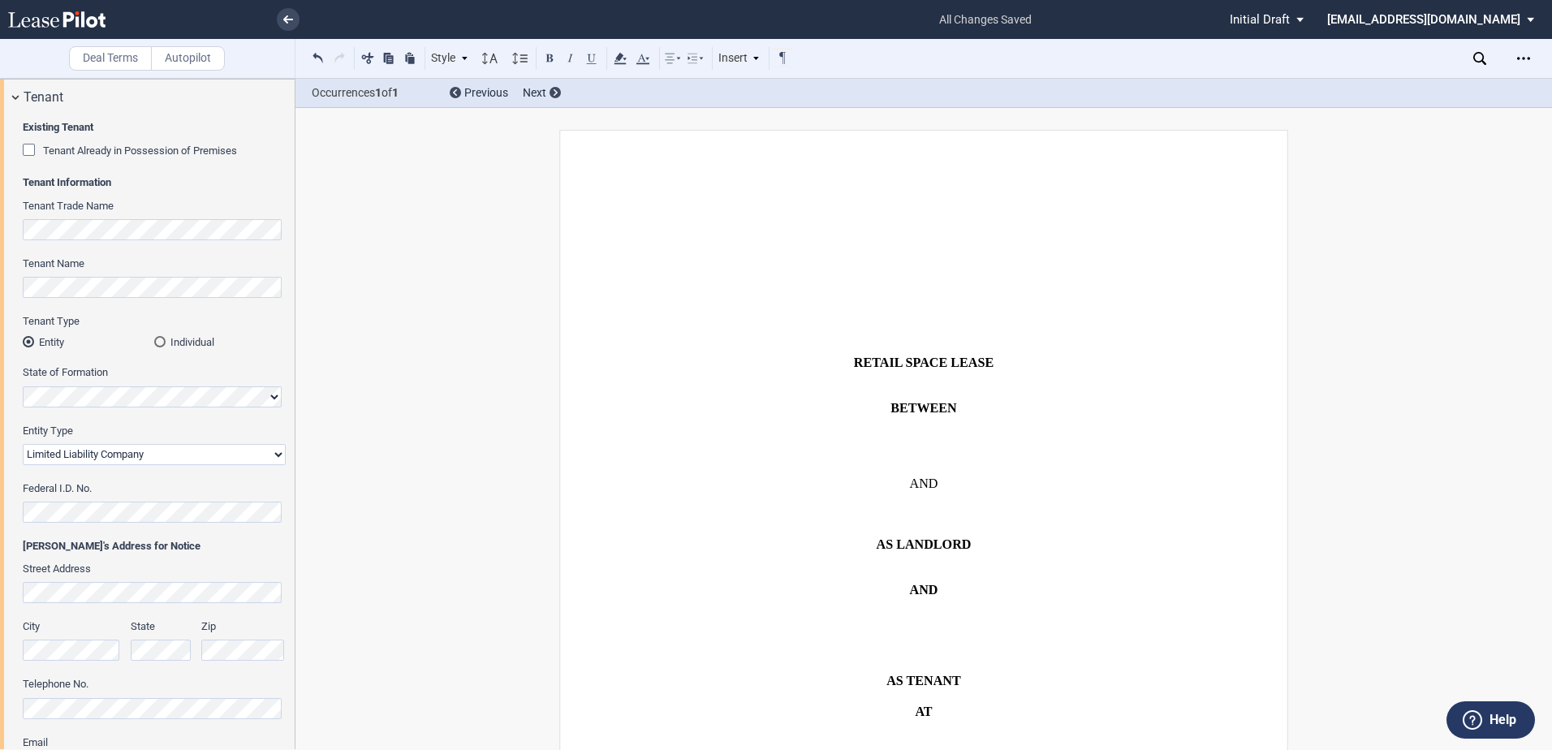
scroll to position [0, 0]
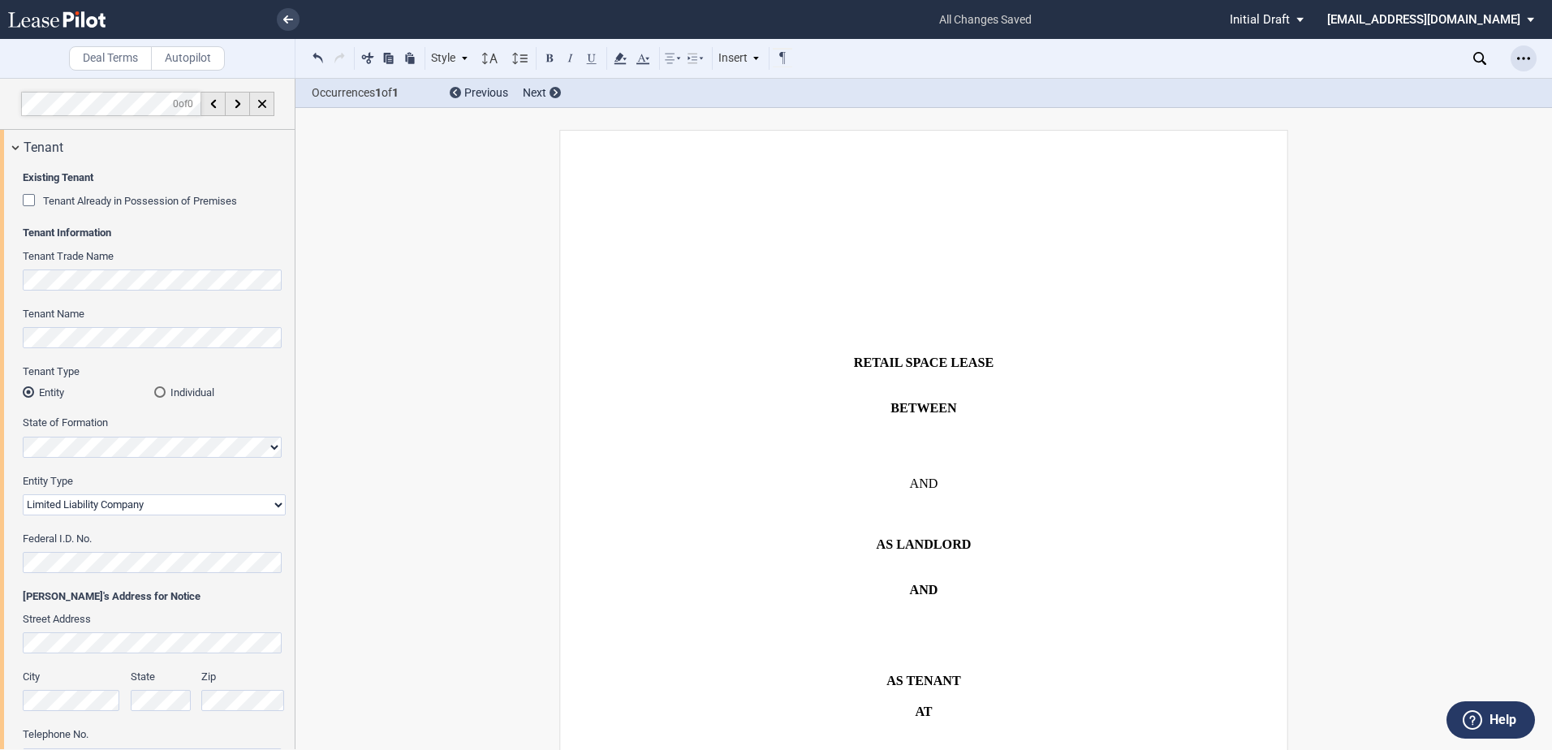
click at [1523, 64] on icon "Open Lease options menu" at bounding box center [1523, 58] width 13 height 13
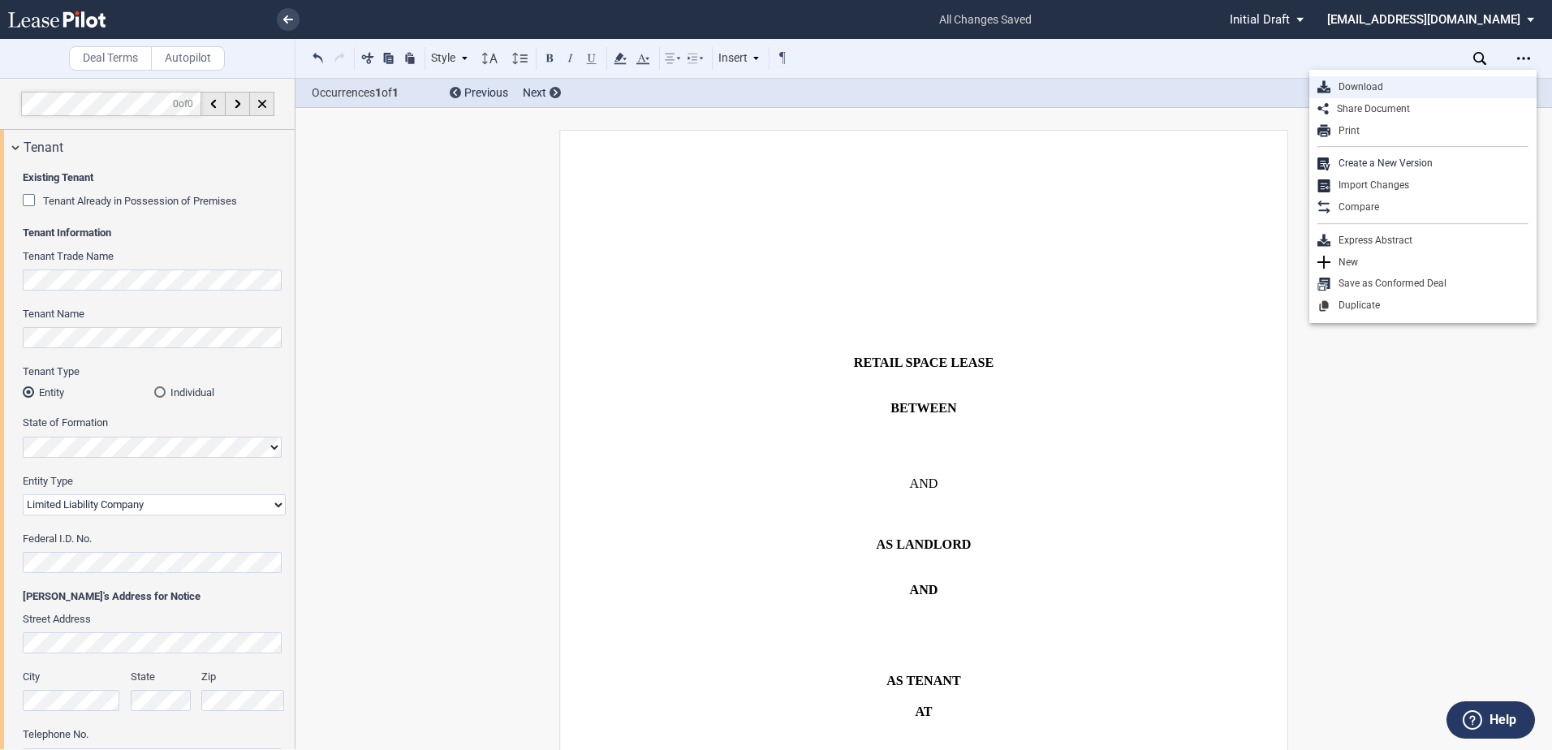
click at [1354, 85] on div "Download" at bounding box center [1429, 87] width 198 height 14
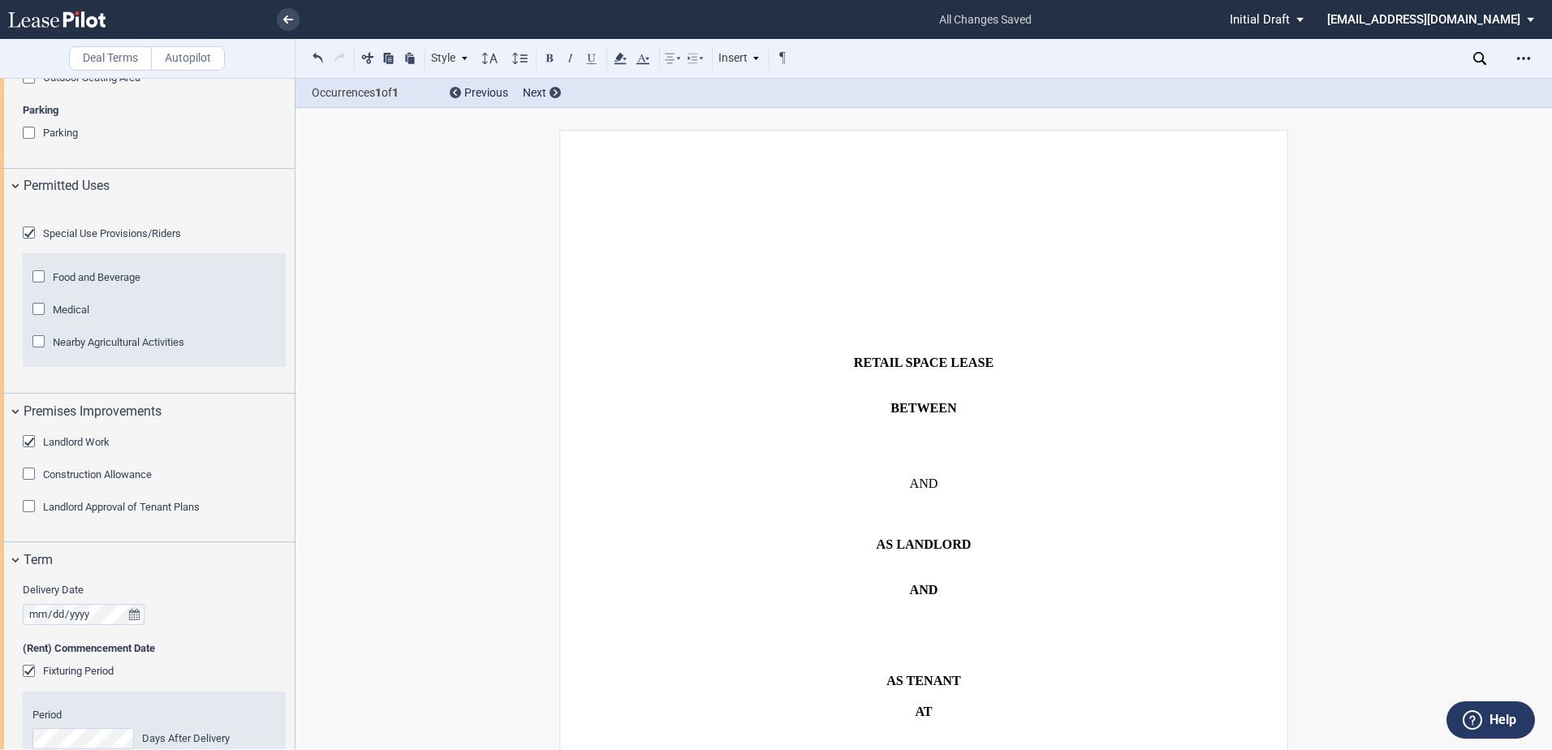
scroll to position [1404, 0]
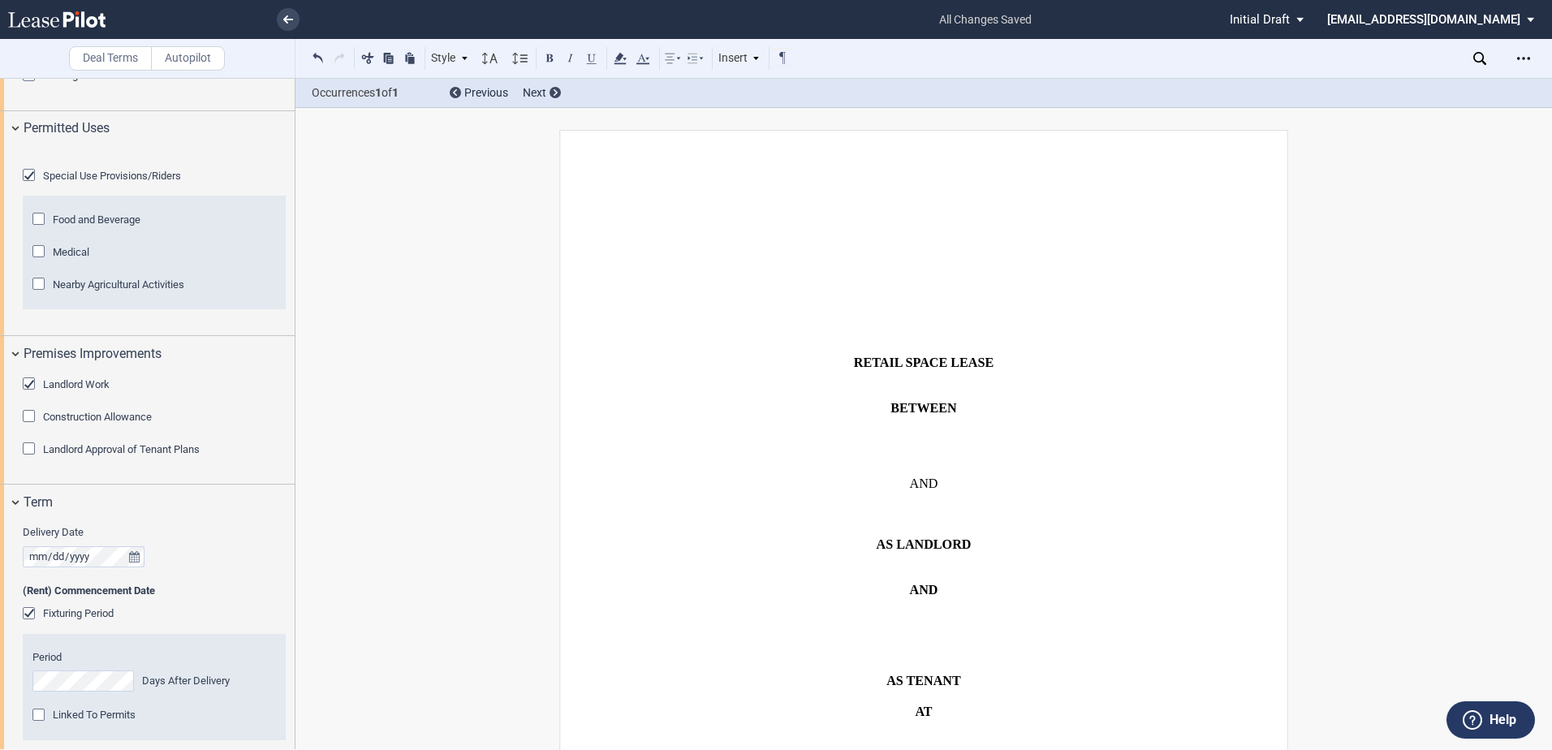
click at [31, 623] on div "Fixturing Period" at bounding box center [31, 615] width 16 height 16
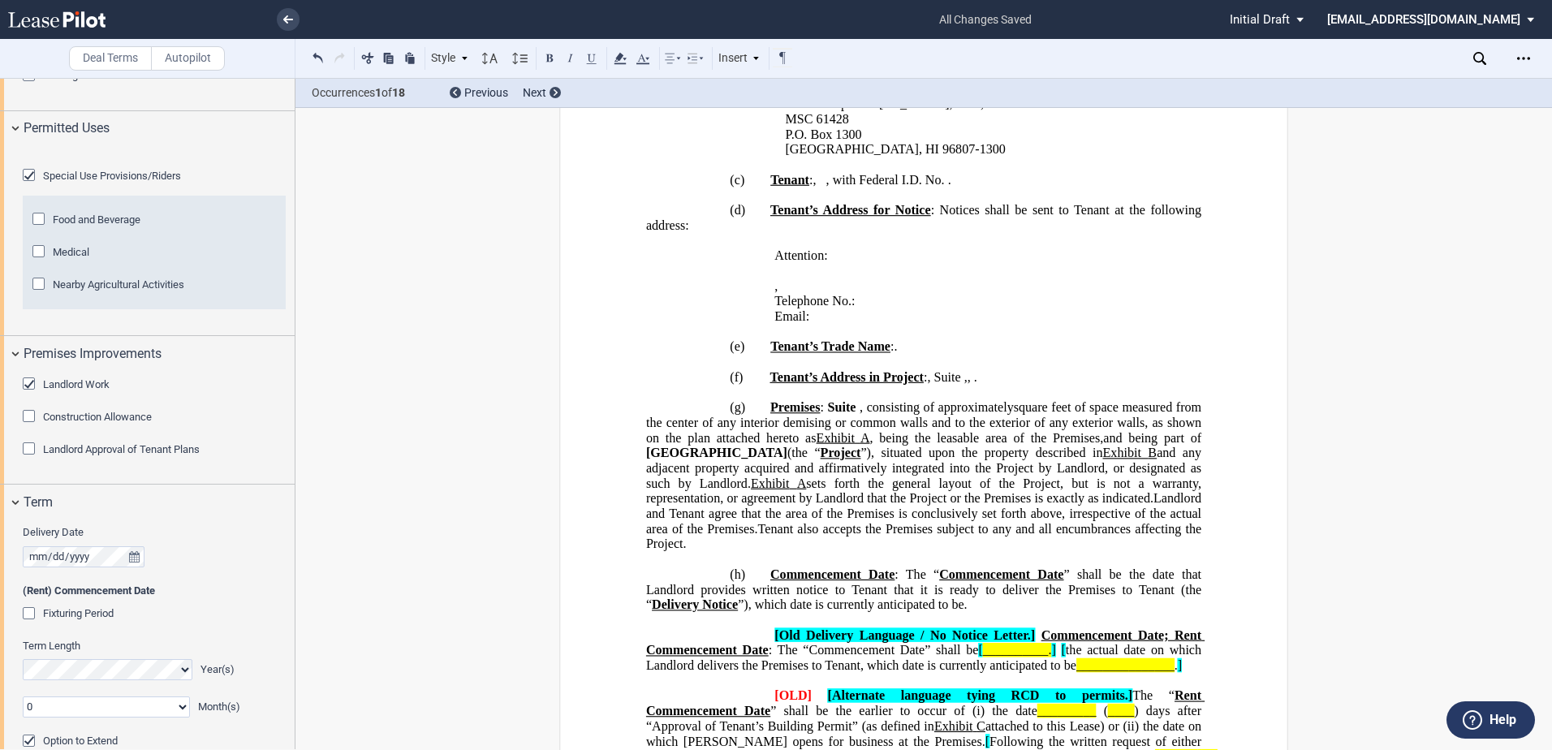
scroll to position [1127, 0]
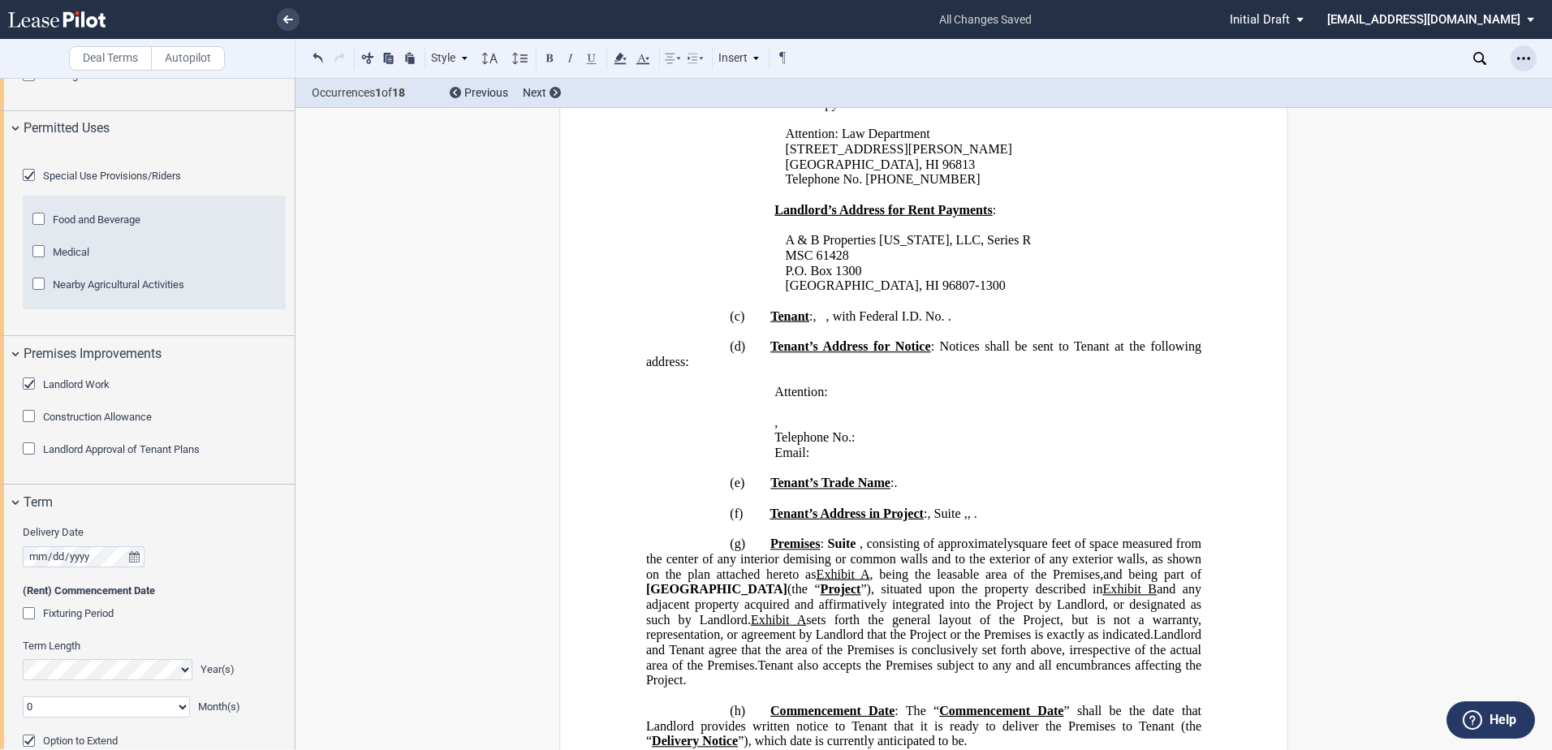
click at [1524, 63] on icon "Open Lease options menu" at bounding box center [1523, 58] width 13 height 13
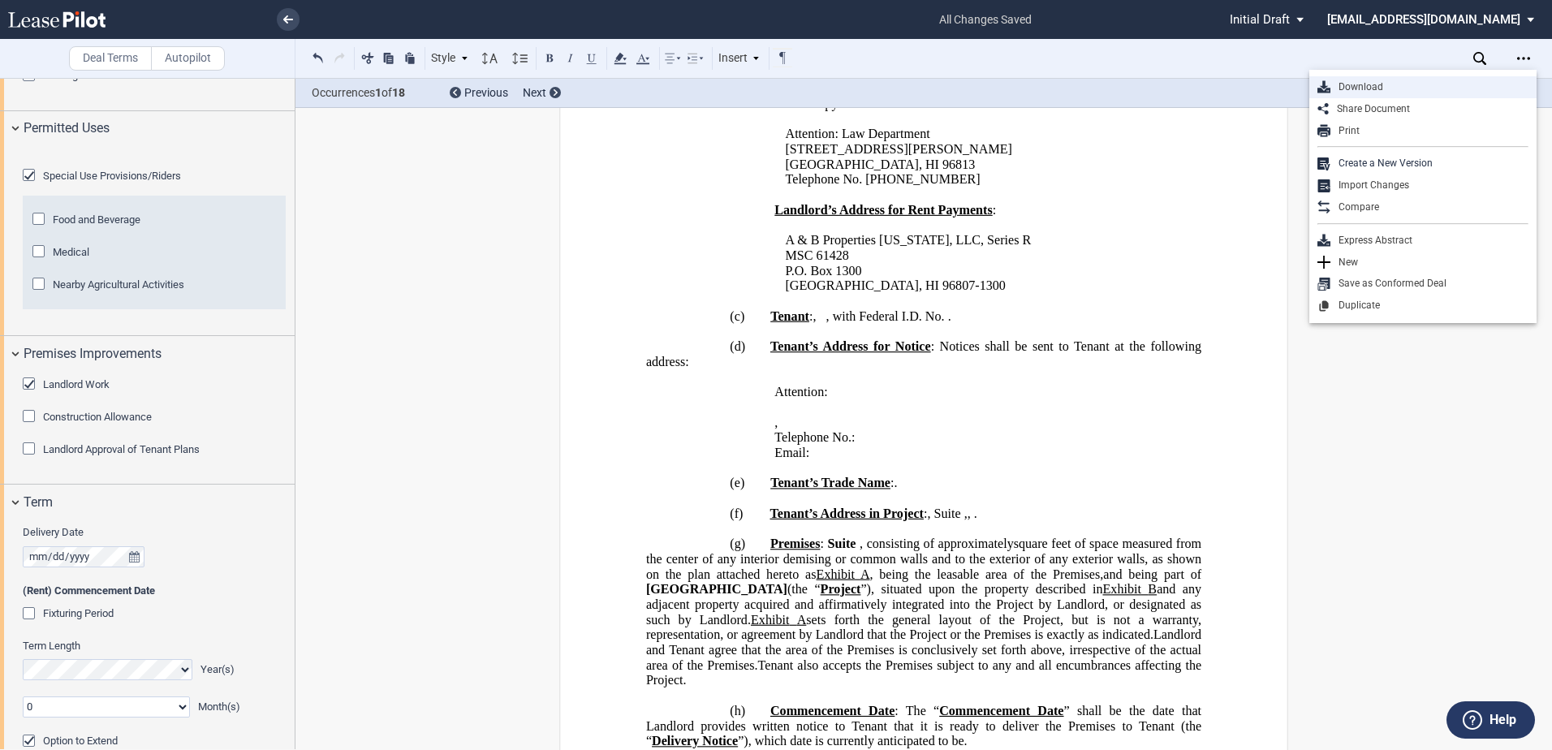
click at [1353, 87] on div "Download" at bounding box center [1429, 87] width 198 height 14
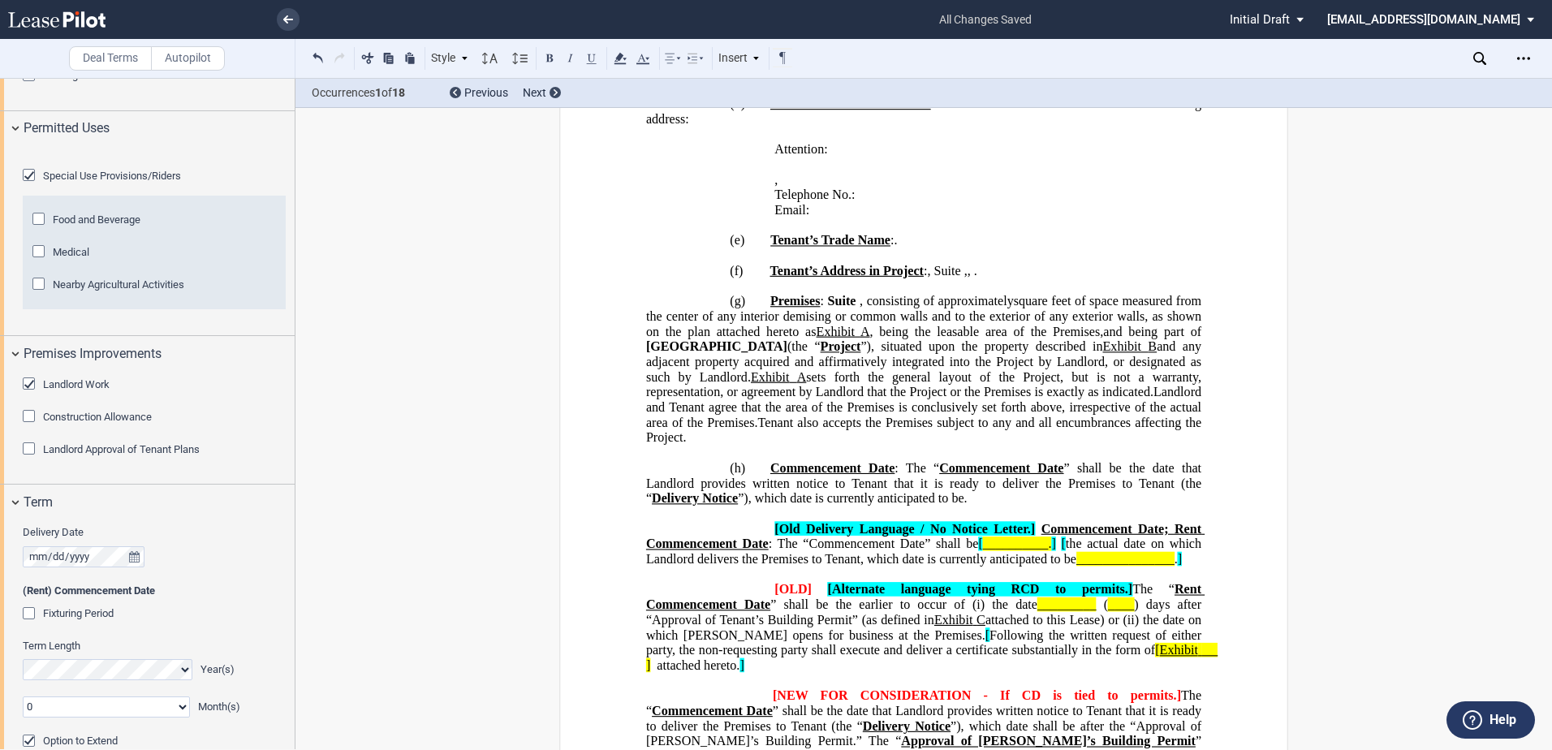
scroll to position [1371, 0]
